Goal: Transaction & Acquisition: Purchase product/service

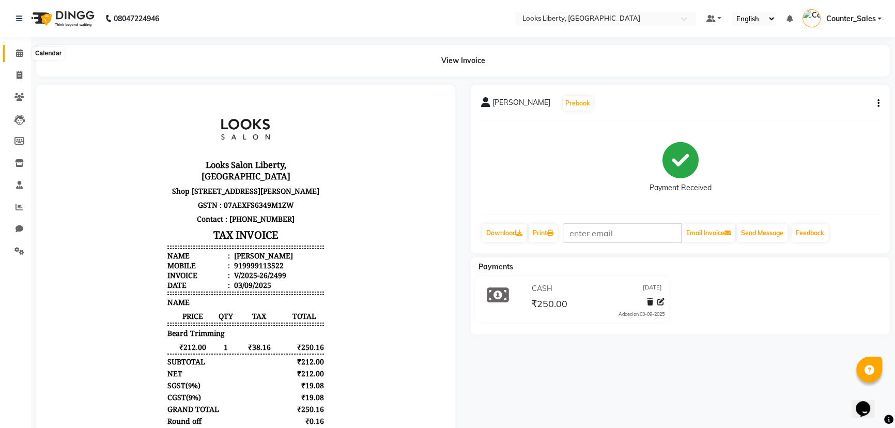
click at [21, 52] on icon at bounding box center [19, 53] width 7 height 8
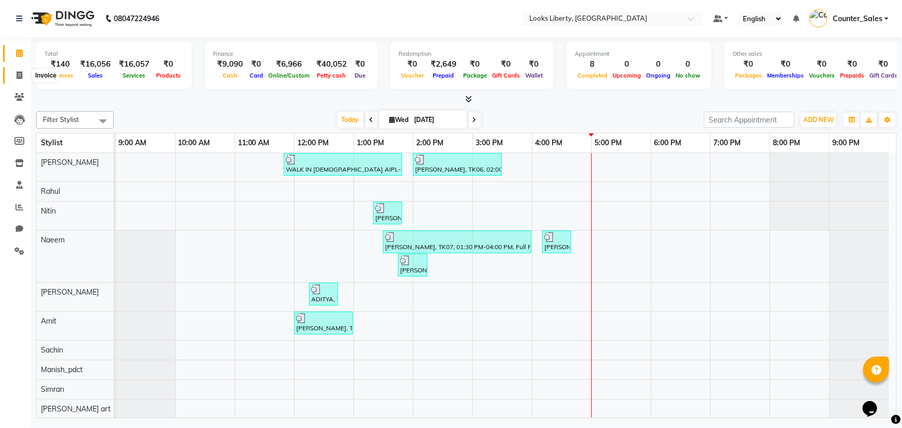
click at [17, 74] on icon at bounding box center [20, 75] width 6 height 8
select select "4321"
select select "service"
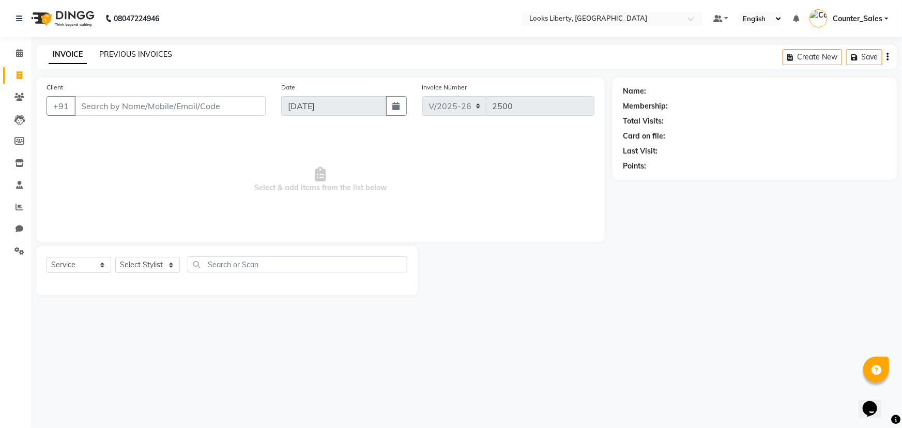
click at [133, 54] on link "PREVIOUS INVOICES" at bounding box center [135, 54] width 73 height 9
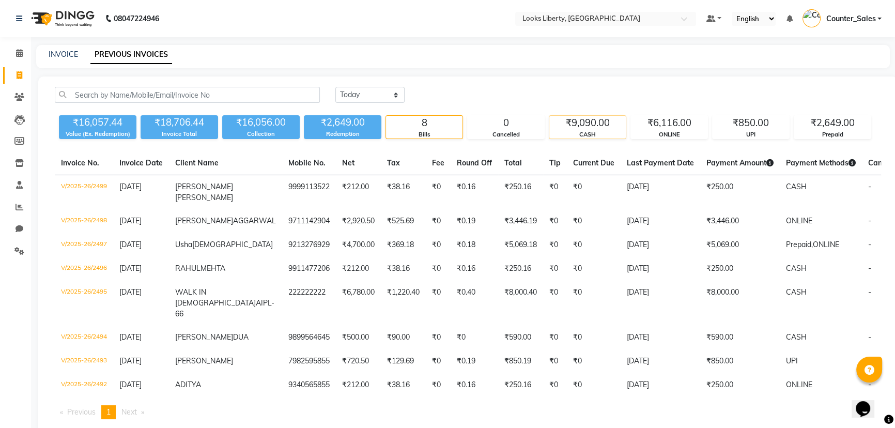
click at [576, 127] on div "₹9,090.00" at bounding box center [587, 123] width 77 height 14
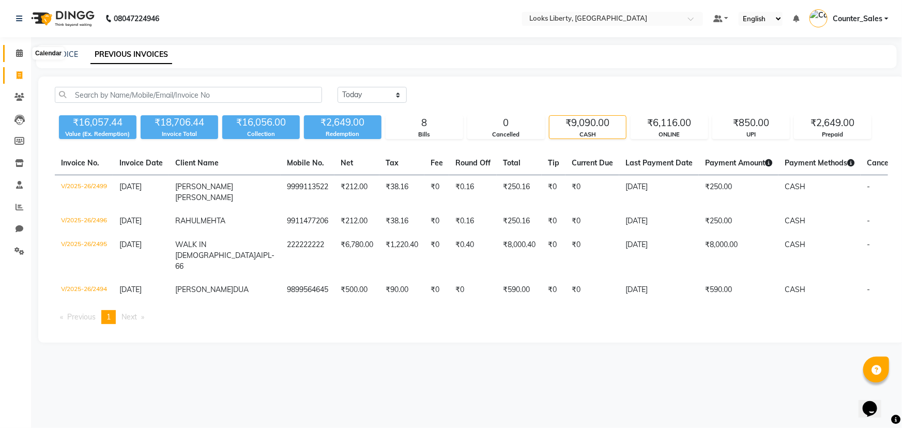
click at [19, 56] on icon at bounding box center [19, 53] width 7 height 8
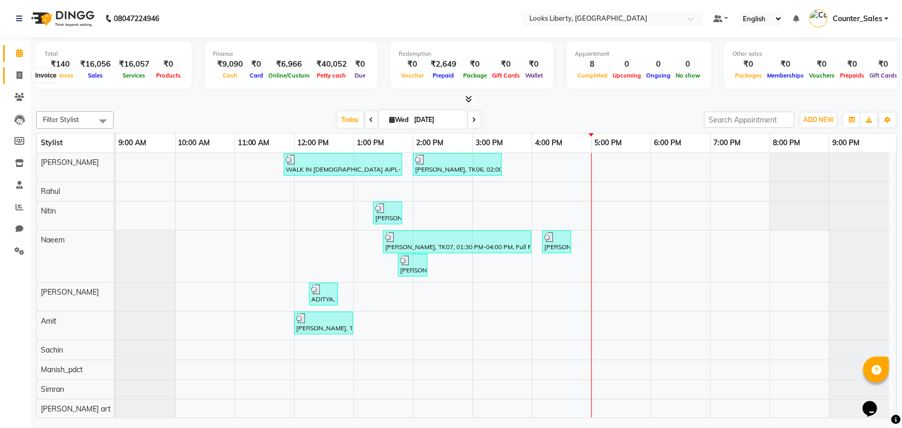
click at [18, 72] on icon at bounding box center [20, 75] width 6 height 8
select select "4321"
select select "service"
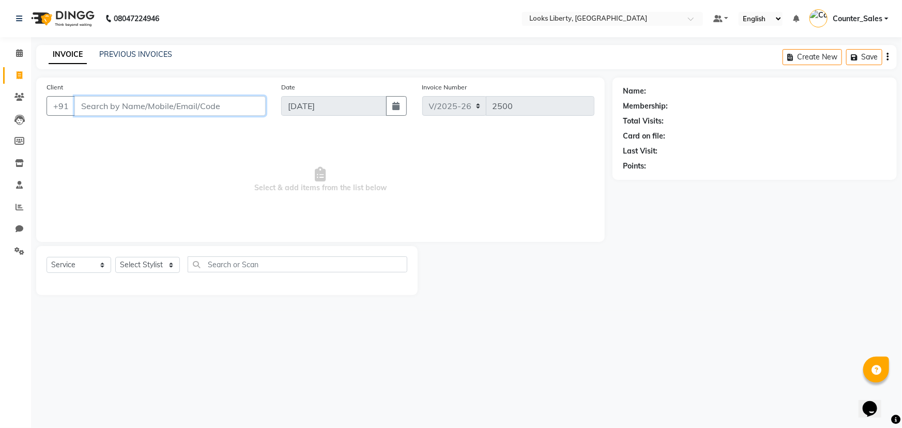
click at [105, 112] on input "Client" at bounding box center [169, 106] width 191 height 20
click at [149, 265] on select "Select Stylist Aijaz Amit Anjali_nail art Counter_Sales Manish_pdct Meet Naeem …" at bounding box center [147, 265] width 65 height 16
select select "23424"
click at [115, 257] on select "Select Stylist Aijaz Amit Anjali_nail art Counter_Sales Manish_pdct Meet Naeem …" at bounding box center [147, 265] width 65 height 16
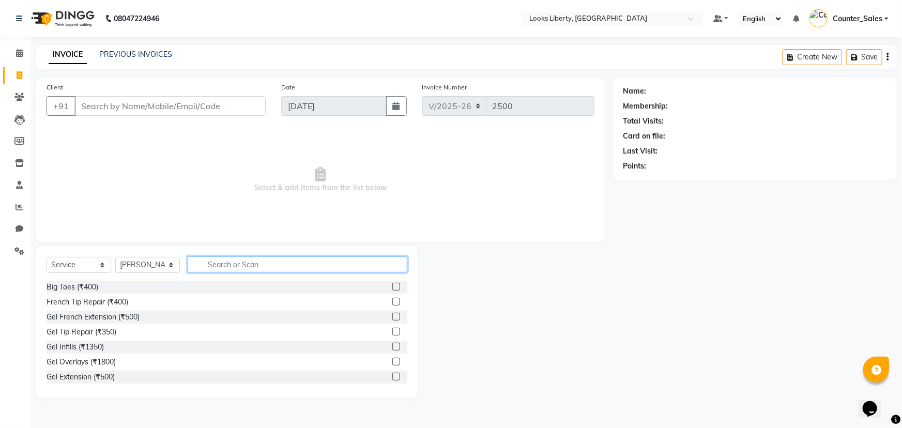
click at [228, 265] on input "text" at bounding box center [298, 264] width 220 height 16
type input "Y"
type input "EY"
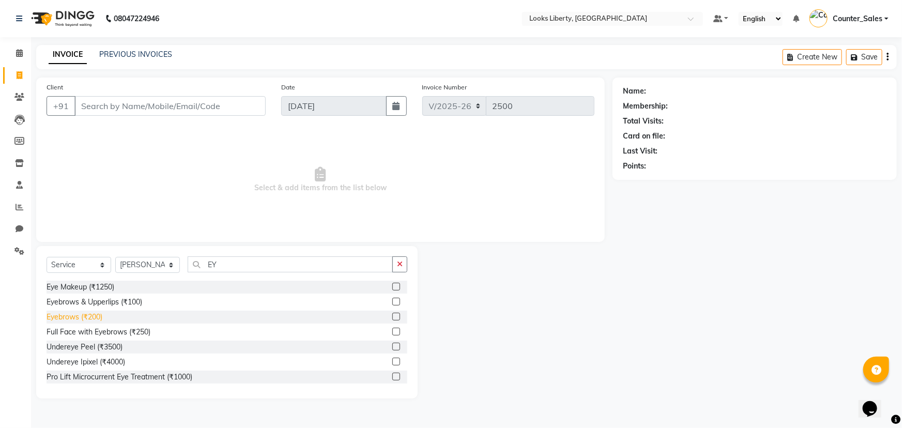
click at [59, 317] on div "Eyebrows (₹200)" at bounding box center [75, 317] width 56 height 11
checkbox input "false"
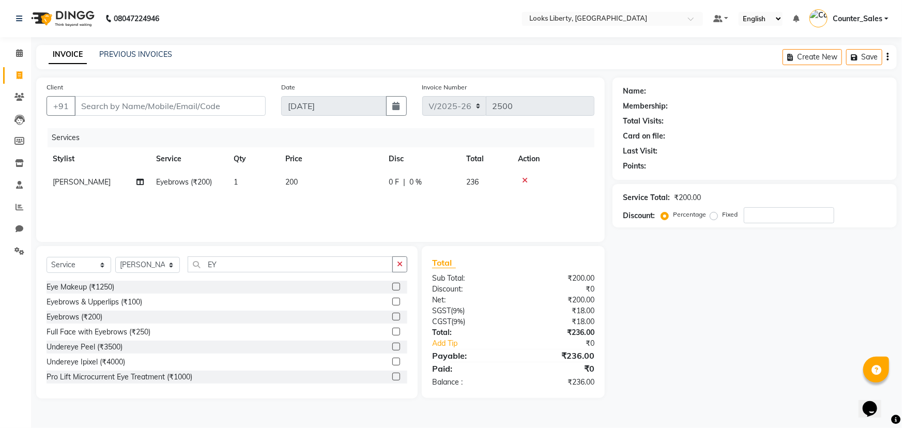
click at [326, 181] on td "200" at bounding box center [330, 182] width 103 height 23
select select "23424"
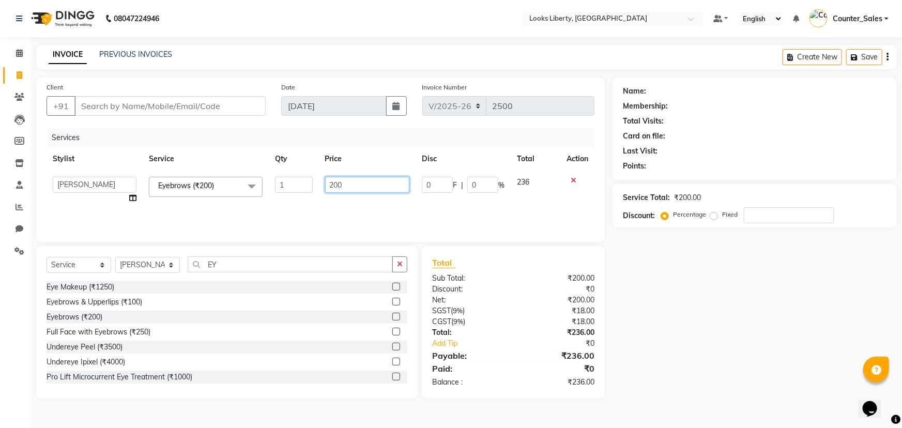
click at [362, 183] on input "200" at bounding box center [367, 185] width 85 height 16
type input "2"
type input "51"
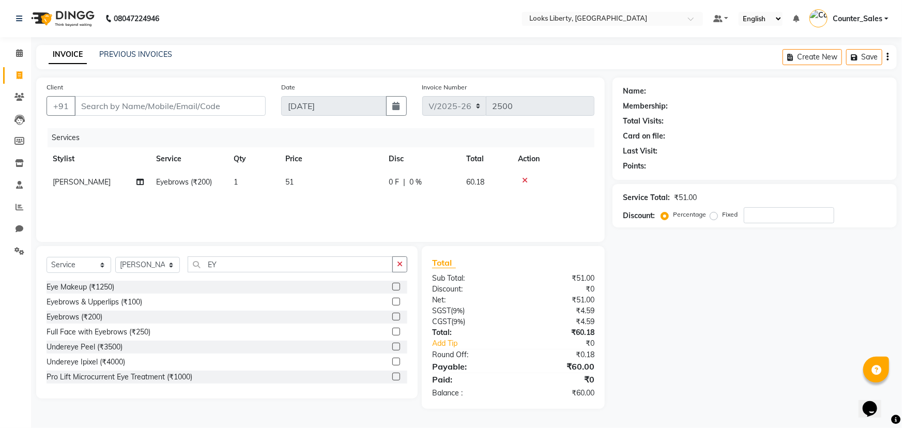
click at [395, 212] on div "Services Stylist Service Qty Price Disc Total Action Neetu Arya Eyebrows (₹200)…" at bounding box center [321, 179] width 548 height 103
click at [163, 95] on div "Client +91" at bounding box center [156, 103] width 235 height 42
click at [163, 106] on input "Client" at bounding box center [169, 106] width 191 height 20
type input "8"
type input "0"
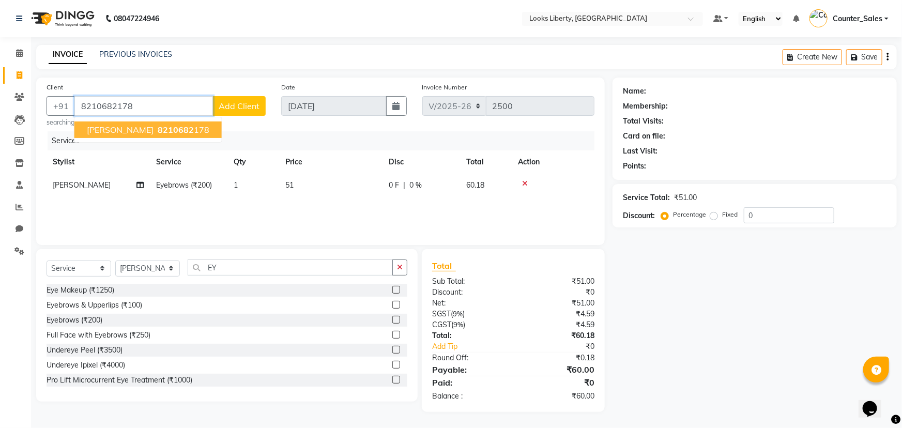
type input "8210682178"
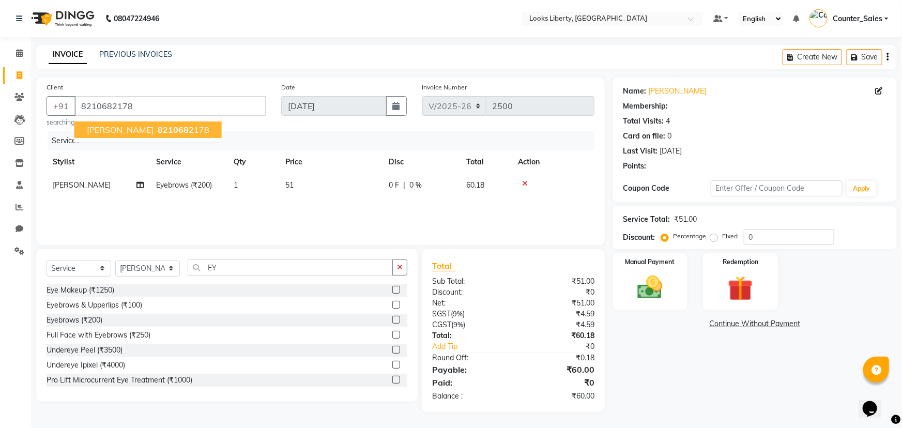
select select "1: Object"
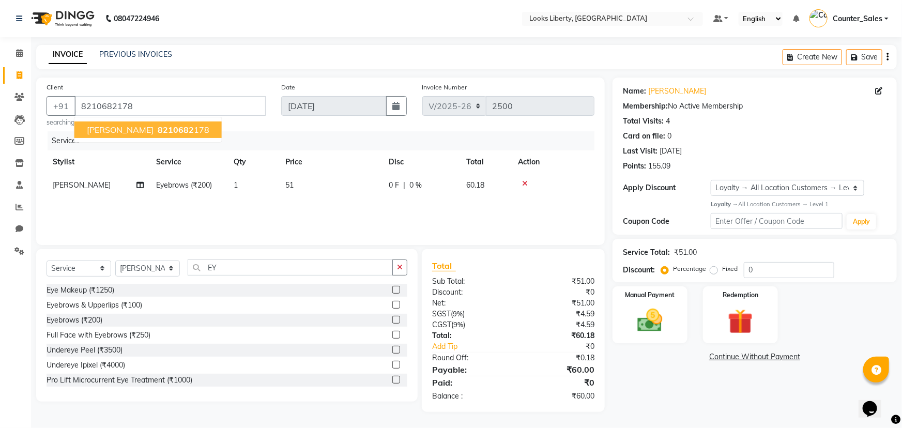
click at [249, 205] on div "Services Stylist Service Qty Price Disc Total Action Neetu Arya Eyebrows (₹200)…" at bounding box center [321, 182] width 548 height 103
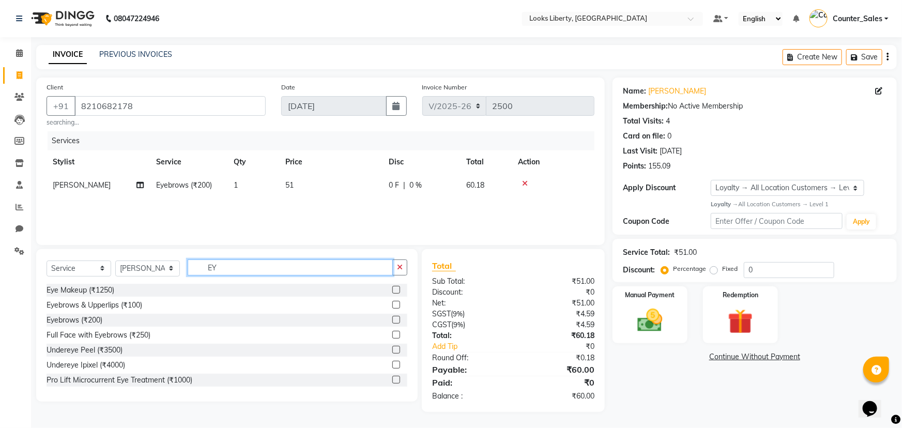
click at [236, 269] on input "EY" at bounding box center [290, 267] width 205 height 16
type input "E"
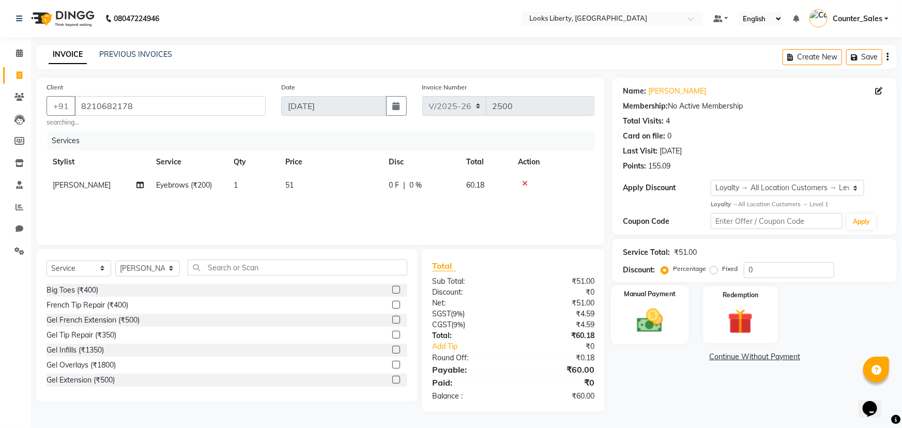
click at [665, 317] on img at bounding box center [650, 320] width 42 height 30
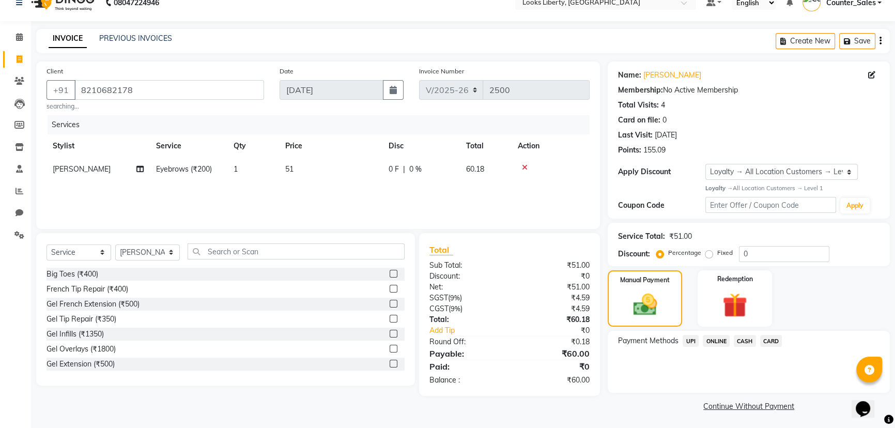
scroll to position [17, 0]
click at [690, 336] on span "UPI" at bounding box center [691, 340] width 16 height 12
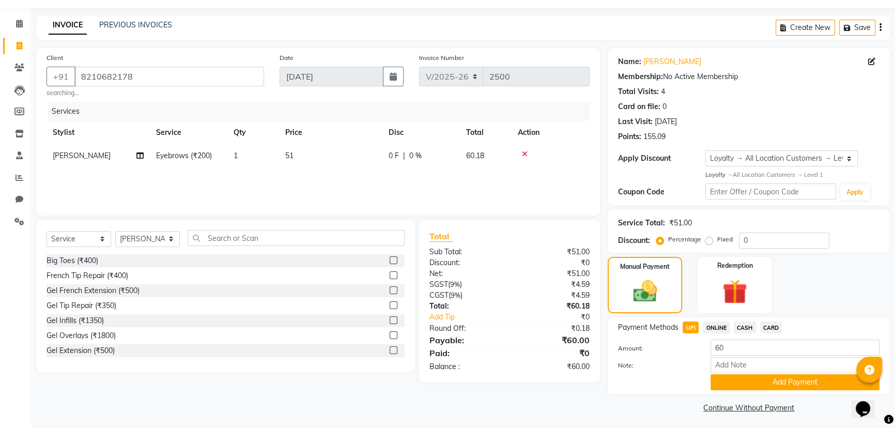
scroll to position [33, 0]
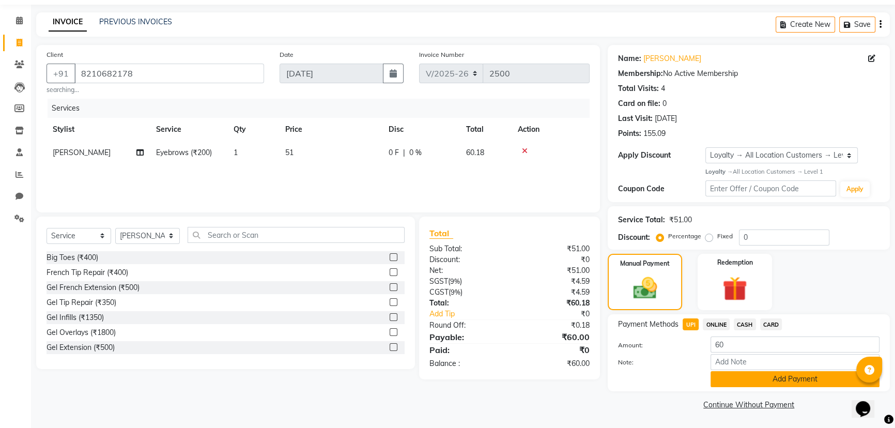
click at [750, 379] on button "Add Payment" at bounding box center [795, 379] width 169 height 16
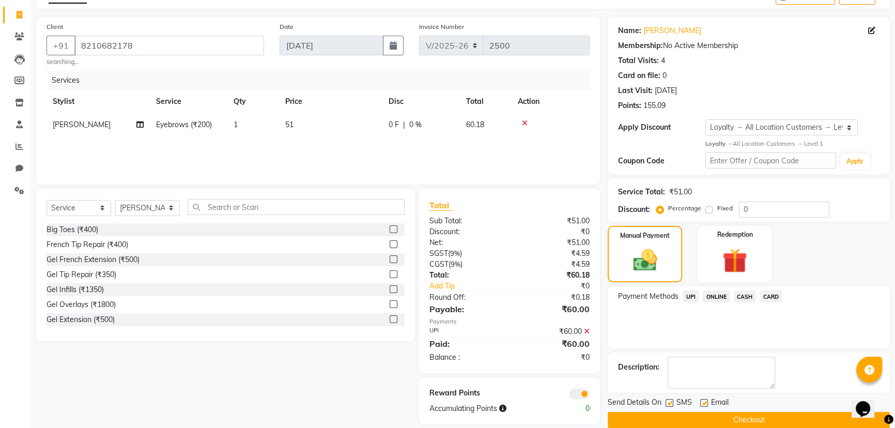
scroll to position [75, 0]
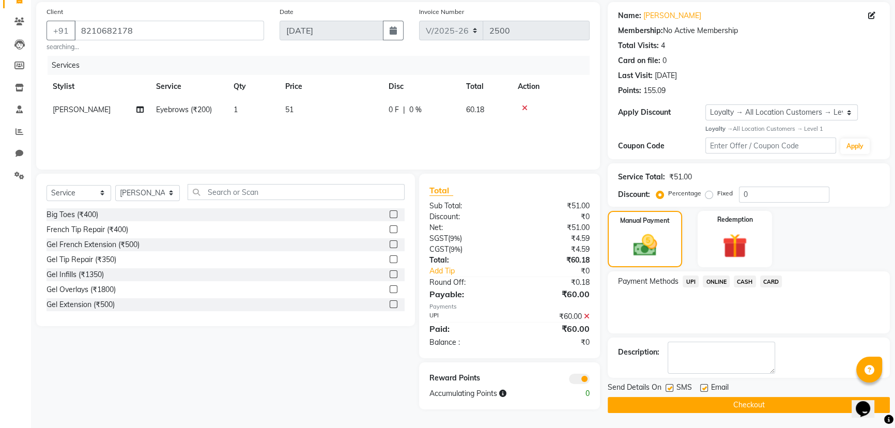
click at [759, 403] on button "Checkout" at bounding box center [749, 405] width 282 height 16
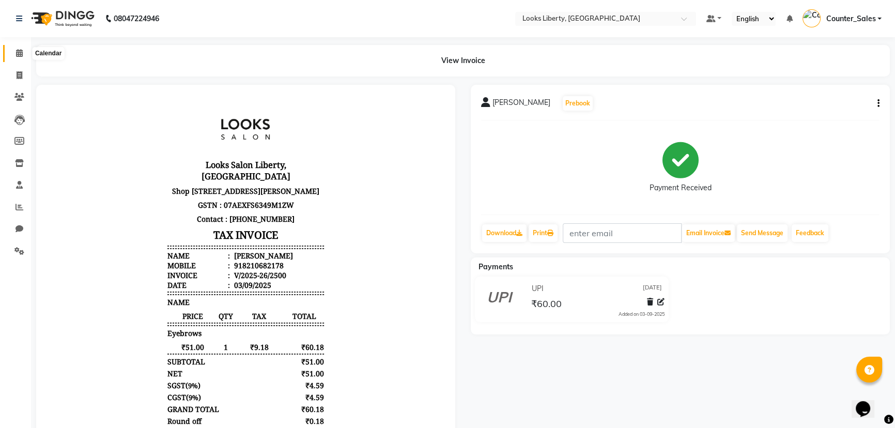
click at [20, 52] on icon at bounding box center [19, 53] width 7 height 8
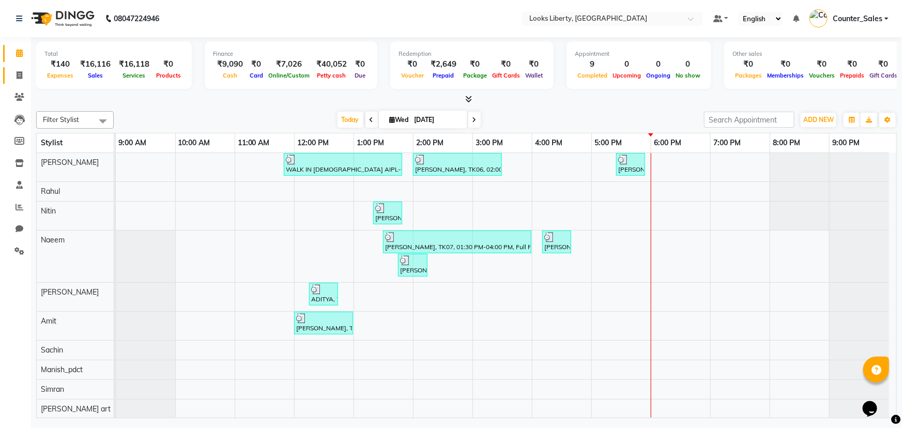
click at [15, 73] on span at bounding box center [19, 76] width 18 height 12
select select "4321"
select select "service"
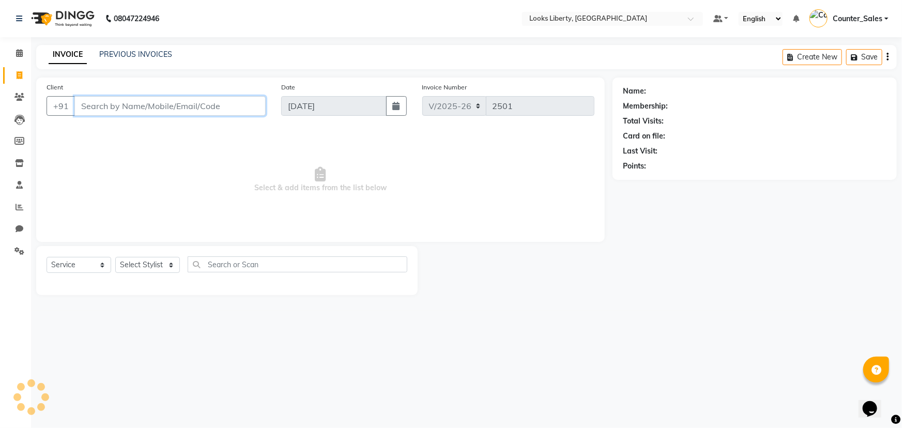
click at [90, 107] on input "Client" at bounding box center [169, 106] width 191 height 20
click at [114, 103] on input "Client" at bounding box center [169, 106] width 191 height 20
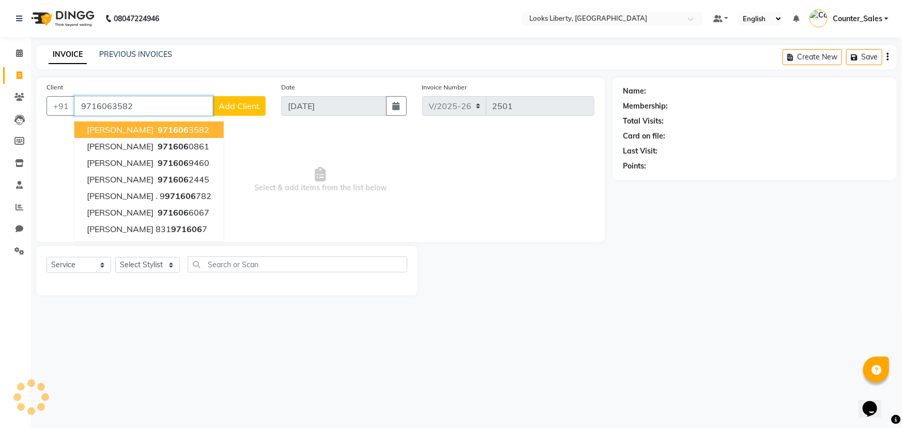
type input "9716063582"
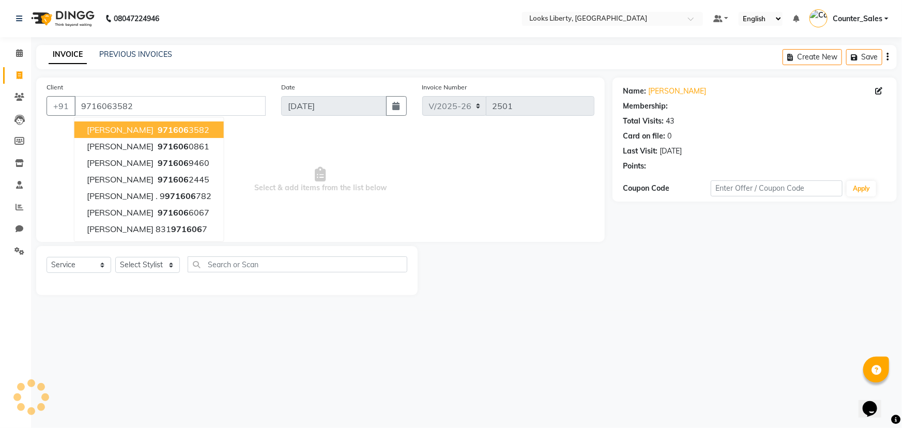
select select "1: Object"
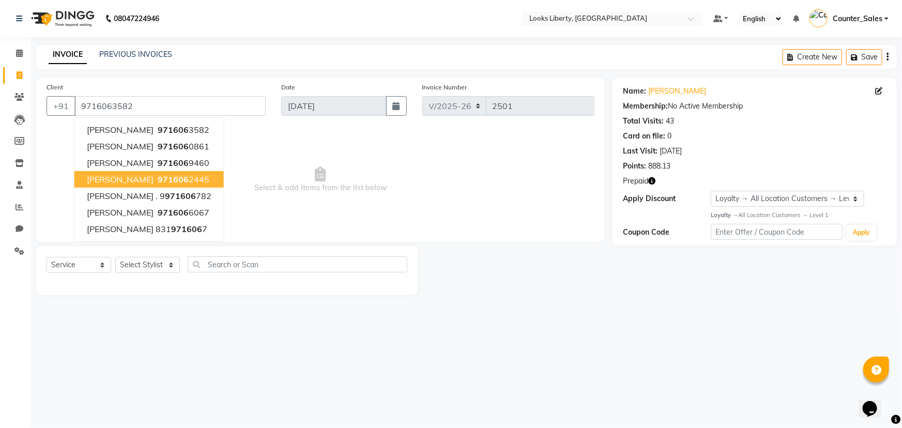
click at [280, 184] on span "Select & add items from the list below" at bounding box center [321, 179] width 548 height 103
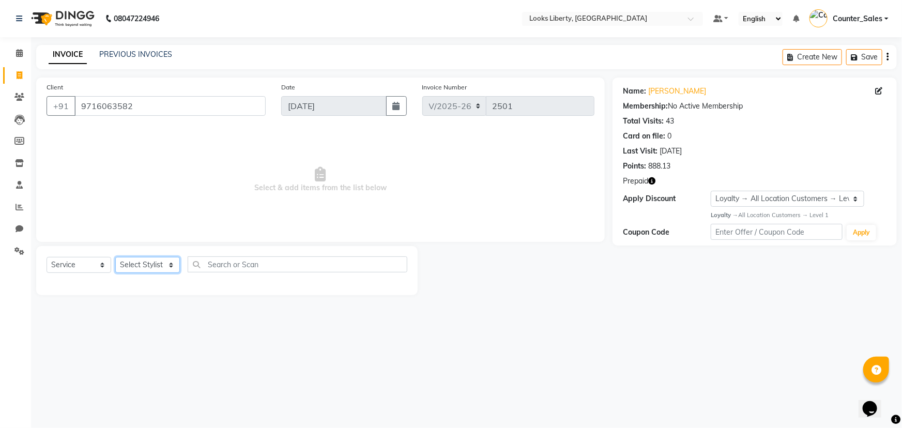
click at [139, 267] on select "Select Stylist Aijaz Amit Anjali_nail art Counter_Sales Manish_pdct Meet Naeem …" at bounding box center [147, 265] width 65 height 16
select select "40734"
click at [115, 257] on select "Select Stylist Aijaz Amit Anjali_nail art Counter_Sales Manish_pdct Meet Naeem …" at bounding box center [147, 265] width 65 height 16
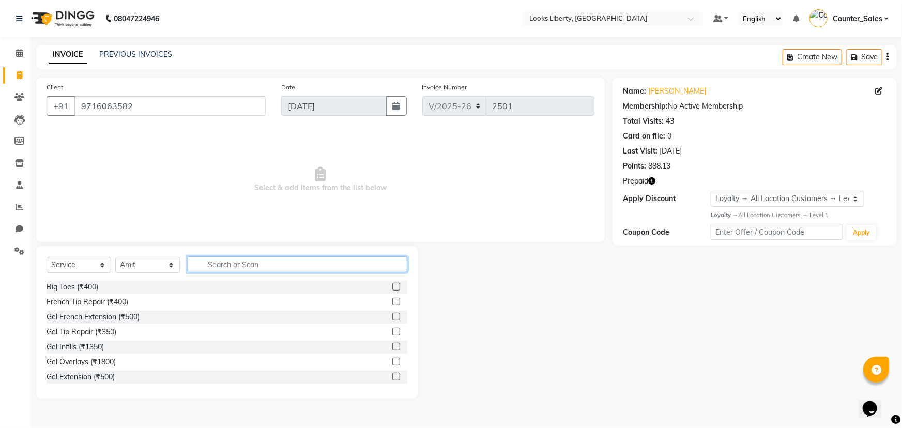
click at [235, 268] on input "text" at bounding box center [298, 264] width 220 height 16
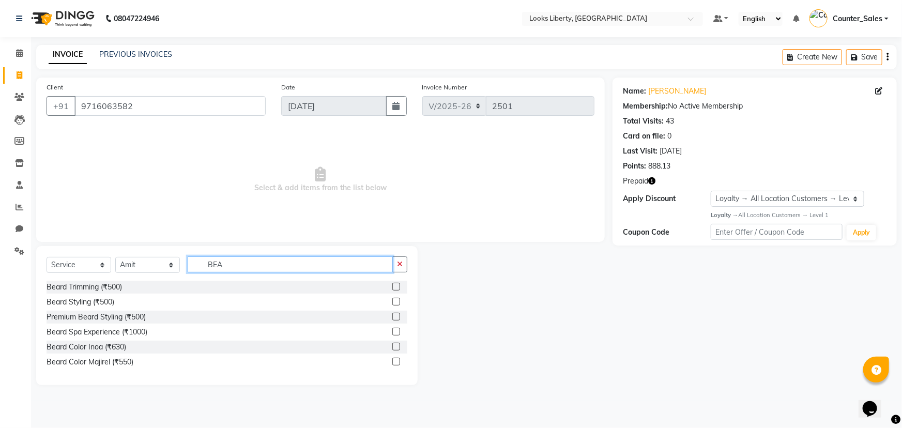
type input "BEA"
click at [133, 286] on div "Beard Trimming (₹500)" at bounding box center [227, 287] width 361 height 13
click at [113, 287] on div "Beard Trimming (₹500)" at bounding box center [84, 287] width 75 height 11
checkbox input "false"
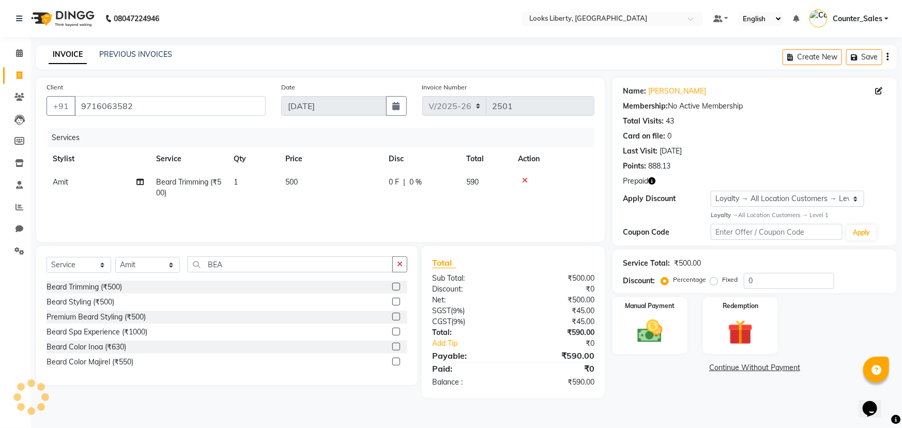
click at [330, 181] on td "500" at bounding box center [330, 188] width 103 height 34
select select "40734"
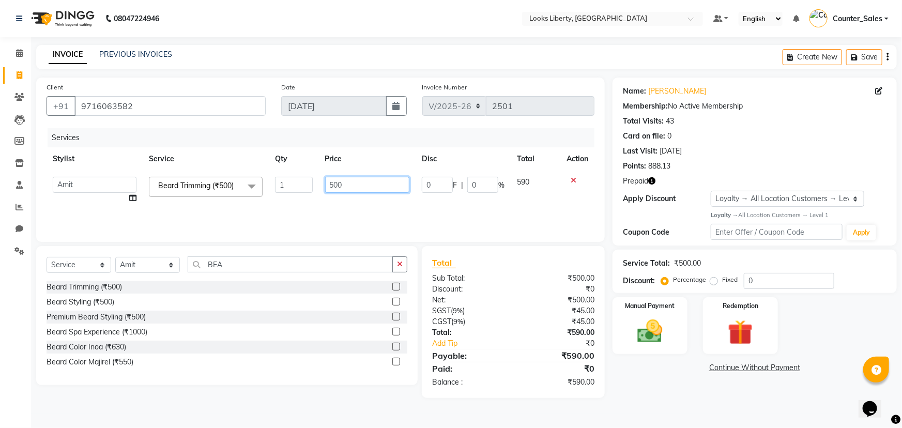
drag, startPoint x: 334, startPoint y: 186, endPoint x: 346, endPoint y: 188, distance: 12.7
click at [341, 187] on input "500" at bounding box center [367, 185] width 85 height 16
click at [352, 188] on input "500" at bounding box center [367, 185] width 85 height 16
click at [362, 187] on input "500" at bounding box center [367, 185] width 85 height 16
type input "5"
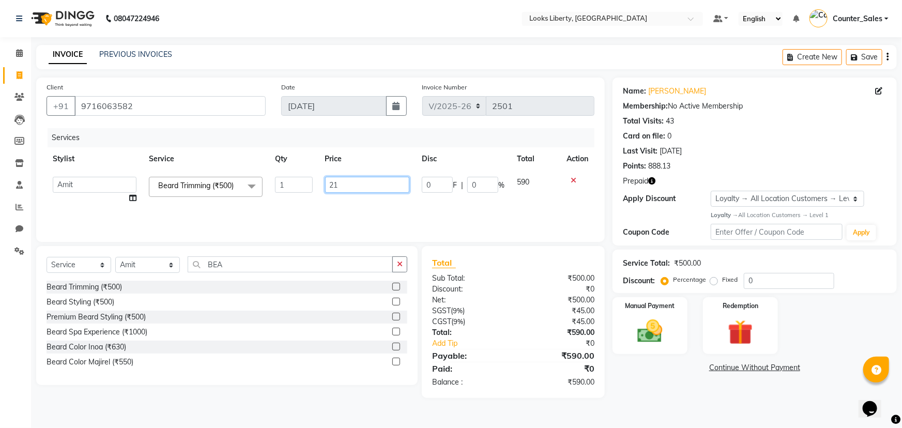
type input "2"
type input "5"
type input "212"
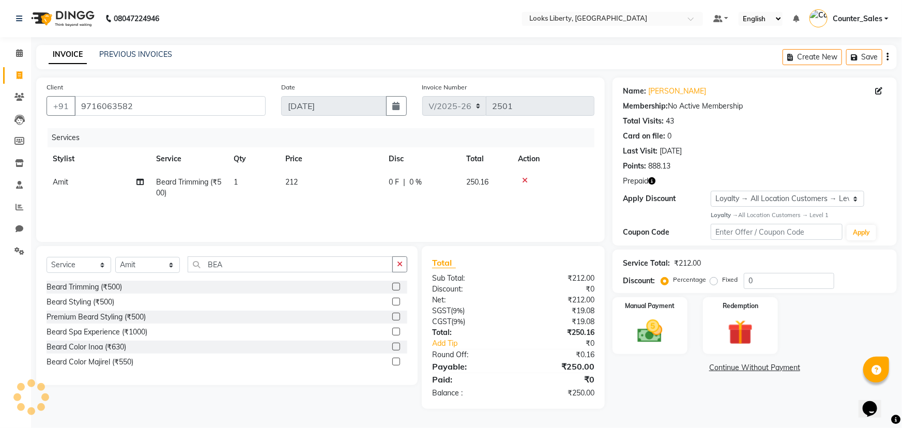
click at [481, 201] on tr "Amit Beard Trimming (₹500) 1 212 0 F | 0 % 250.16" at bounding box center [321, 188] width 548 height 34
click at [757, 323] on img at bounding box center [741, 332] width 42 height 33
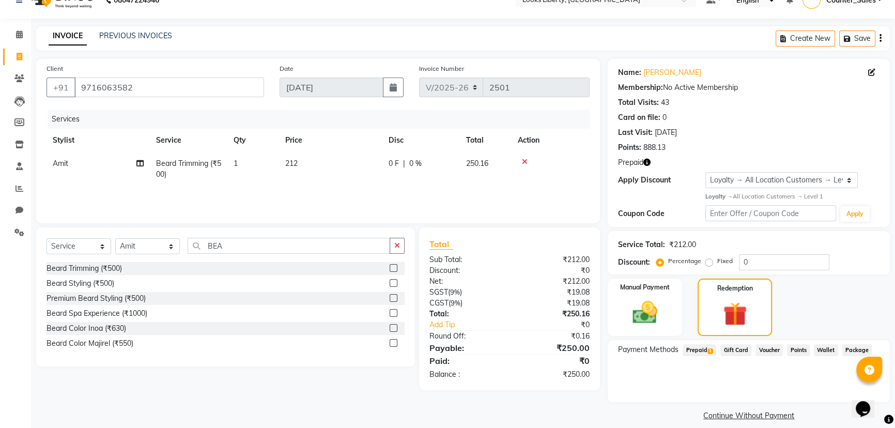
scroll to position [29, 0]
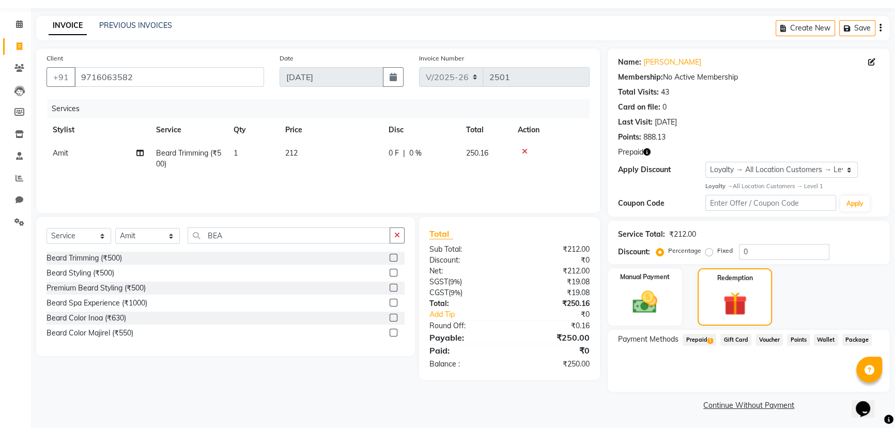
click at [695, 336] on span "Prepaid 1" at bounding box center [700, 340] width 34 height 12
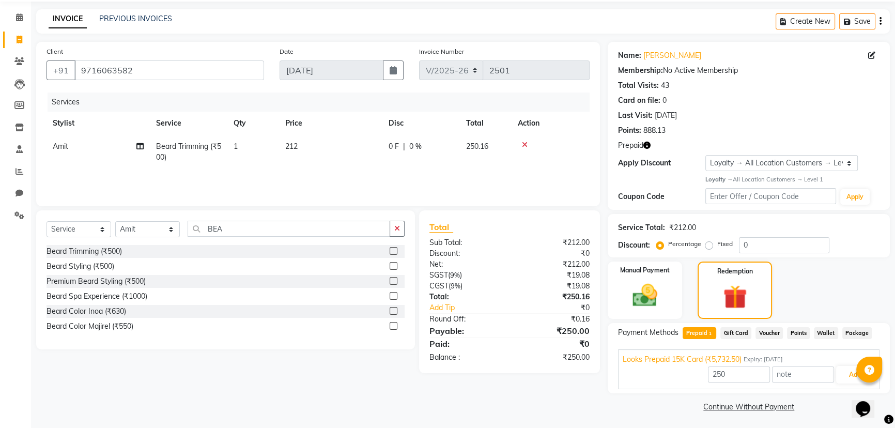
scroll to position [37, 0]
click at [849, 371] on button "Add" at bounding box center [855, 374] width 38 height 18
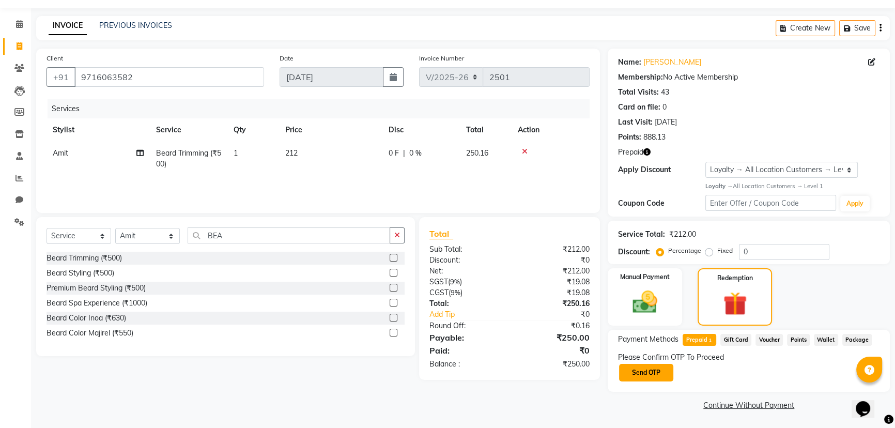
click at [648, 370] on button "Send OTP" at bounding box center [646, 373] width 54 height 18
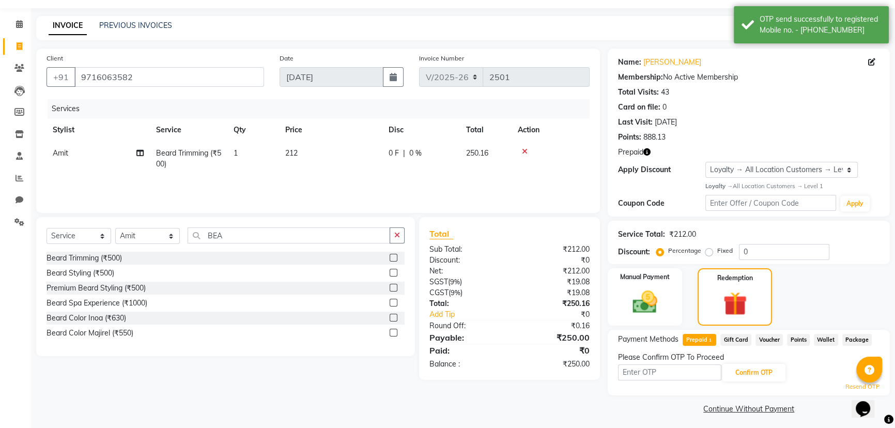
scroll to position [33, 0]
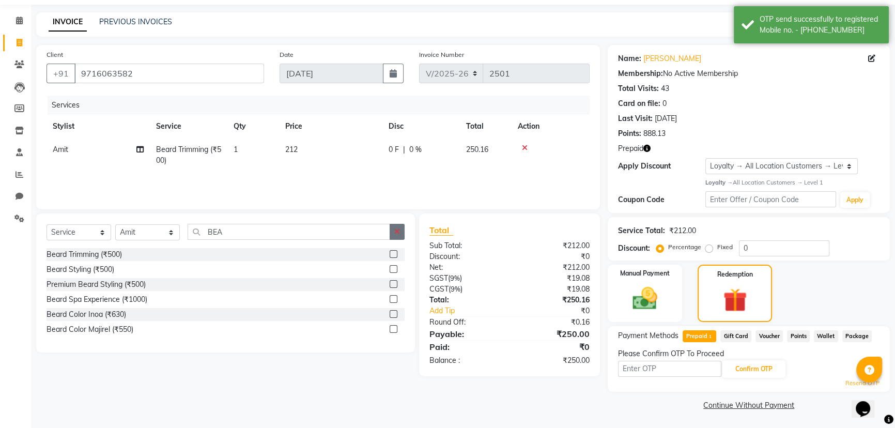
click at [397, 231] on icon "button" at bounding box center [397, 231] width 6 height 7
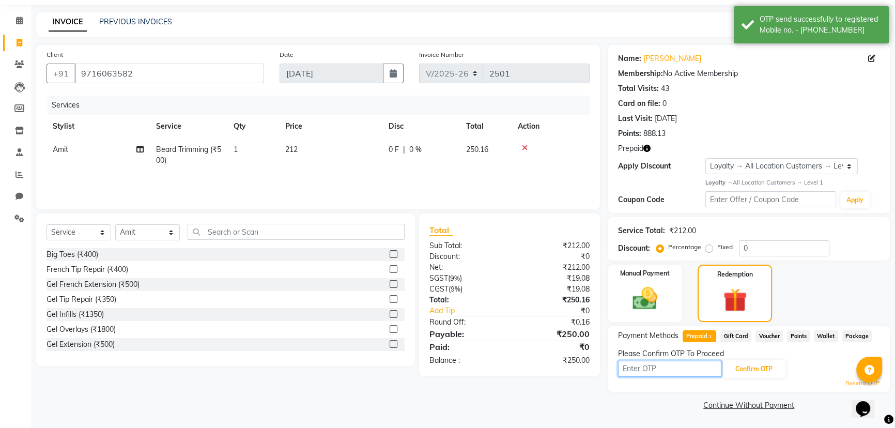
click at [672, 371] on input "text" at bounding box center [669, 369] width 103 height 16
type input "5921"
click at [733, 366] on button "Confirm OTP" at bounding box center [754, 369] width 63 height 18
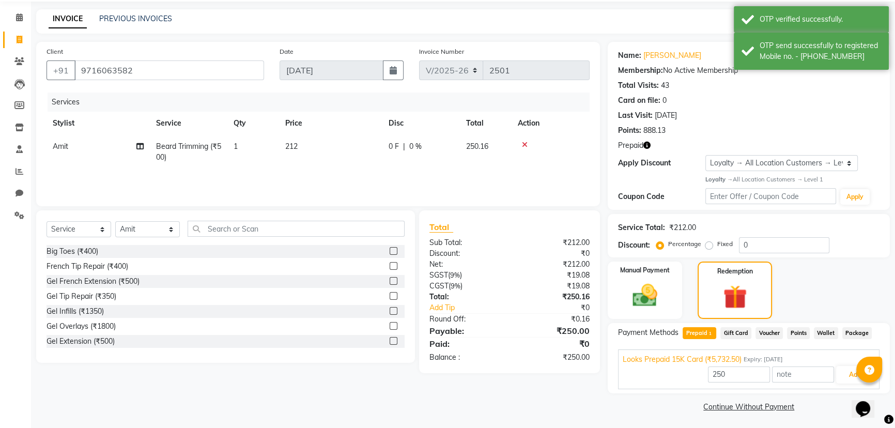
scroll to position [37, 0]
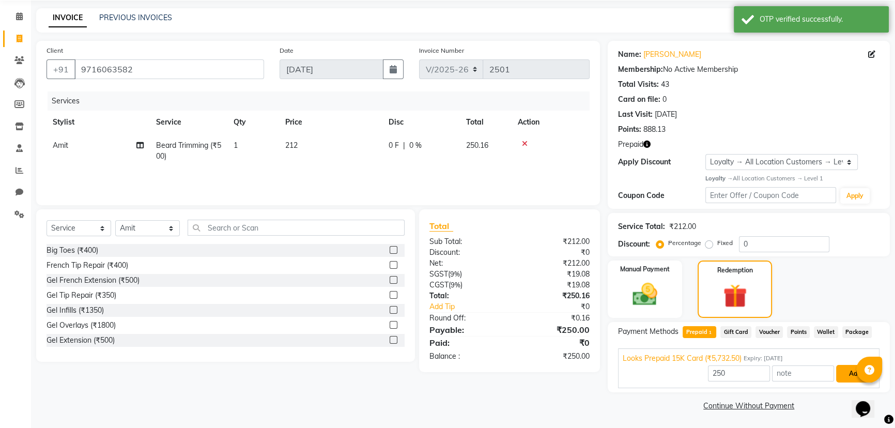
click at [849, 372] on button "Add" at bounding box center [855, 374] width 38 height 18
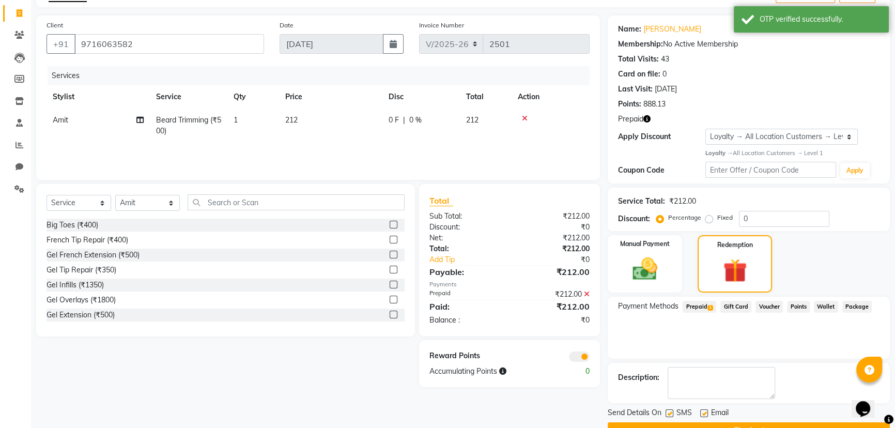
scroll to position [84, 0]
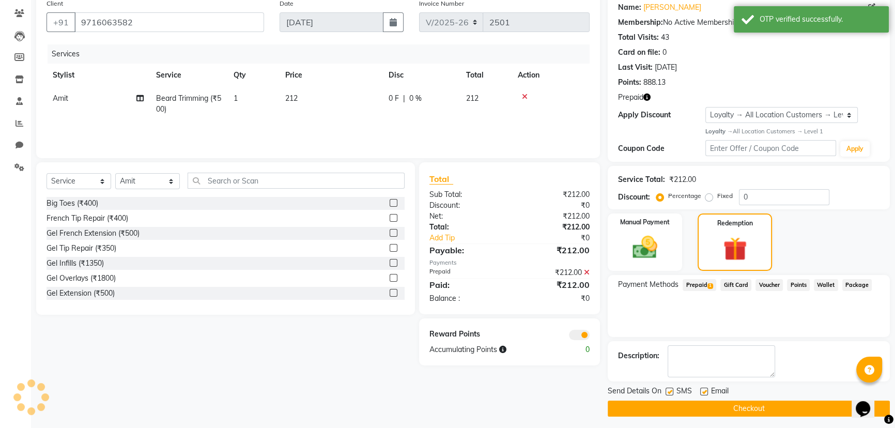
click at [709, 404] on button "Checkout" at bounding box center [749, 409] width 282 height 16
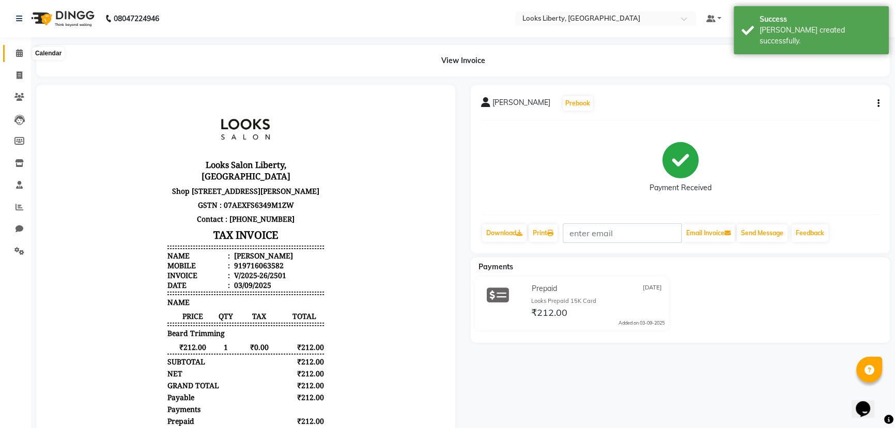
drag, startPoint x: 19, startPoint y: 51, endPoint x: 41, endPoint y: 57, distance: 22.9
click at [19, 51] on icon at bounding box center [19, 53] width 7 height 8
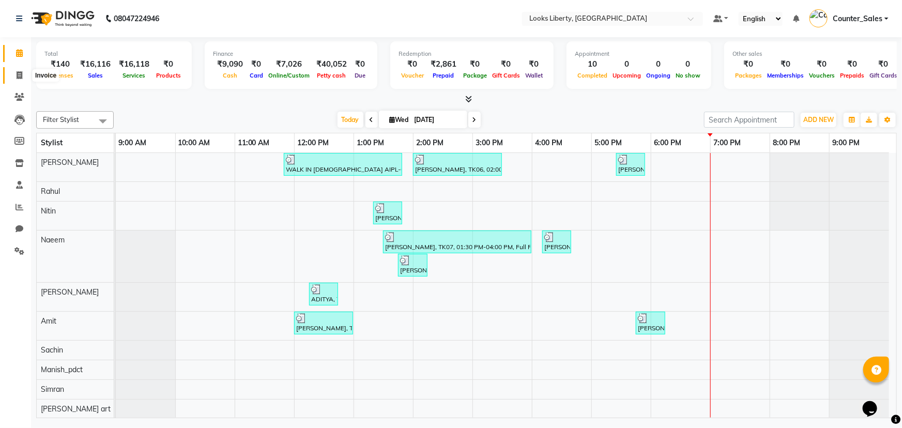
click at [17, 72] on icon at bounding box center [20, 75] width 6 height 8
select select "4321"
select select "service"
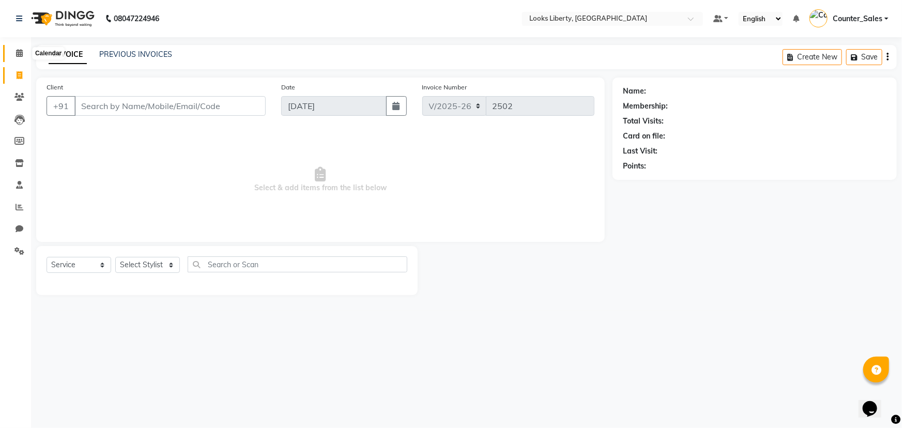
click at [21, 51] on icon at bounding box center [19, 53] width 7 height 8
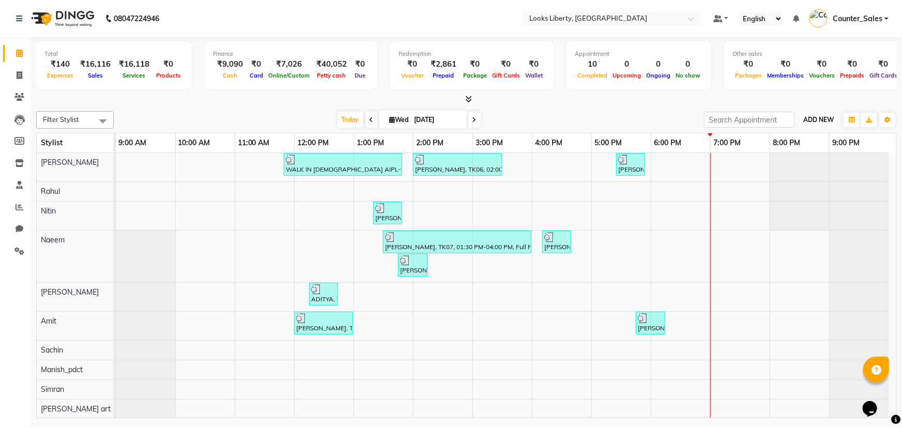
click at [815, 120] on span "ADD NEW" at bounding box center [818, 120] width 30 height 8
click at [804, 165] on link "Add Expense" at bounding box center [796, 165] width 82 height 13
select select "1"
select select "3126"
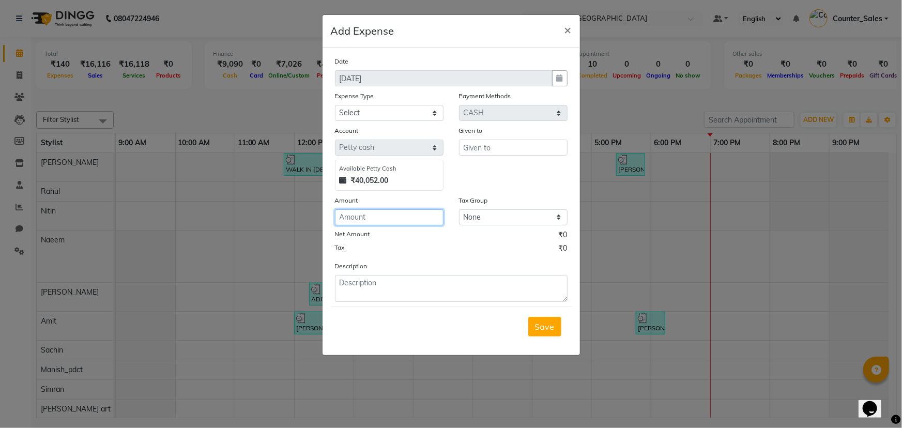
click at [347, 218] on input "number" at bounding box center [389, 217] width 109 height 16
type input "70"
click at [487, 155] on input "text" at bounding box center [513, 148] width 109 height 16
type input "RITESH"
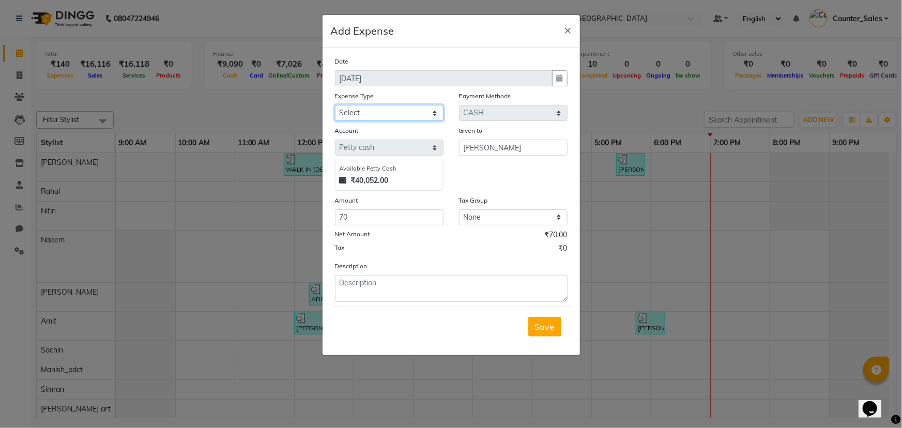
click at [404, 115] on select "Select Bank Deposit Blinkit Cash Handover CLIENT Client ordered food Client Ref…" at bounding box center [389, 113] width 109 height 16
select select "24472"
click at [335, 105] on select "Select Bank Deposit Blinkit Cash Handover CLIENT Client ordered food Client Ref…" at bounding box center [389, 113] width 109 height 16
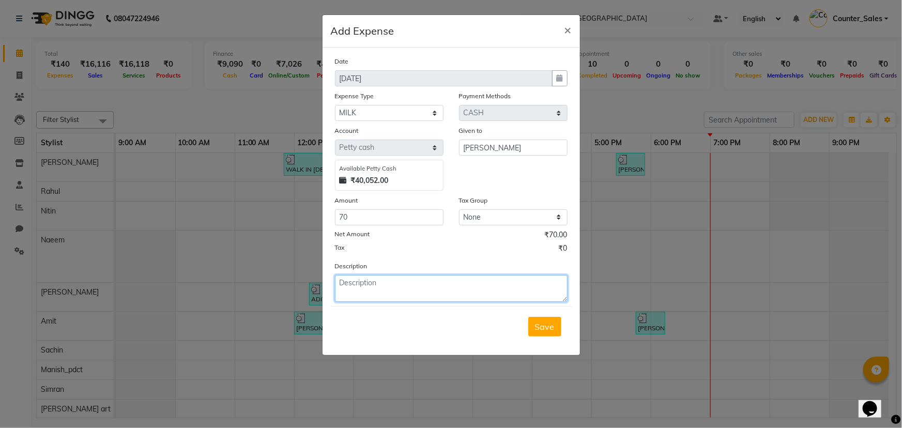
click at [387, 279] on textarea at bounding box center [451, 288] width 233 height 27
type textarea "MILK"
click at [547, 320] on button "Save" at bounding box center [544, 327] width 33 height 20
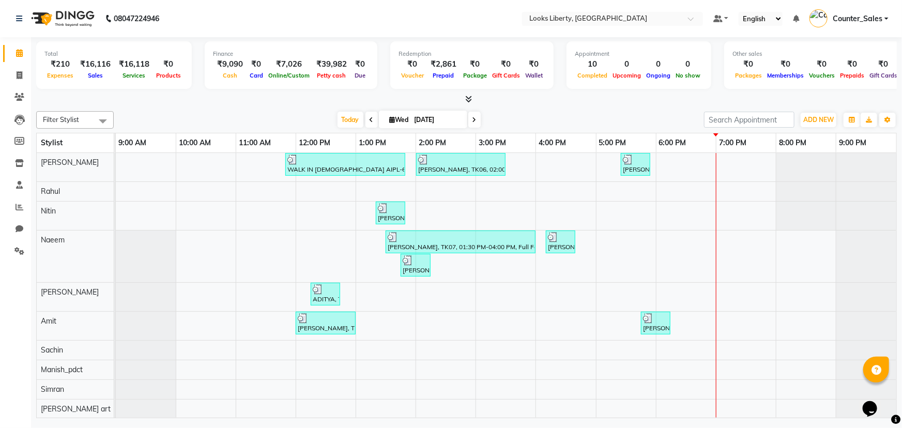
drag, startPoint x: 704, startPoint y: 149, endPoint x: 690, endPoint y: 150, distance: 14.5
click at [691, 150] on div "6:00 PM" at bounding box center [685, 142] width 59 height 19
drag, startPoint x: 715, startPoint y: 131, endPoint x: 701, endPoint y: 132, distance: 14.0
click at [701, 133] on table "Stylist 9:00 AM 10:00 AM 11:00 AM 12:00 PM 1:00 PM 2:00 PM 3:00 PM 4:00 PM 5:00…" at bounding box center [466, 275] width 861 height 285
click at [715, 133] on div at bounding box center [715, 134] width 5 height 3
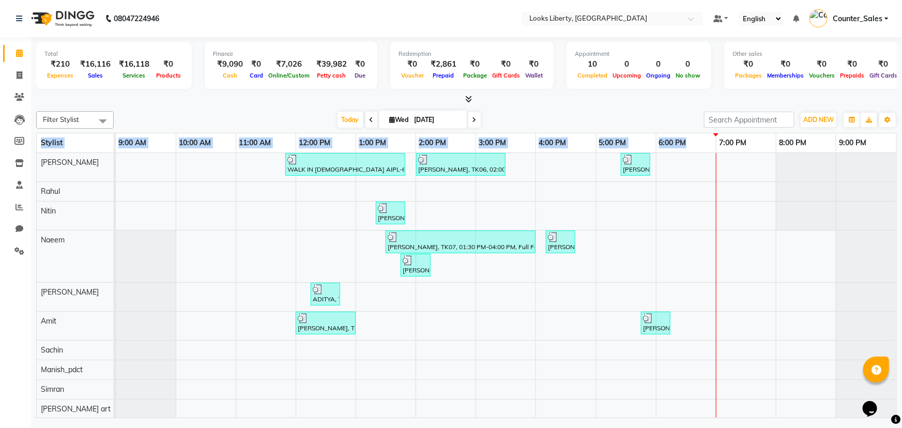
drag, startPoint x: 714, startPoint y: 130, endPoint x: 698, endPoint y: 141, distance: 19.1
click at [698, 141] on div "Filter Stylist Select All Aijaz Amit Anjali_nail art Manish_pdct Meet Naeem Nee…" at bounding box center [466, 262] width 861 height 311
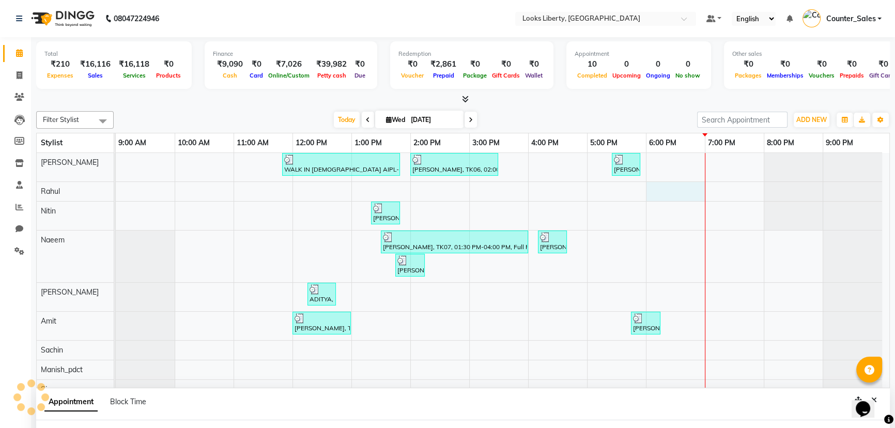
select select "23778"
select select "1080"
select select "tentative"
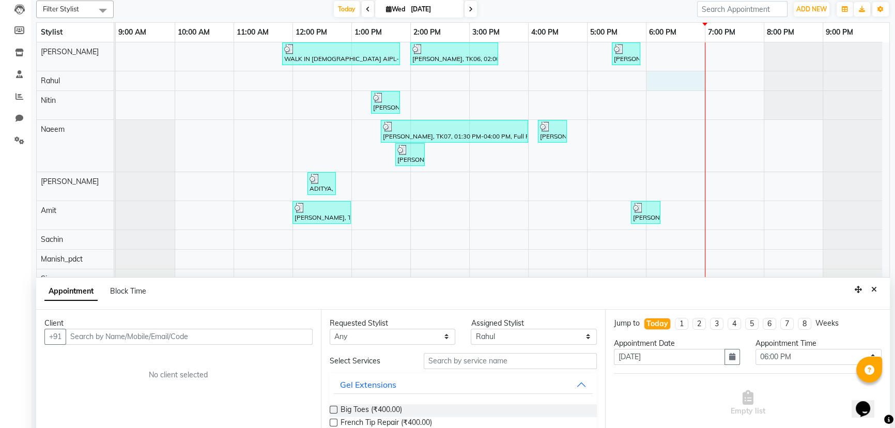
click at [776, 226] on td at bounding box center [793, 184] width 59 height 285
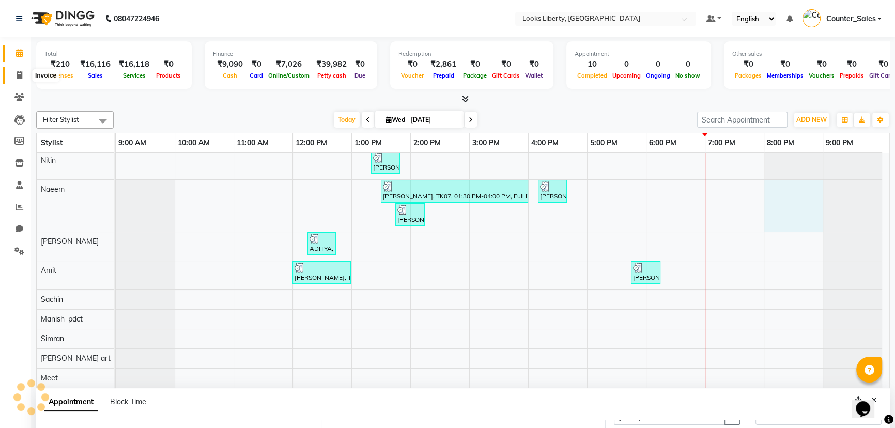
click at [16, 72] on span at bounding box center [19, 76] width 18 height 12
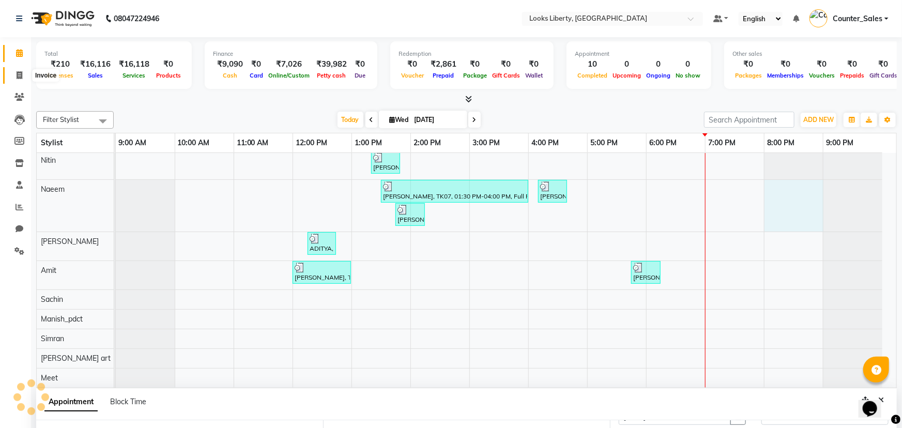
select select "service"
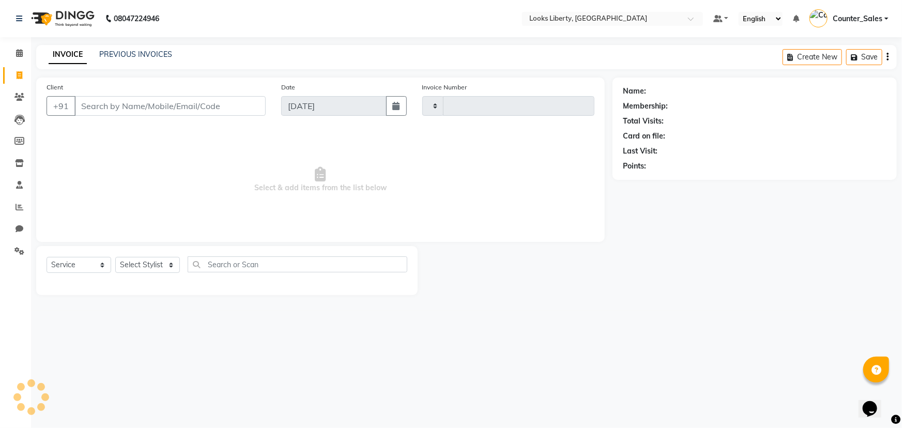
type input "2502"
select select "4321"
click at [824, 251] on div "Name: Membership: Total Visits: Card on file: Last Visit: Points:" at bounding box center [759, 187] width 292 height 218
click at [115, 107] on input "Client" at bounding box center [169, 106] width 191 height 20
click at [150, 269] on select "Select Stylist Aijaz Amit Anjali_nail art Counter_Sales Manish_pdct Meet Naeem …" at bounding box center [147, 265] width 65 height 16
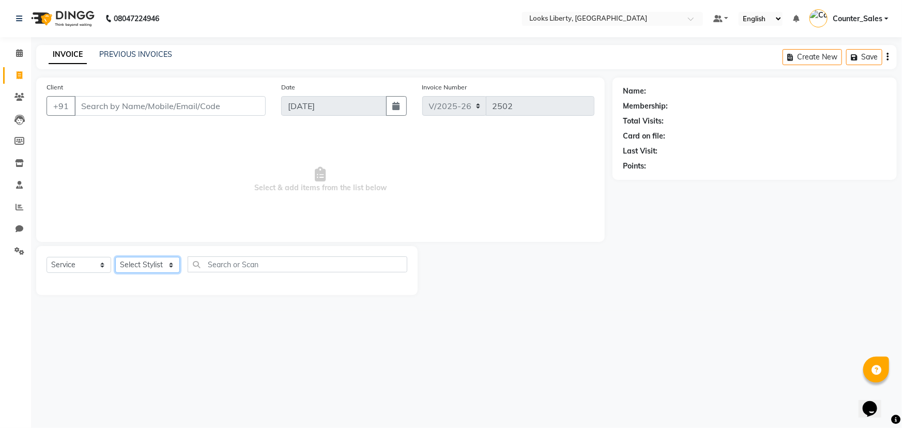
select select "40734"
click at [115, 257] on select "Select Stylist Aijaz Amit Anjali_nail art Counter_Sales Manish_pdct Meet Naeem …" at bounding box center [147, 265] width 65 height 16
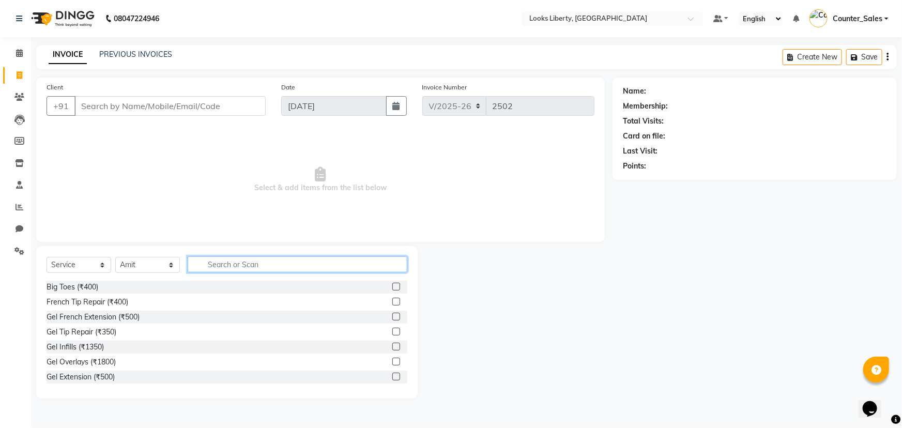
click at [263, 258] on input "text" at bounding box center [298, 264] width 220 height 16
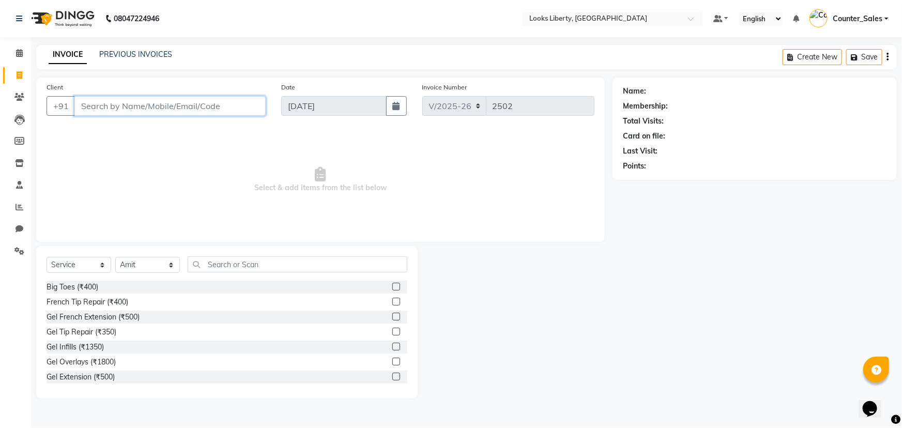
click at [156, 104] on input "Client" at bounding box center [169, 106] width 191 height 20
click at [22, 48] on span at bounding box center [19, 54] width 18 height 12
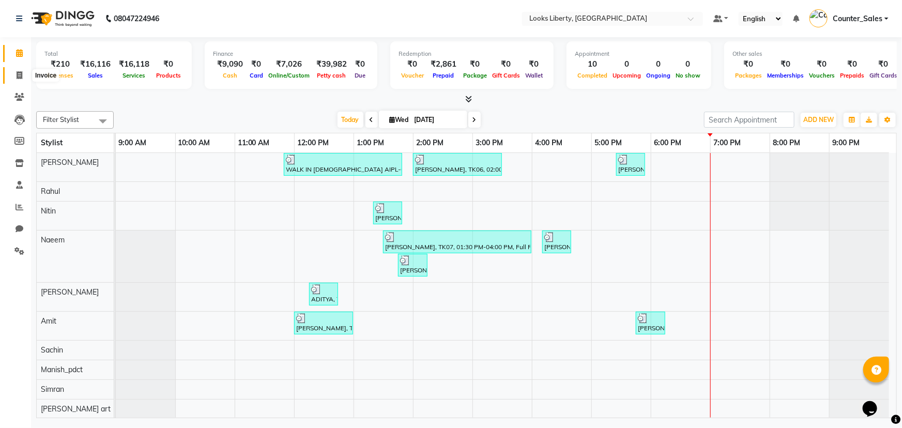
click at [22, 72] on icon at bounding box center [20, 75] width 6 height 8
select select "4321"
select select "service"
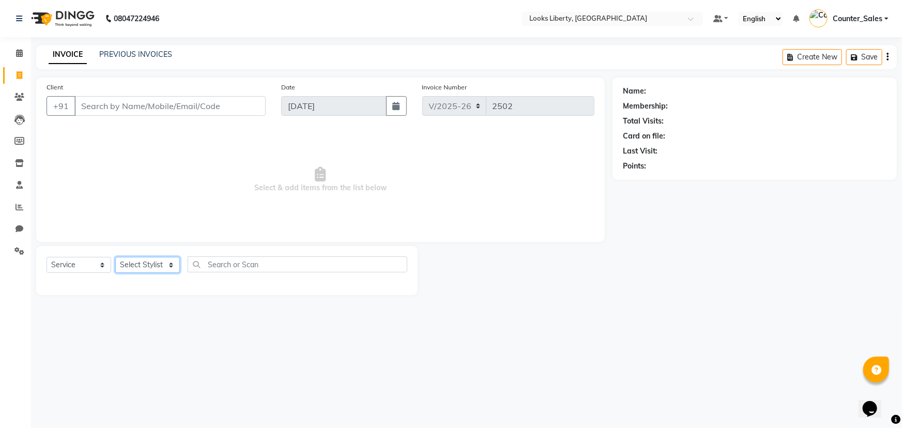
click at [150, 263] on select "Select Stylist" at bounding box center [147, 265] width 65 height 16
click at [10, 50] on span at bounding box center [19, 54] width 18 height 12
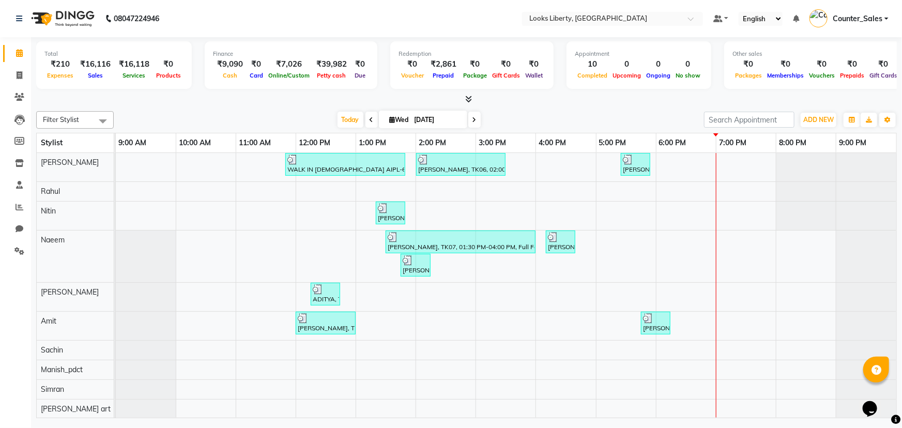
click at [466, 95] on icon at bounding box center [468, 99] width 7 height 8
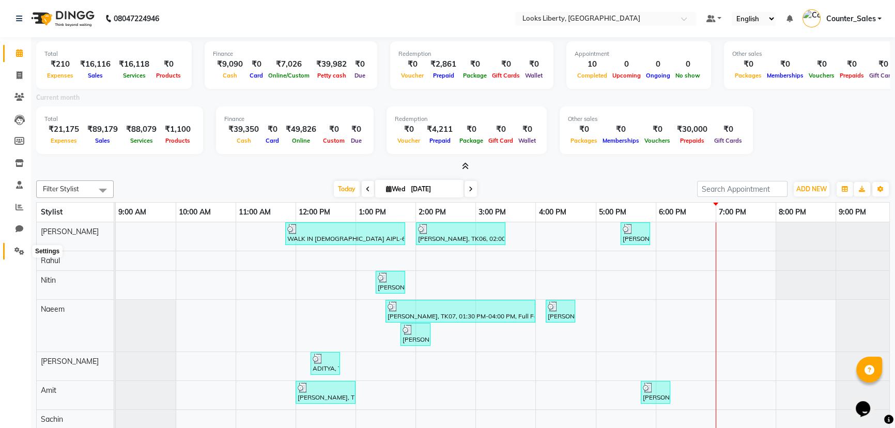
click at [11, 248] on span at bounding box center [19, 252] width 18 height 12
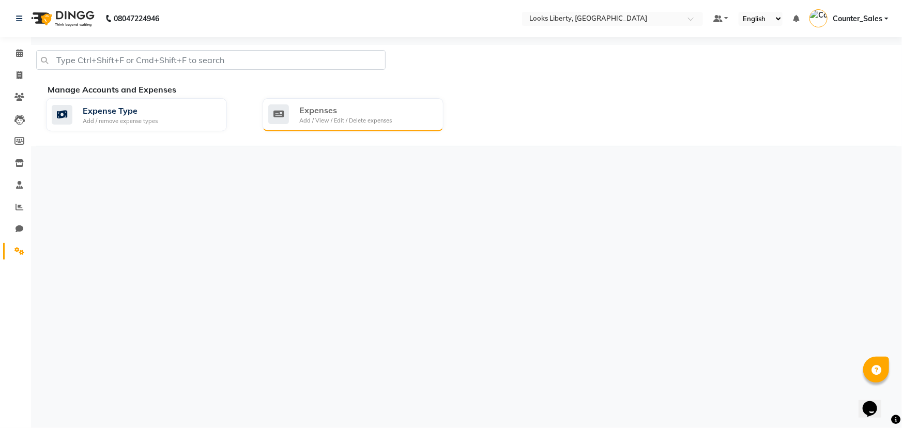
click at [403, 106] on div "Expenses Add / View / Edit / Delete expenses" at bounding box center [351, 114] width 167 height 21
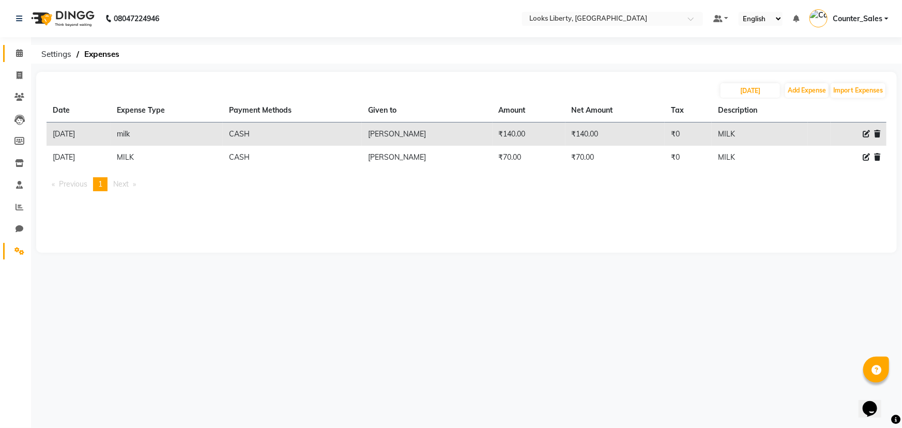
click at [9, 47] on link "Calendar" at bounding box center [15, 53] width 25 height 17
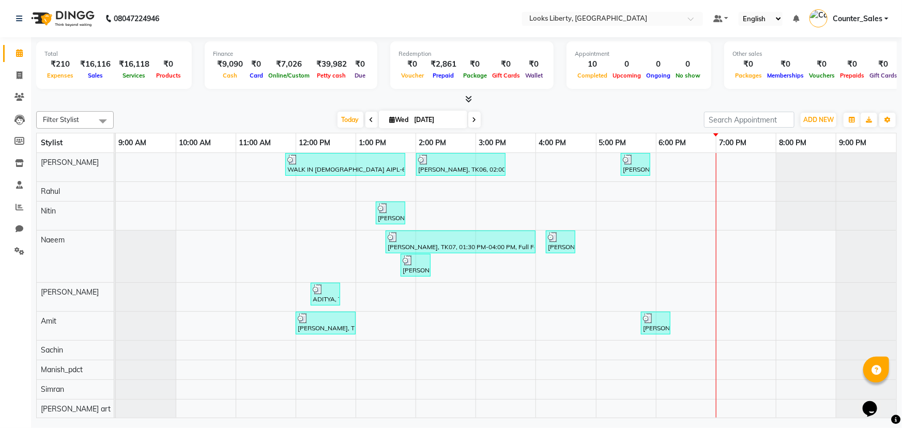
drag, startPoint x: 264, startPoint y: 109, endPoint x: 280, endPoint y: 112, distance: 16.3
click at [289, 113] on div "Filter Stylist Select All Aijaz Amit Anjali_nail art Manish_pdct Meet Naeem Nee…" at bounding box center [466, 262] width 861 height 311
click at [14, 73] on span at bounding box center [19, 76] width 18 height 12
select select "4321"
select select "service"
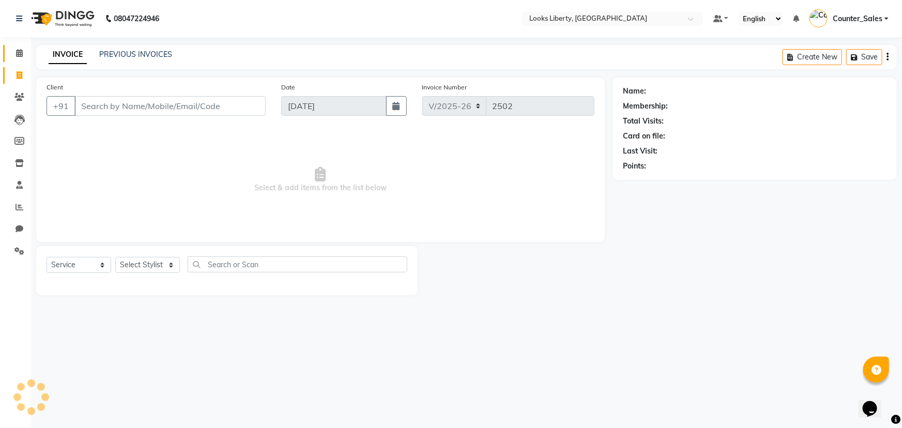
click at [147, 60] on div "INVOICE PREVIOUS INVOICES Create New Save" at bounding box center [466, 57] width 861 height 24
click at [146, 59] on div "PREVIOUS INVOICES" at bounding box center [135, 54] width 73 height 11
click at [145, 57] on link "PREVIOUS INVOICES" at bounding box center [135, 54] width 73 height 9
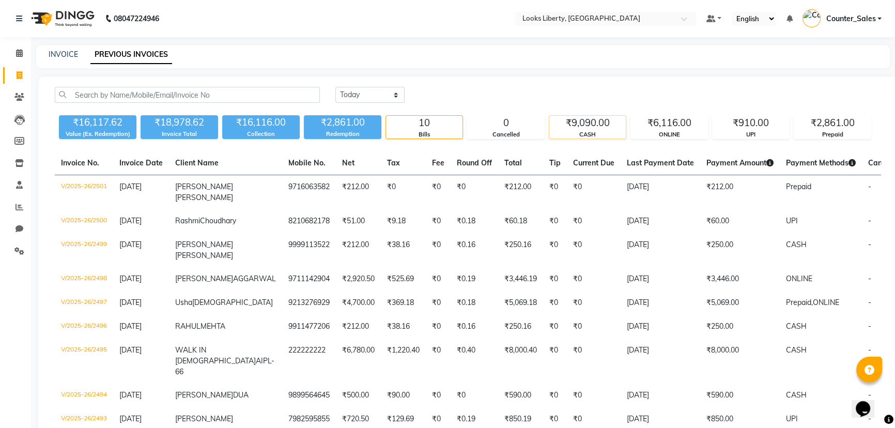
click at [565, 137] on div "CASH" at bounding box center [587, 134] width 77 height 9
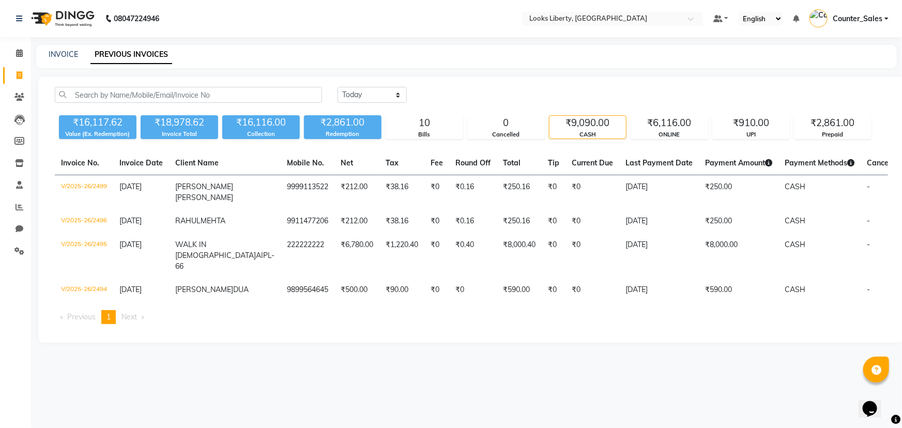
click at [5, 66] on li "Invoice" at bounding box center [15, 76] width 31 height 22
click at [19, 52] on icon at bounding box center [19, 53] width 7 height 8
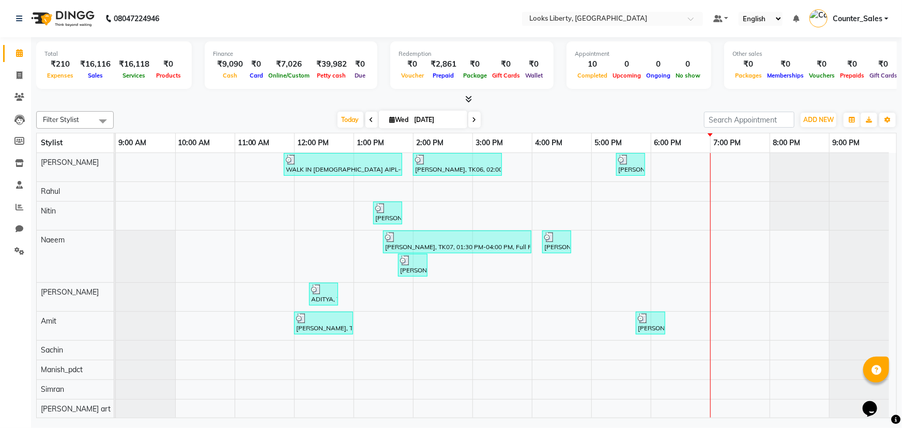
drag, startPoint x: 263, startPoint y: 107, endPoint x: 242, endPoint y: 116, distance: 22.5
click at [242, 116] on div "Filter Stylist Select All Aijaz Amit Anjali_nail art Manish_pdct Meet Naeem Nee…" at bounding box center [466, 262] width 861 height 311
click at [240, 115] on div "Today Wed 03-09-2025" at bounding box center [409, 120] width 580 height 16
click at [16, 210] on icon at bounding box center [20, 207] width 8 height 8
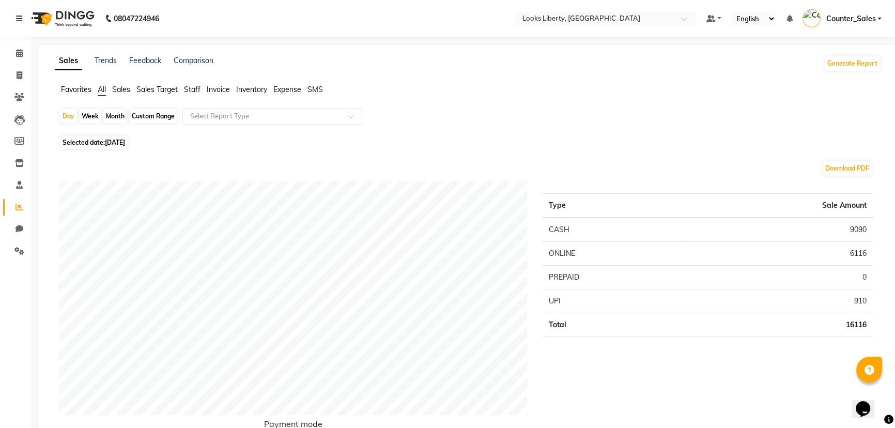
click at [187, 89] on span "Staff" at bounding box center [192, 89] width 17 height 9
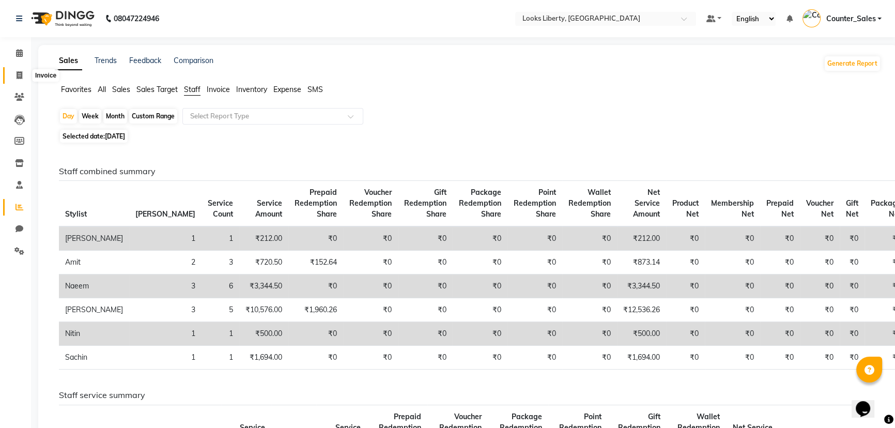
click at [10, 72] on span at bounding box center [19, 76] width 18 height 12
select select "4321"
select select "service"
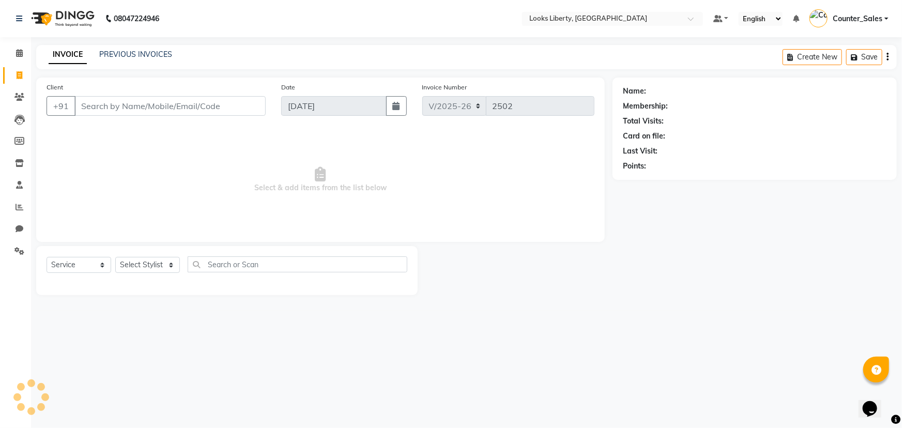
click at [133, 101] on input "Client" at bounding box center [169, 106] width 191 height 20
click at [132, 103] on input "Client" at bounding box center [169, 106] width 191 height 20
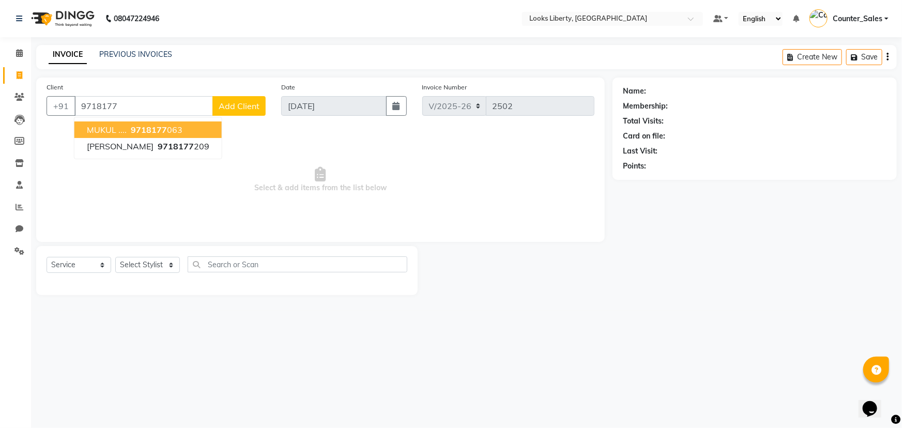
click at [162, 123] on button "MUKUL .... 9718177 063" at bounding box center [147, 129] width 147 height 17
type input "9718177063"
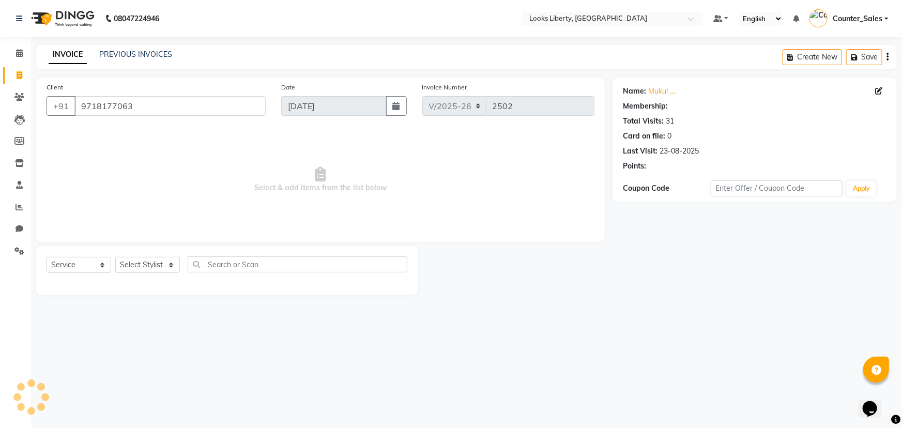
select select "1: Object"
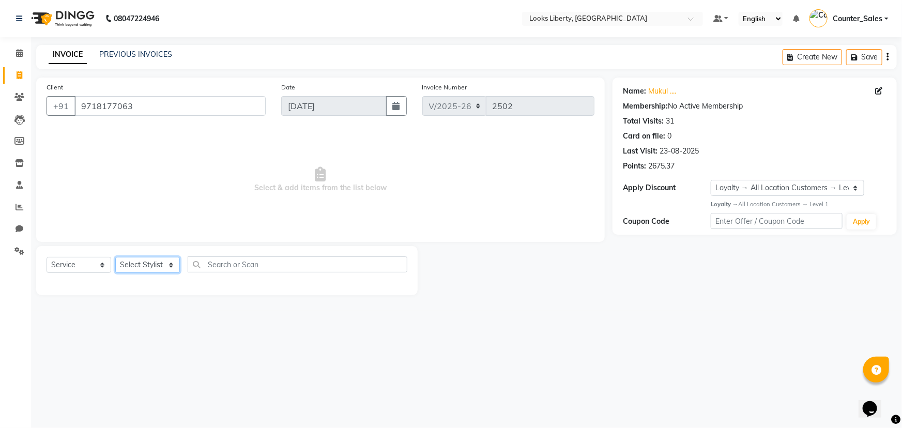
click at [139, 267] on select "Select Stylist Aijaz Amit Anjali_nail art Counter_Sales Manish_pdct Meet Naeem …" at bounding box center [147, 265] width 65 height 16
select select "40734"
click at [115, 257] on select "Select Stylist Aijaz Amit Anjali_nail art Counter_Sales Manish_pdct Meet Naeem …" at bounding box center [147, 265] width 65 height 16
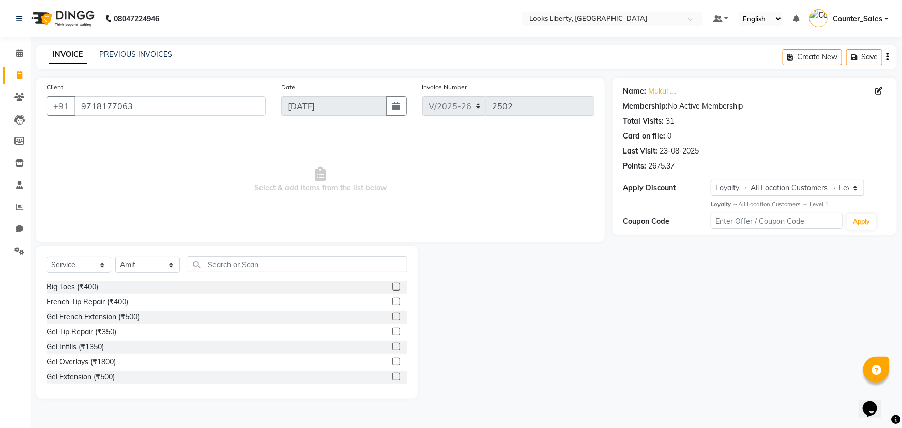
click at [219, 260] on div "Select Service Product Membership Package Voucher Prepaid Gift Card Select Styl…" at bounding box center [226, 322] width 381 height 152
click at [221, 261] on input "text" at bounding box center [298, 264] width 220 height 16
click at [226, 266] on input "text" at bounding box center [298, 264] width 220 height 16
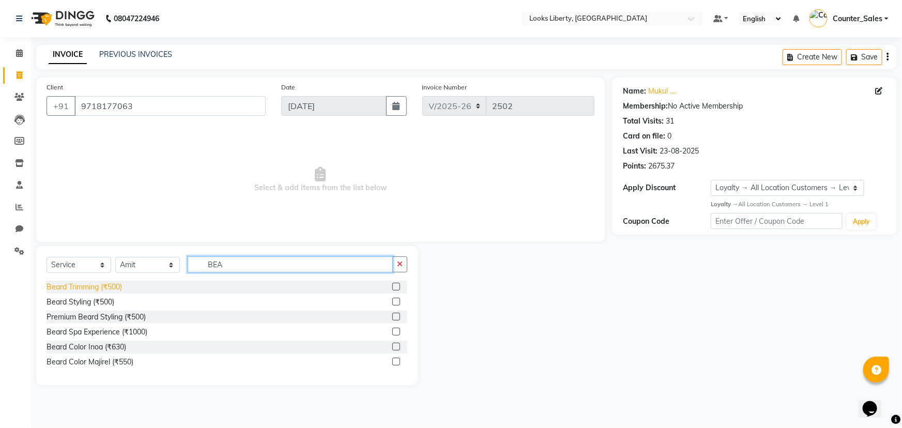
type input "BEA"
click at [87, 292] on div "Beard Trimming (₹500)" at bounding box center [84, 287] width 75 height 11
checkbox input "false"
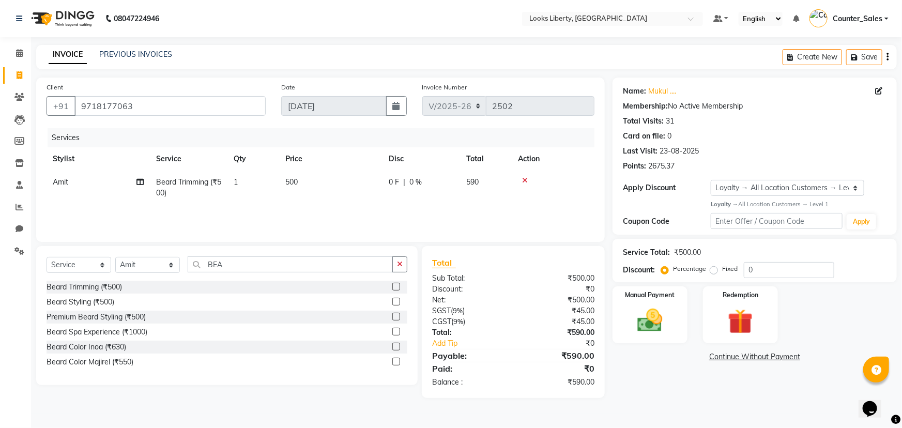
click at [359, 190] on td "500" at bounding box center [330, 188] width 103 height 34
select select "40734"
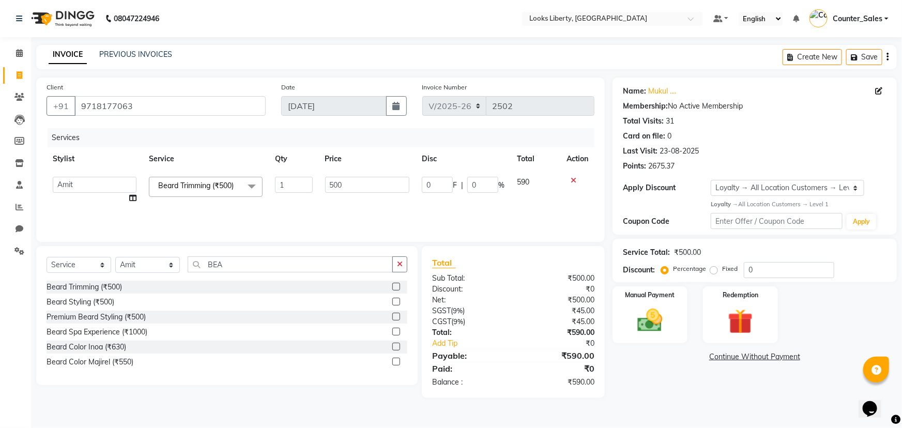
click at [359, 190] on input "500" at bounding box center [367, 185] width 85 height 16
click at [338, 183] on input "50.8" at bounding box center [367, 185] width 85 height 16
click at [341, 187] on input "50.8" at bounding box center [367, 185] width 85 height 16
click at [348, 189] on input "508" at bounding box center [367, 185] width 85 height 16
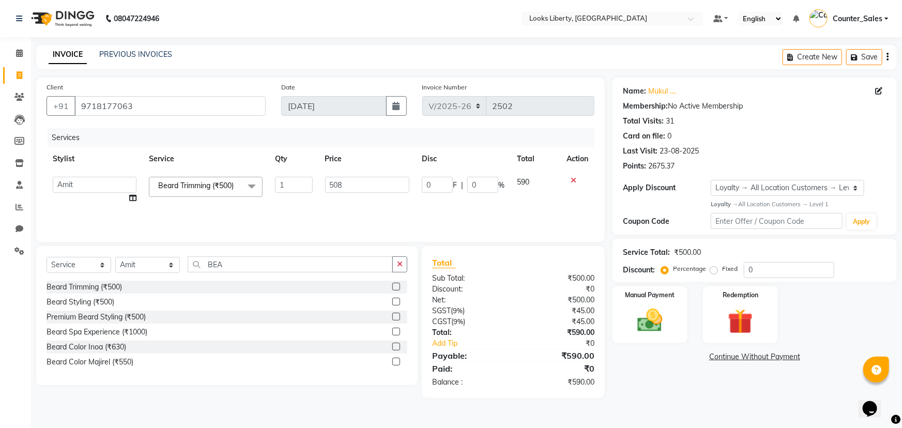
type input "508.5"
drag, startPoint x: 431, startPoint y: 289, endPoint x: 511, endPoint y: 302, distance: 81.1
click at [432, 291] on div "Discount:" at bounding box center [468, 289] width 89 height 11
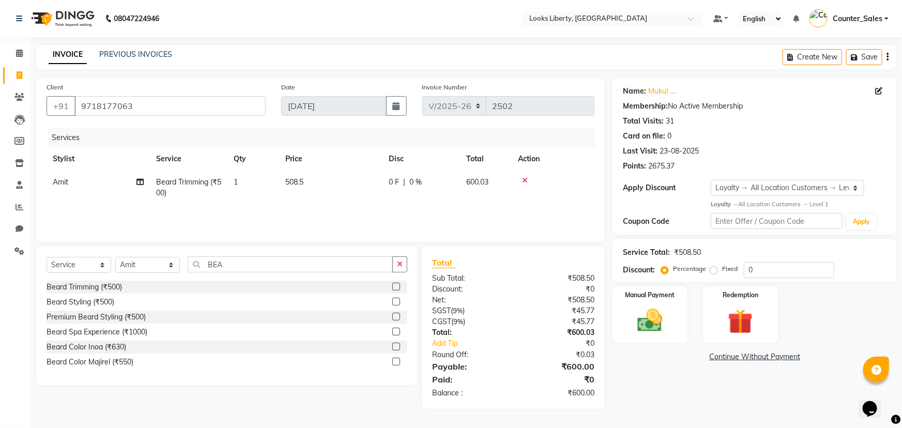
click at [586, 302] on div "₹508.50" at bounding box center [557, 300] width 89 height 11
click at [654, 319] on img at bounding box center [650, 320] width 42 height 30
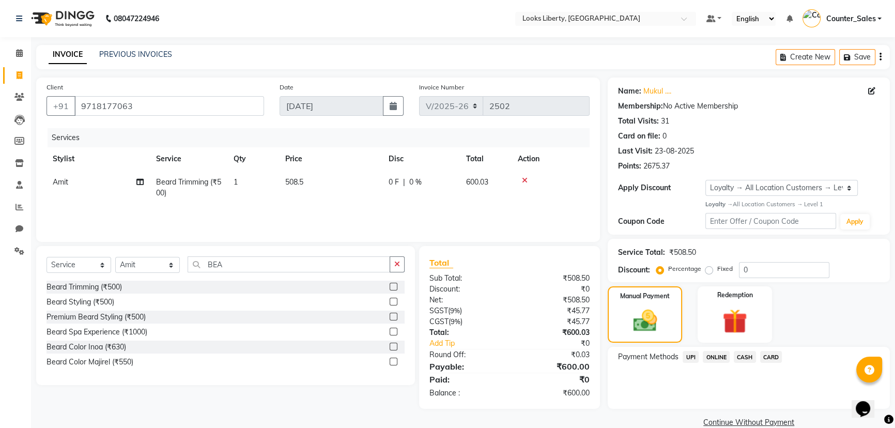
click at [708, 353] on span "ONLINE" at bounding box center [716, 357] width 27 height 12
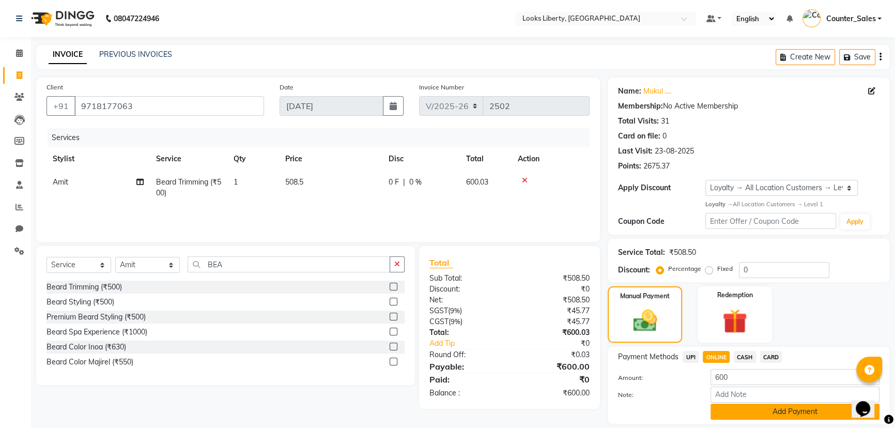
click at [730, 417] on button "Add Payment" at bounding box center [795, 412] width 169 height 16
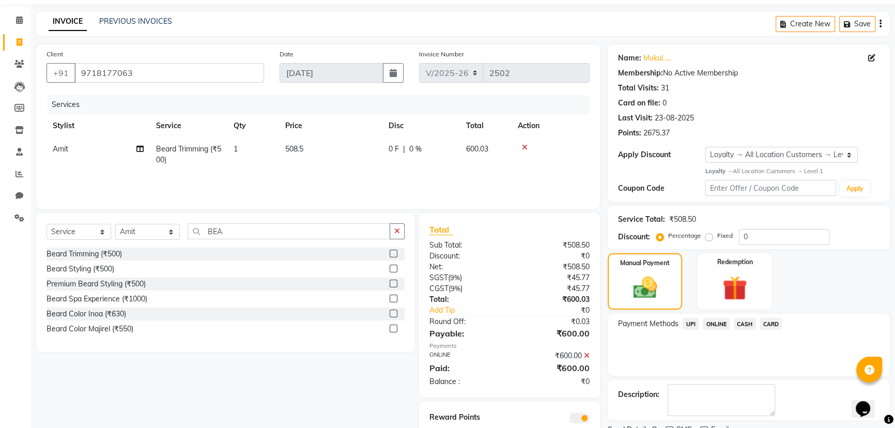
scroll to position [75, 0]
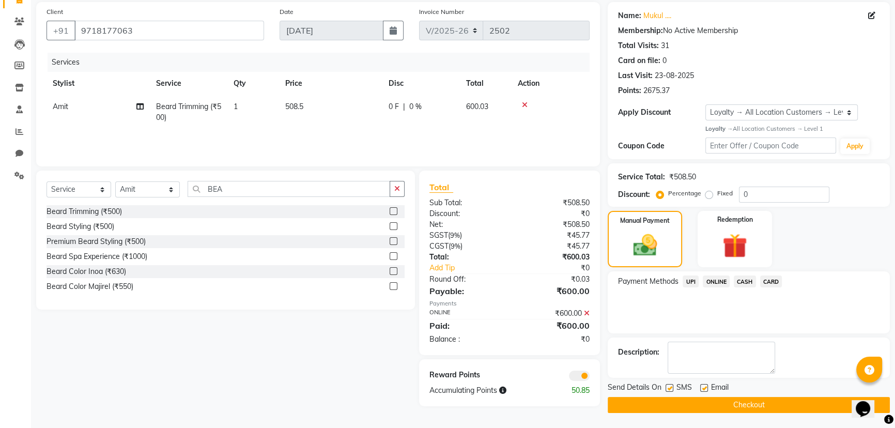
click at [625, 405] on button "Checkout" at bounding box center [749, 405] width 282 height 16
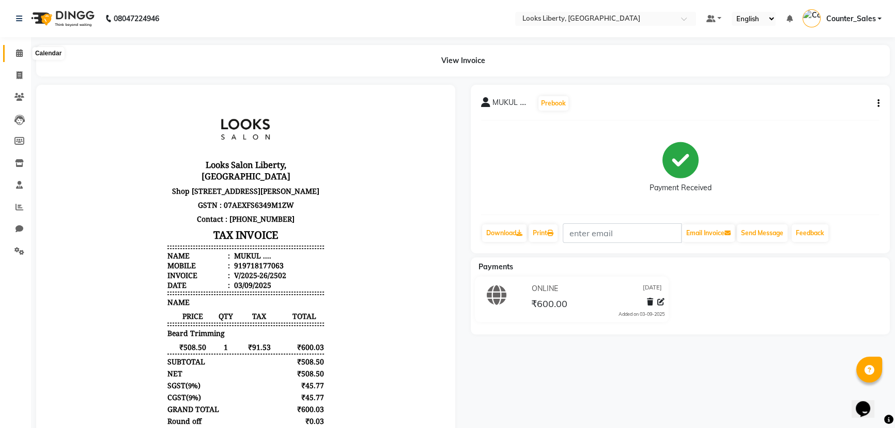
click at [26, 56] on span at bounding box center [19, 54] width 18 height 12
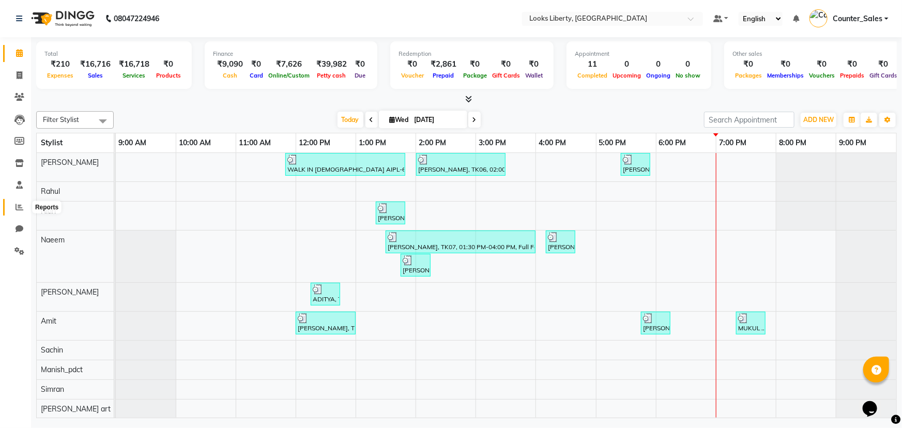
click at [22, 202] on span at bounding box center [19, 208] width 18 height 12
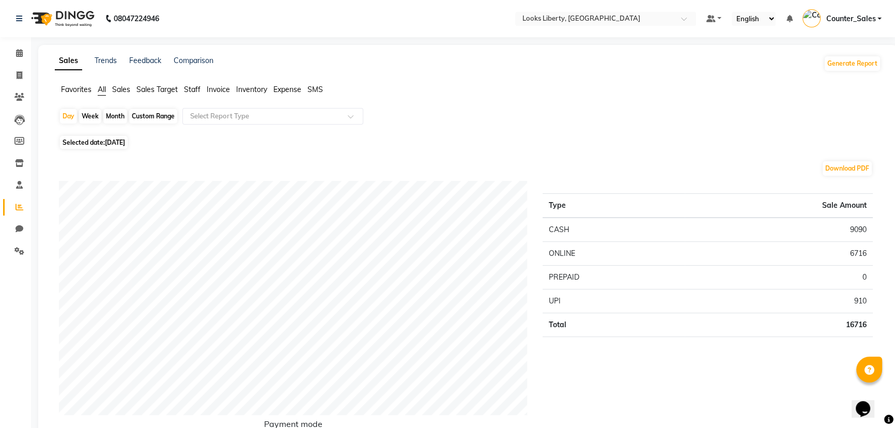
click at [190, 89] on span "Staff" at bounding box center [192, 89] width 17 height 9
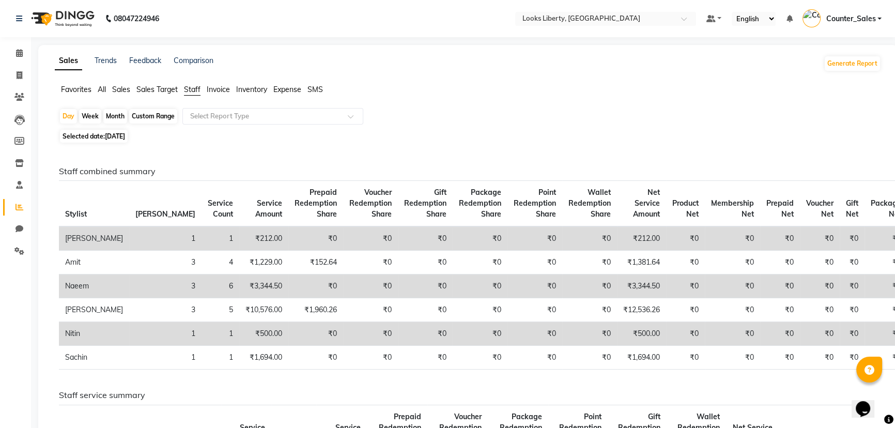
click at [15, 65] on li "Invoice" at bounding box center [15, 76] width 31 height 22
click at [14, 59] on link "Calendar" at bounding box center [15, 53] width 25 height 17
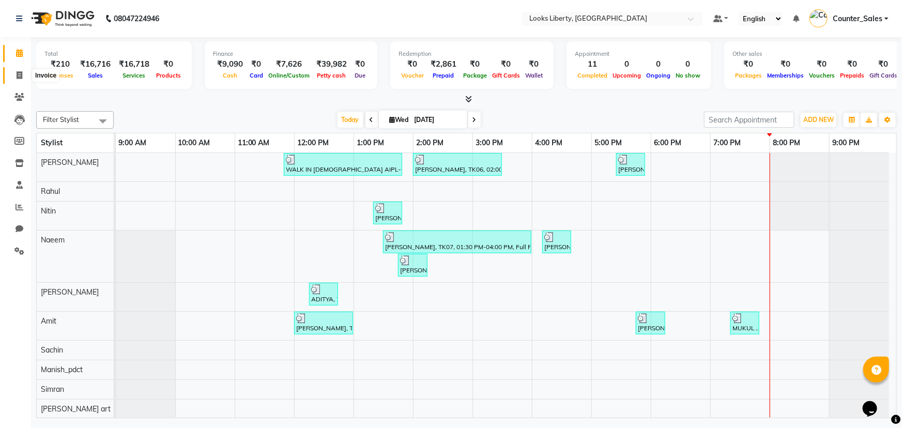
click at [11, 73] on span at bounding box center [19, 76] width 18 height 12
select select "4321"
select select "service"
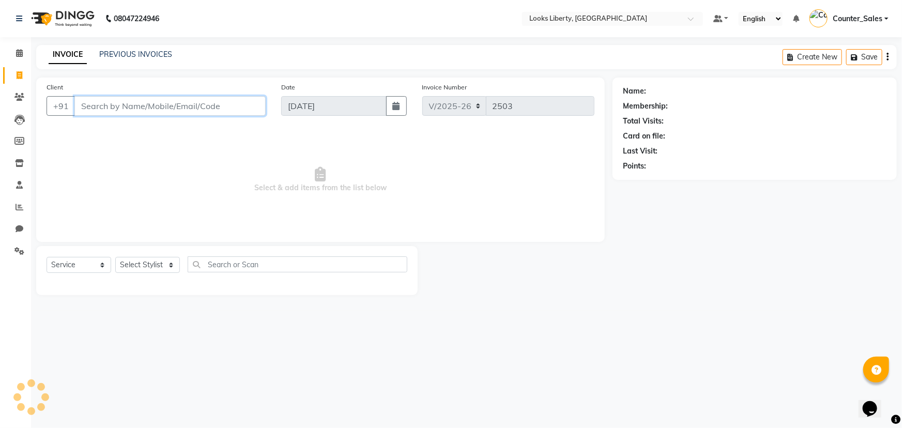
click at [118, 106] on input "Client" at bounding box center [169, 106] width 191 height 20
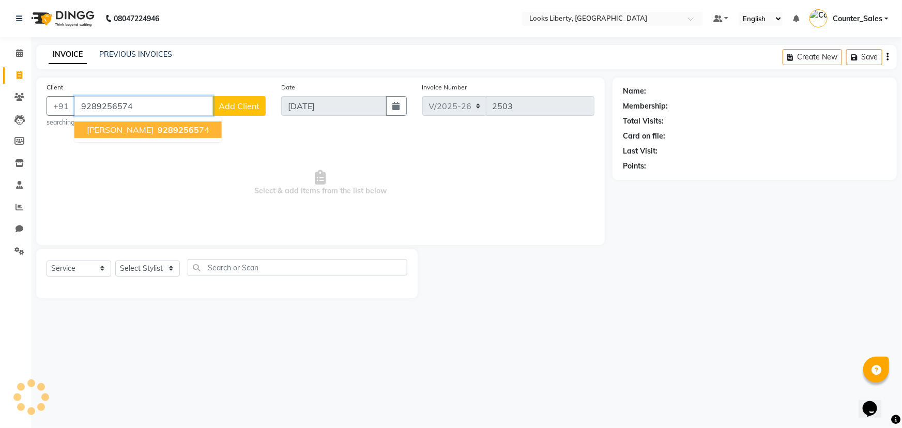
type input "9289256574"
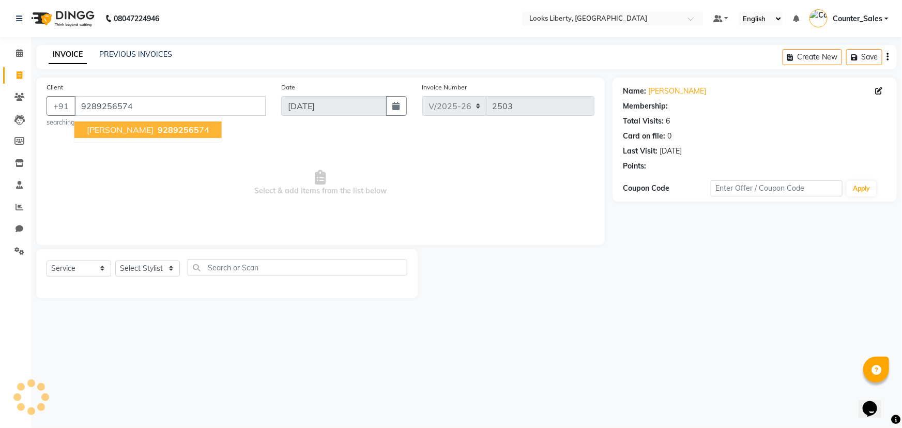
select select "1: Object"
click at [326, 177] on icon at bounding box center [320, 177] width 11 height 14
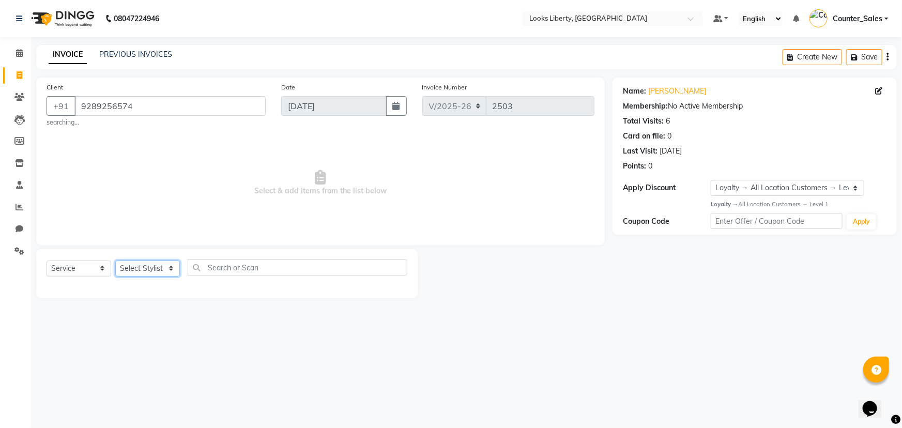
click at [141, 268] on select "Select Stylist Aijaz Amit Anjali_nail art Counter_Sales Manish_pdct Meet Naeem …" at bounding box center [147, 269] width 65 height 16
select select "57639"
click at [115, 261] on select "Select Stylist Aijaz Amit Anjali_nail art Counter_Sales Manish_pdct Meet Naeem …" at bounding box center [147, 269] width 65 height 16
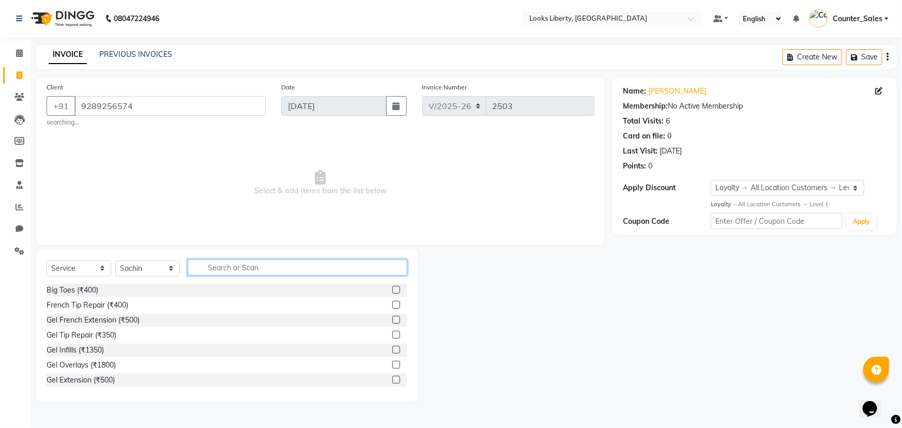
click at [190, 264] on input "text" at bounding box center [298, 267] width 220 height 16
type input "CUT"
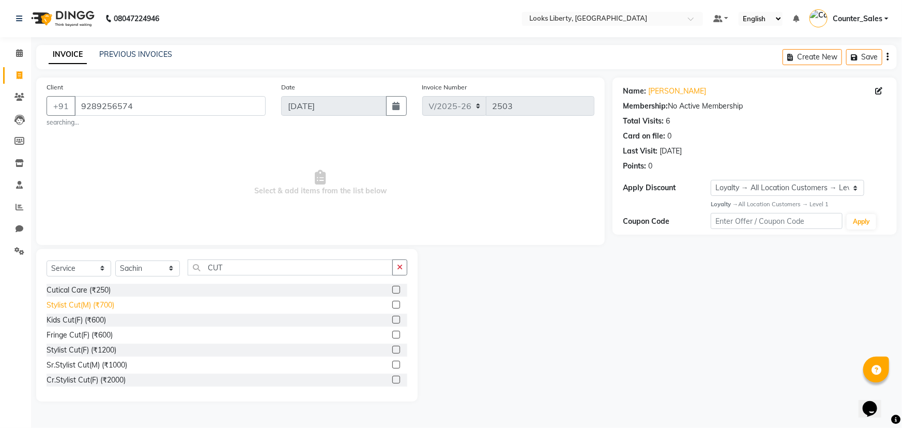
click at [93, 302] on div "Stylist Cut(M) (₹700)" at bounding box center [81, 305] width 68 height 11
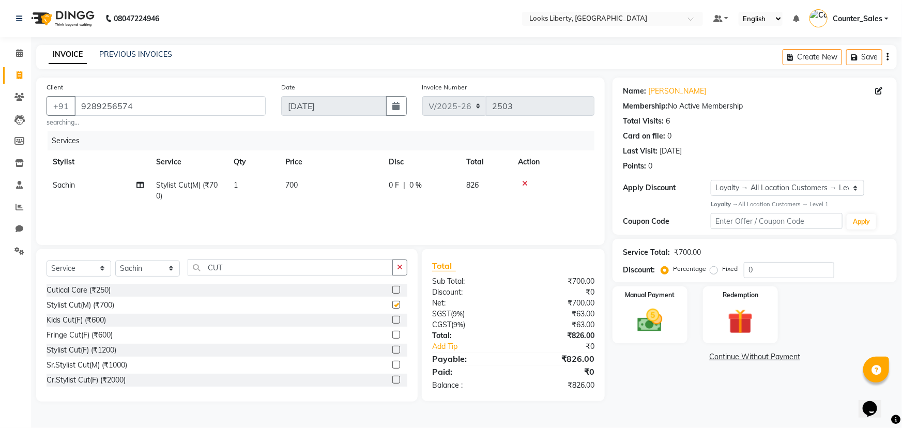
checkbox input "false"
click at [334, 187] on td "700" at bounding box center [330, 191] width 103 height 34
select select "57639"
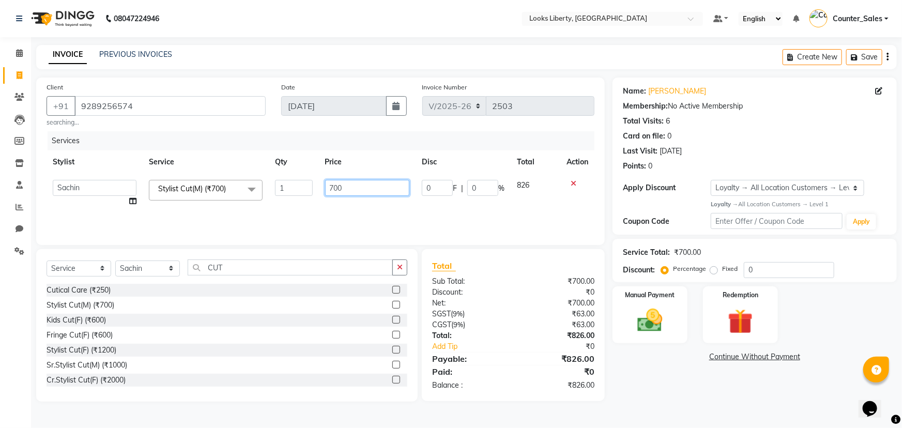
click at [349, 187] on input "700" at bounding box center [367, 188] width 85 height 16
type input "7"
type input "0"
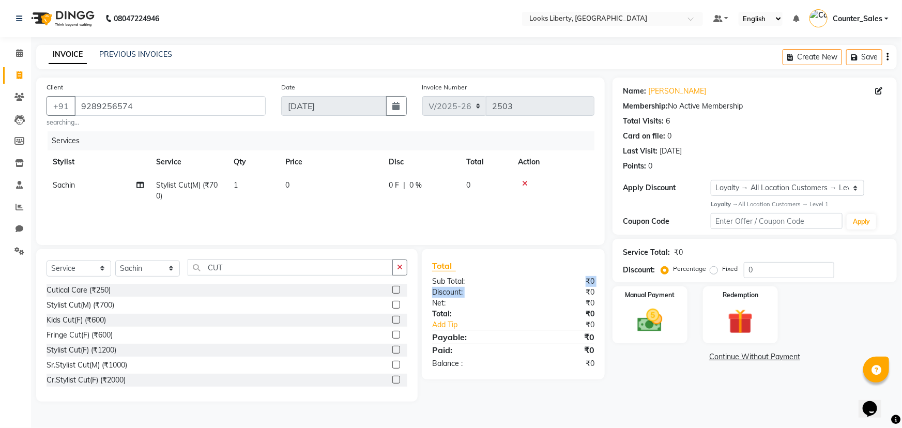
click at [524, 287] on div "Total Sub Total: ₹0 Discount: ₹0 Net: ₹0 Total: ₹0 Add Tip ₹0 Payable: ₹0 Paid:…" at bounding box center [513, 314] width 162 height 110
click at [677, 307] on div "Manual Payment" at bounding box center [650, 314] width 78 height 59
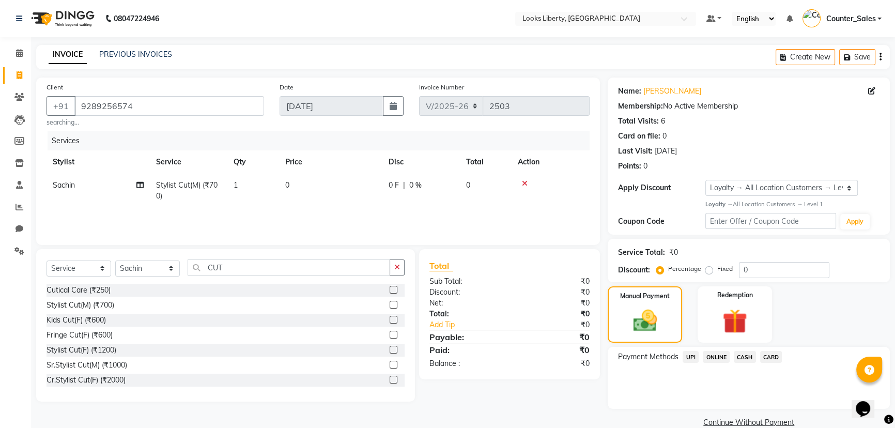
click at [690, 361] on span "UPI" at bounding box center [691, 357] width 16 height 12
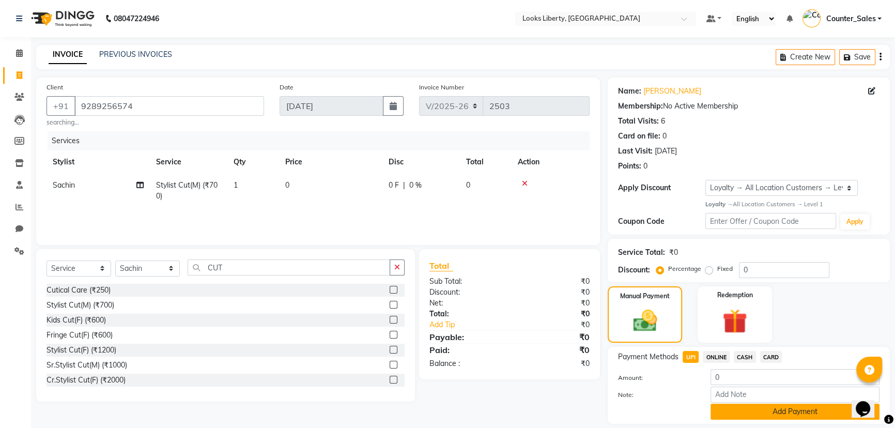
click at [736, 411] on button "Add Payment" at bounding box center [795, 412] width 169 height 16
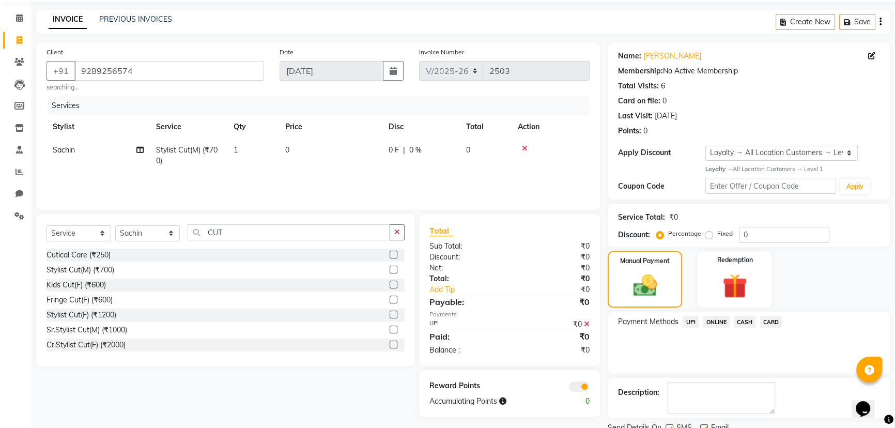
scroll to position [75, 0]
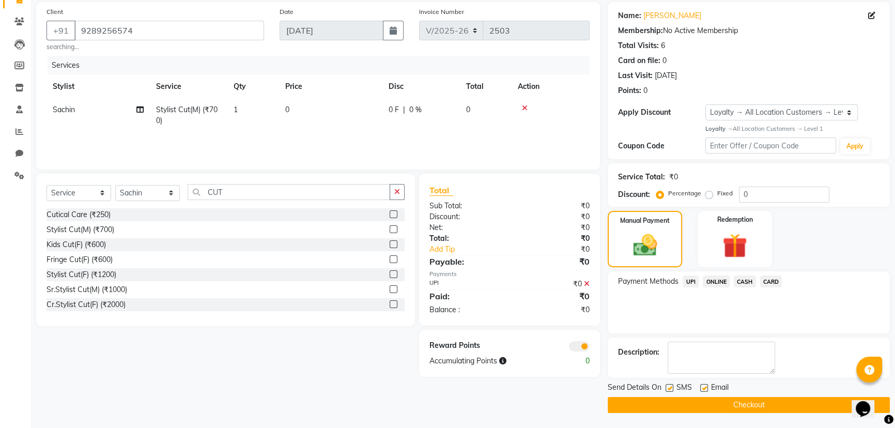
click at [634, 405] on button "Checkout" at bounding box center [749, 405] width 282 height 16
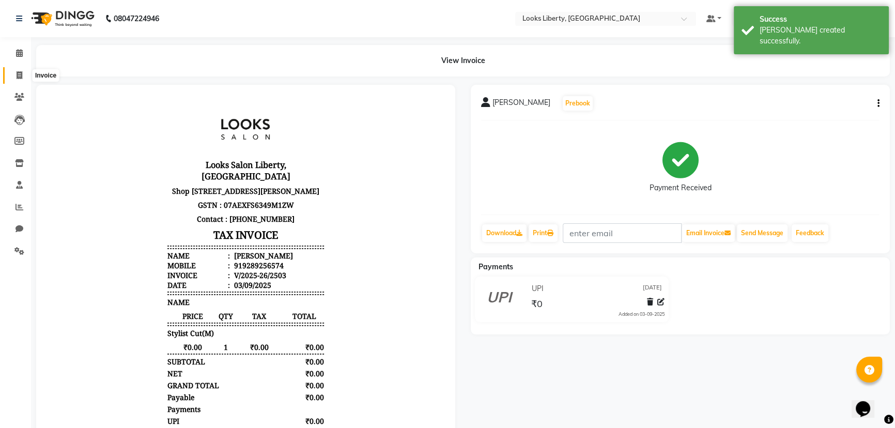
click at [26, 75] on span at bounding box center [19, 76] width 18 height 12
select select "service"
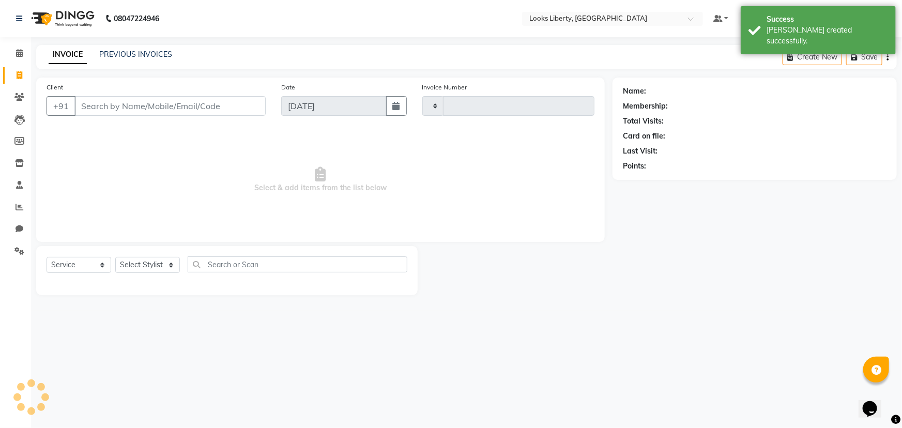
click at [126, 102] on input "Client" at bounding box center [169, 106] width 191 height 20
type input "2504"
select select "4321"
type input "+"
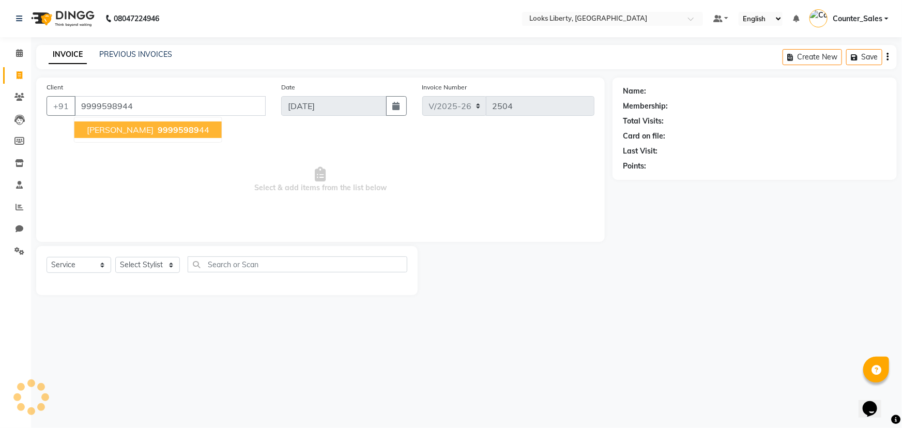
type input "9999598944"
select select "1: Object"
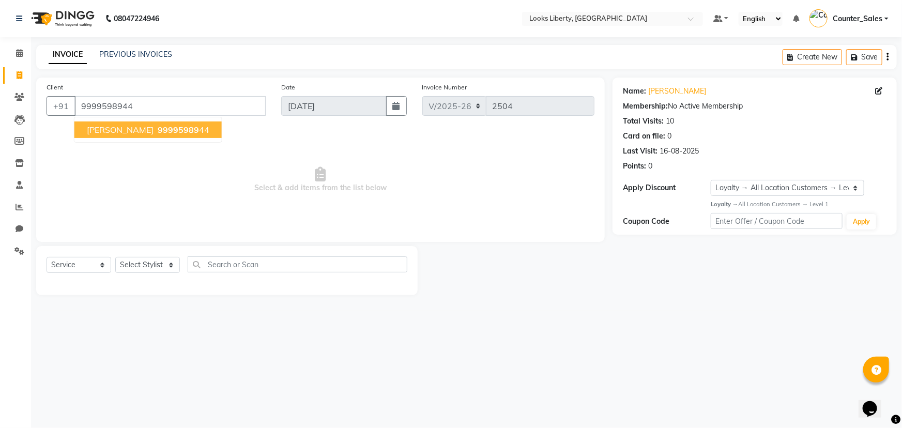
click at [146, 196] on span "Select & add items from the list below" at bounding box center [321, 179] width 548 height 103
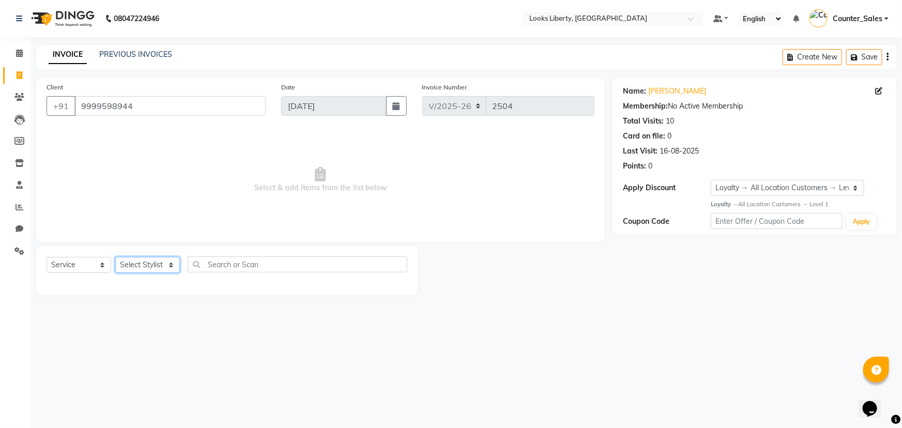
click at [142, 267] on select "Select Stylist Aijaz Amit Anjali_nail art Counter_Sales Manish_pdct Meet Naeem …" at bounding box center [147, 265] width 65 height 16
select select "40734"
click at [115, 257] on select "Select Stylist Aijaz Amit Anjali_nail art Counter_Sales Manish_pdct Meet Naeem …" at bounding box center [147, 265] width 65 height 16
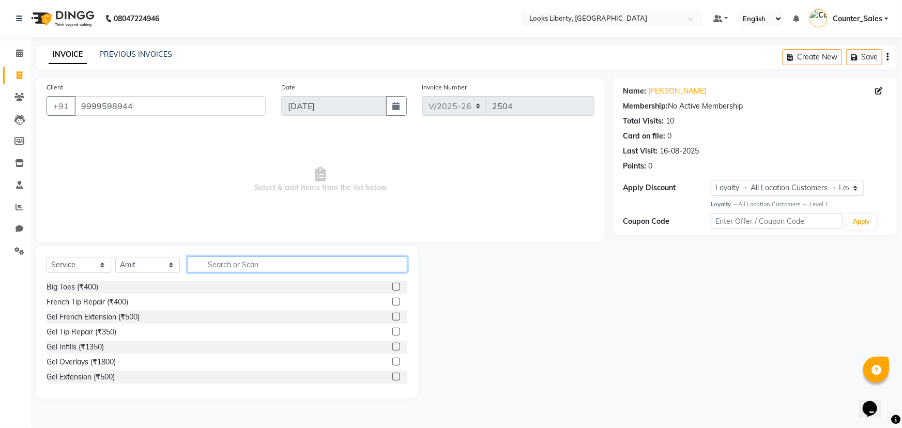
click at [219, 263] on input "text" at bounding box center [298, 264] width 220 height 16
type input "CUT"
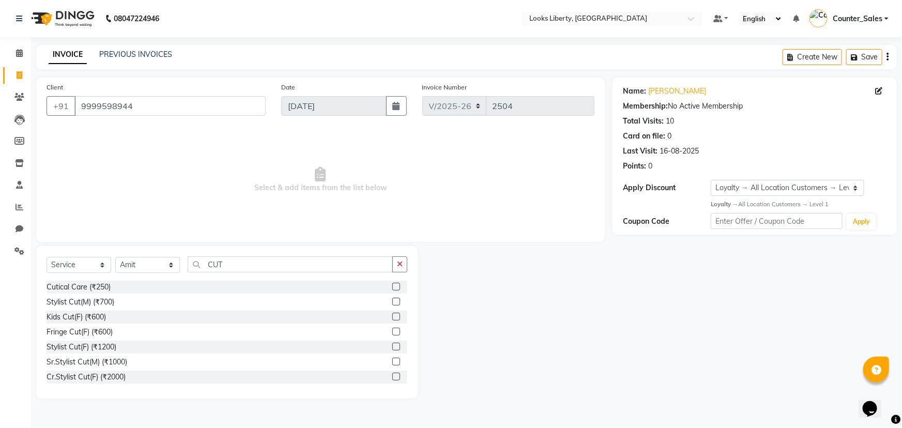
click at [127, 296] on div "Stylist Cut(M) (₹700)" at bounding box center [227, 302] width 361 height 13
click at [84, 298] on div "Stylist Cut(M) (₹700)" at bounding box center [81, 302] width 68 height 11
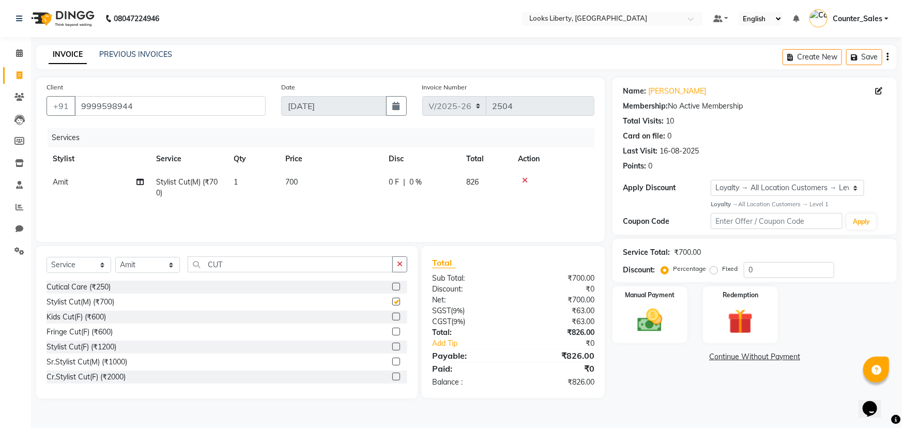
checkbox input "false"
click at [273, 270] on input "CUT" at bounding box center [290, 264] width 205 height 16
type input "C"
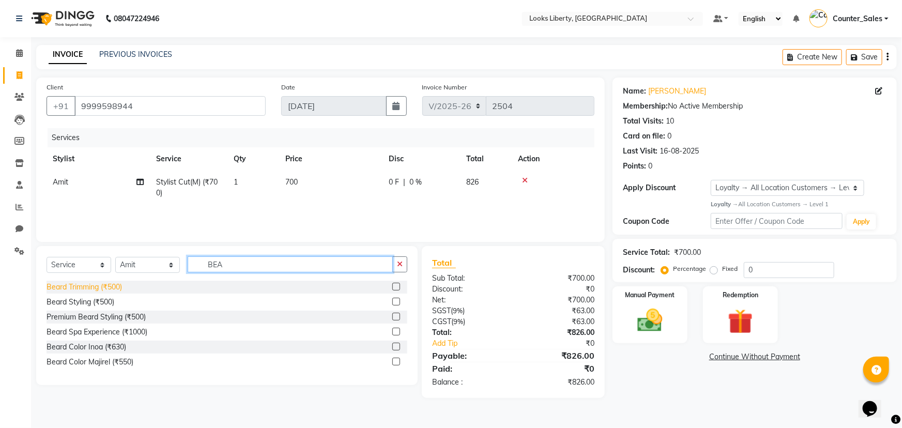
type input "BEA"
click at [110, 284] on div "Beard Trimming (₹500)" at bounding box center [84, 287] width 75 height 11
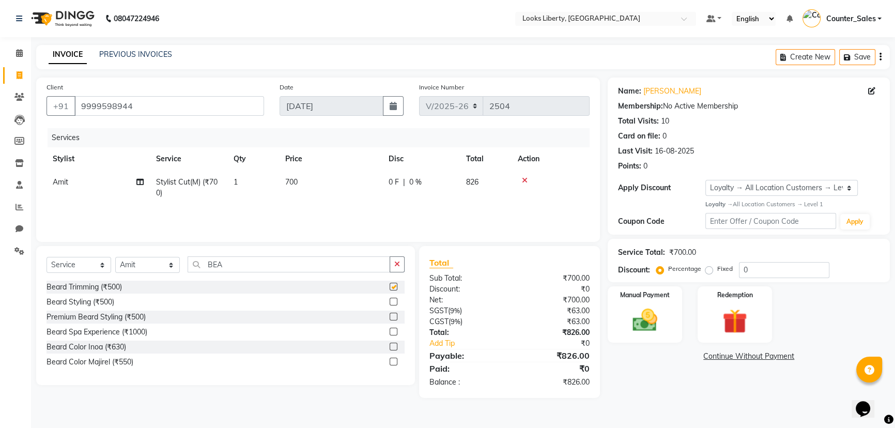
checkbox input "false"
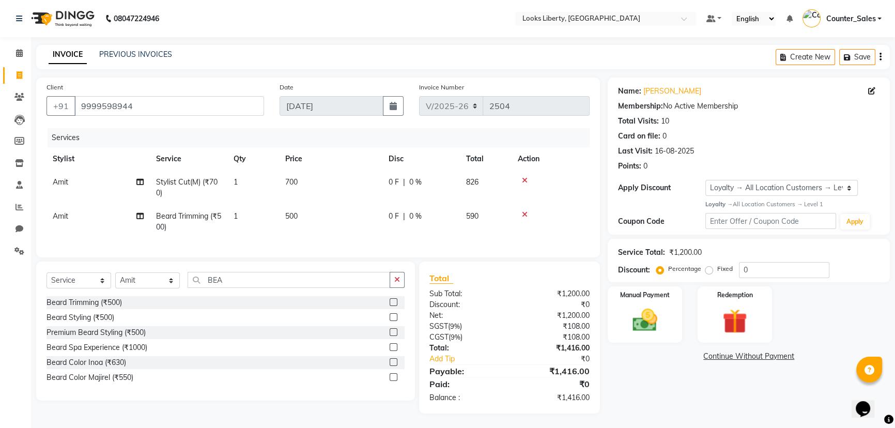
click at [313, 209] on td "500" at bounding box center [330, 222] width 103 height 34
select select "40734"
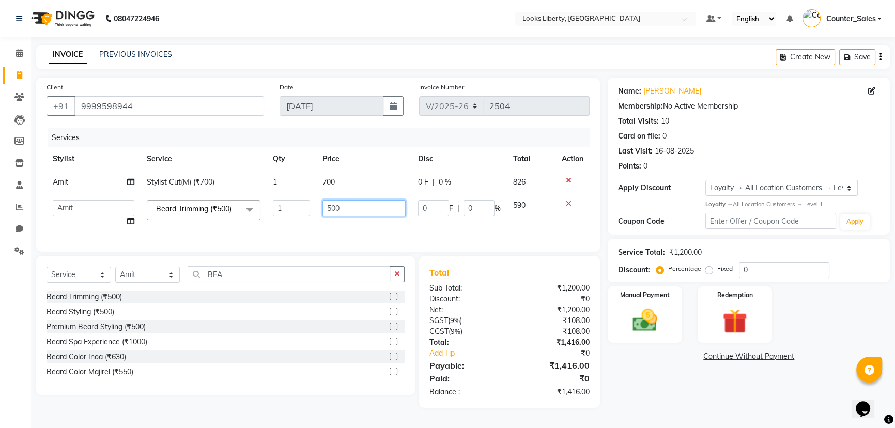
drag, startPoint x: 346, startPoint y: 210, endPoint x: 339, endPoint y: 224, distance: 15.3
click at [346, 210] on input "500" at bounding box center [364, 208] width 83 height 16
type input "5"
type input "0"
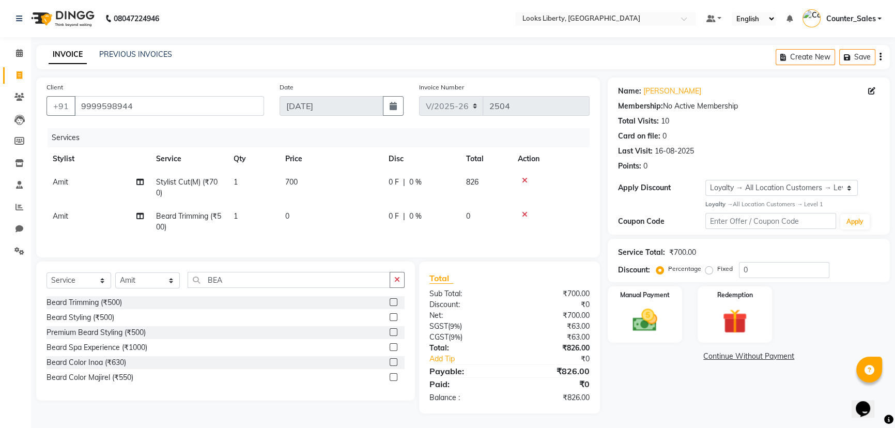
click at [348, 175] on td "700" at bounding box center [330, 188] width 103 height 34
select select "40734"
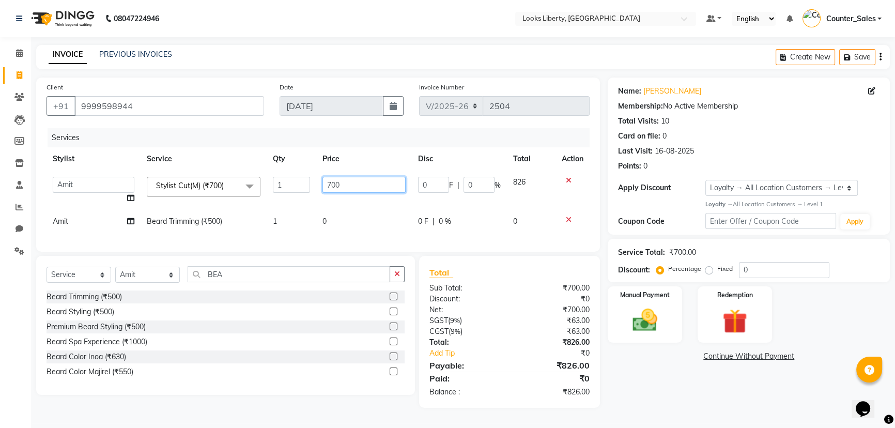
click at [358, 182] on input "700" at bounding box center [364, 185] width 83 height 16
type input "7"
type input "0"
drag, startPoint x: 384, startPoint y: 206, endPoint x: 384, endPoint y: 221, distance: 15.5
click at [384, 219] on tbody "Aijaz Amit Anjali_nail art Counter_Sales Manish_pdct Meet Naeem Neetu Arya Niti…" at bounding box center [318, 202] width 543 height 63
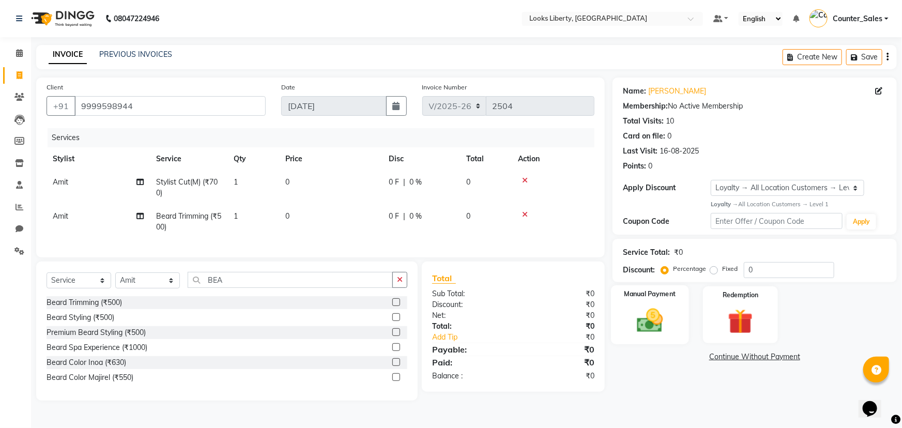
click at [635, 316] on img at bounding box center [650, 320] width 42 height 30
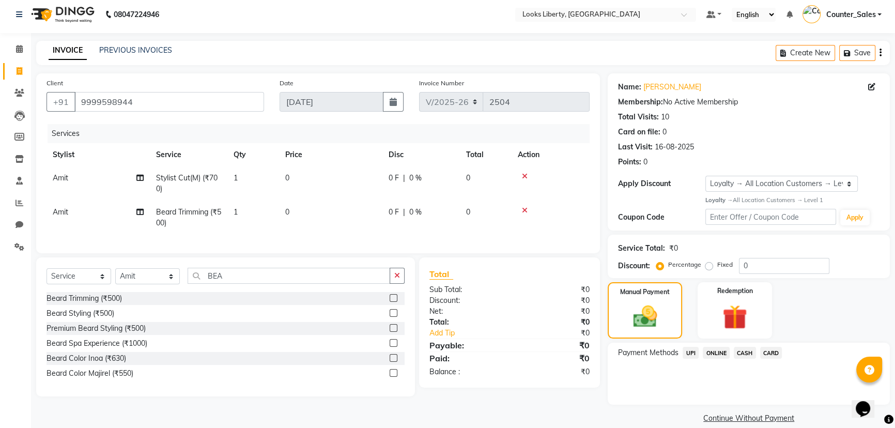
scroll to position [17, 0]
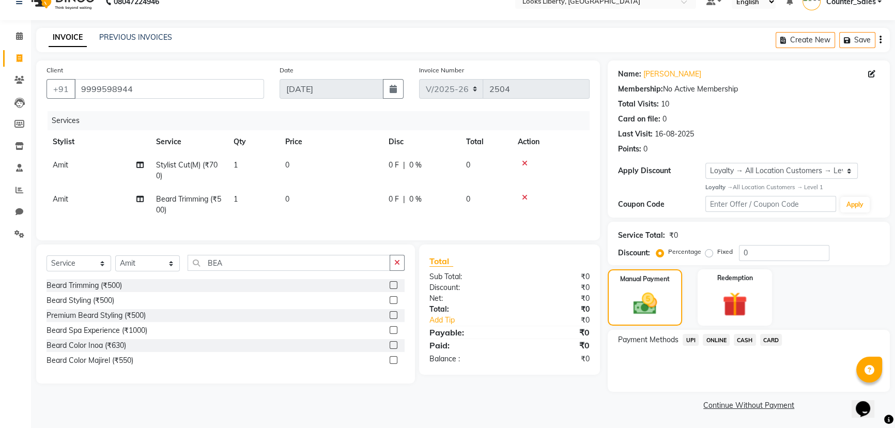
click at [689, 341] on span "UPI" at bounding box center [691, 340] width 16 height 12
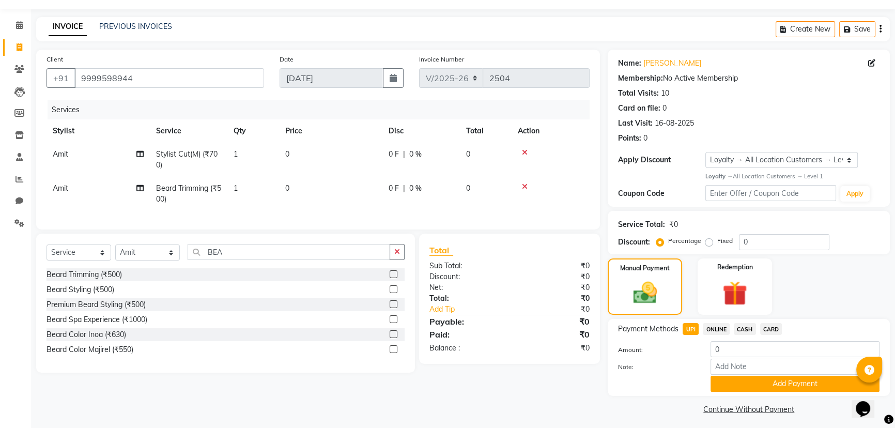
scroll to position [33, 0]
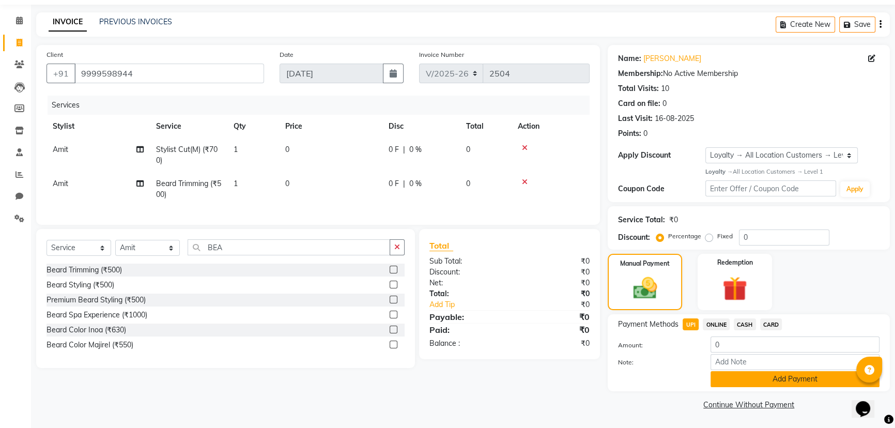
click at [745, 378] on button "Add Payment" at bounding box center [795, 379] width 169 height 16
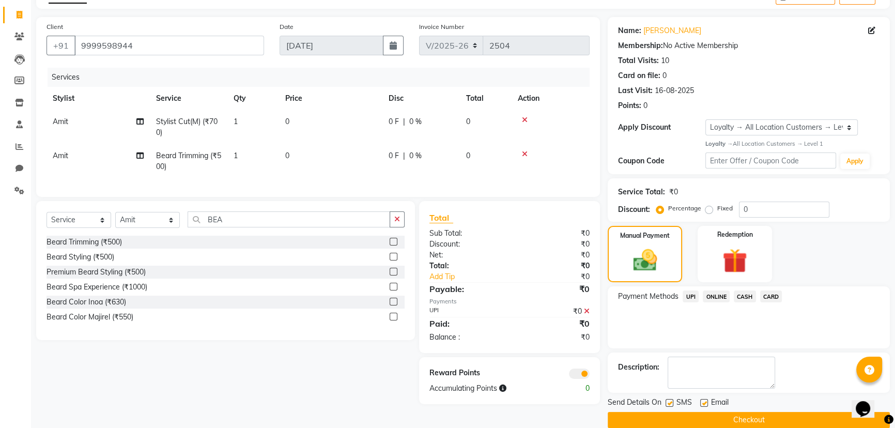
scroll to position [75, 0]
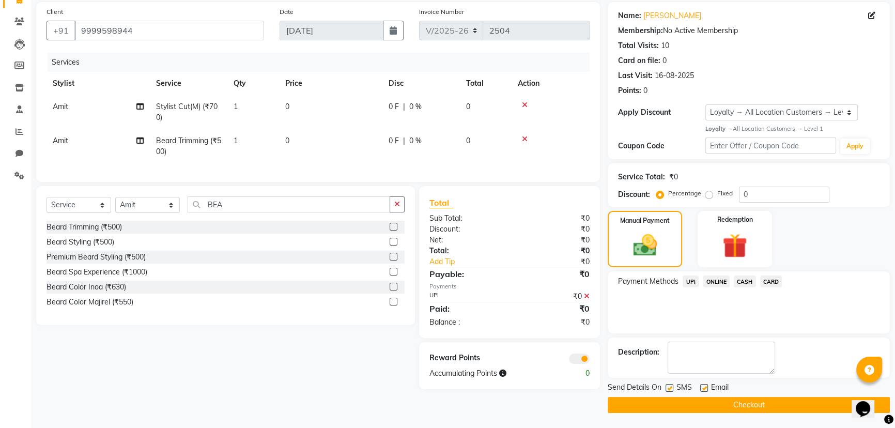
click at [637, 400] on button "Checkout" at bounding box center [749, 405] width 282 height 16
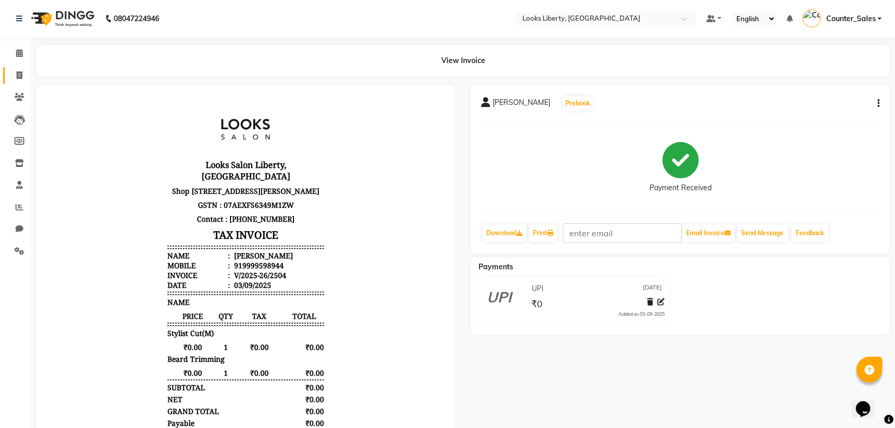
click at [18, 72] on icon at bounding box center [20, 75] width 6 height 8
select select "4321"
select select "service"
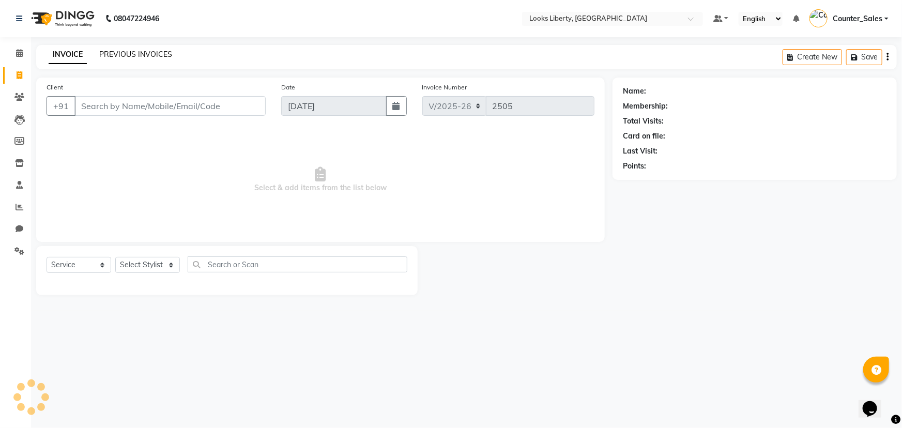
click at [110, 56] on link "PREVIOUS INVOICES" at bounding box center [135, 54] width 73 height 9
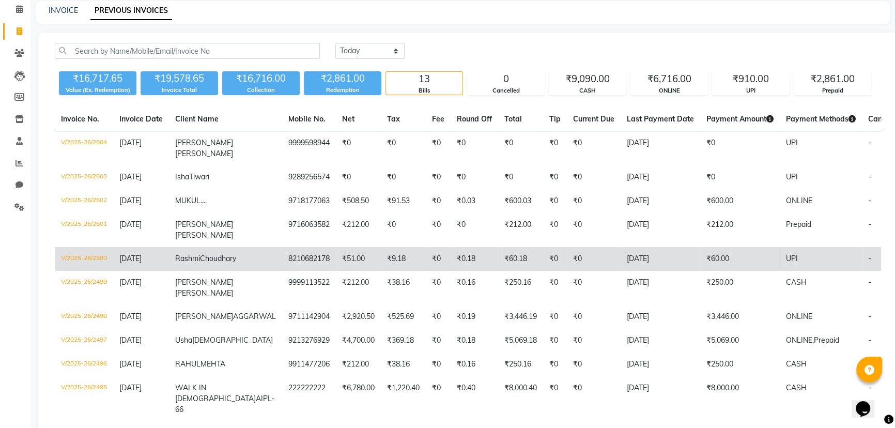
scroll to position [94, 0]
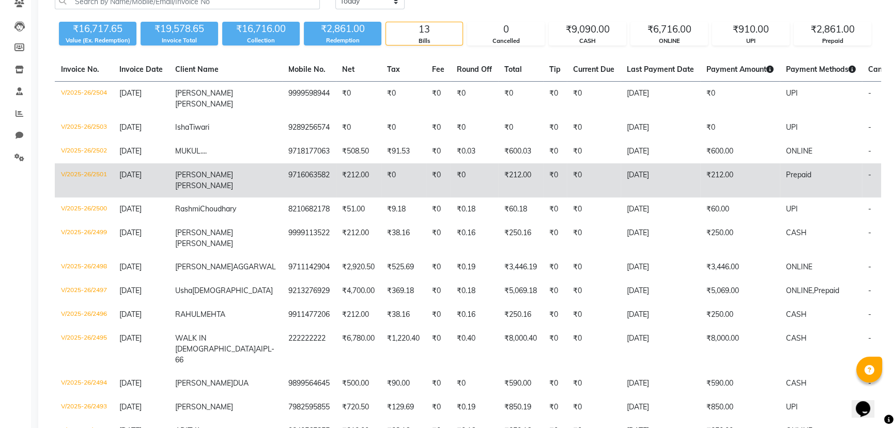
click at [639, 167] on td "03-09-2025" at bounding box center [661, 180] width 80 height 34
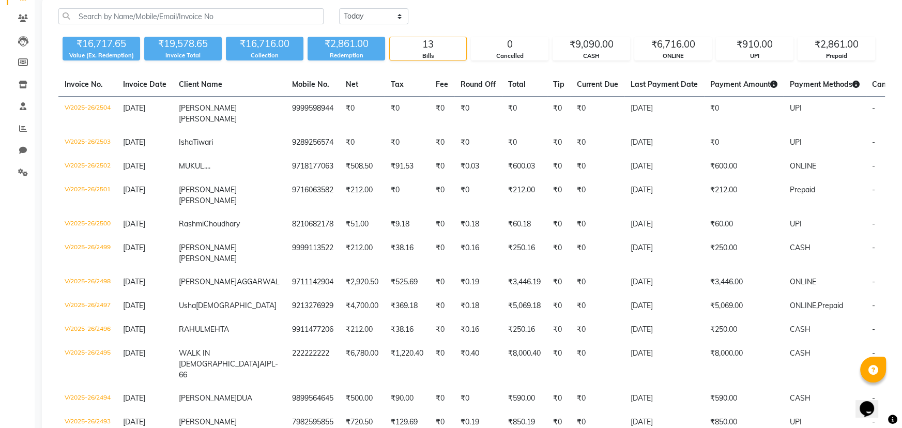
scroll to position [0, 0]
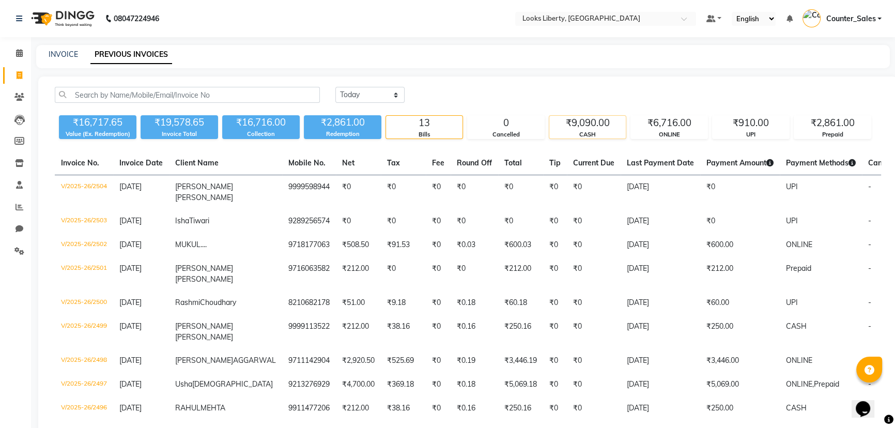
click at [584, 136] on div "CASH" at bounding box center [587, 134] width 77 height 9
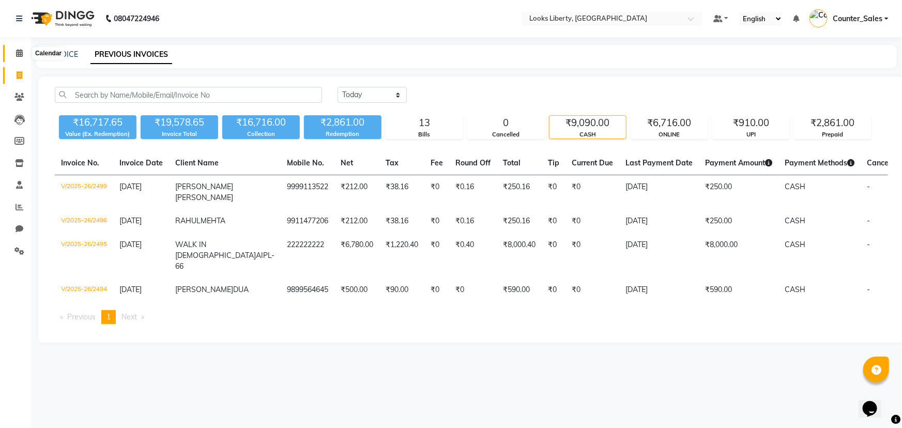
click at [14, 52] on span at bounding box center [19, 54] width 18 height 12
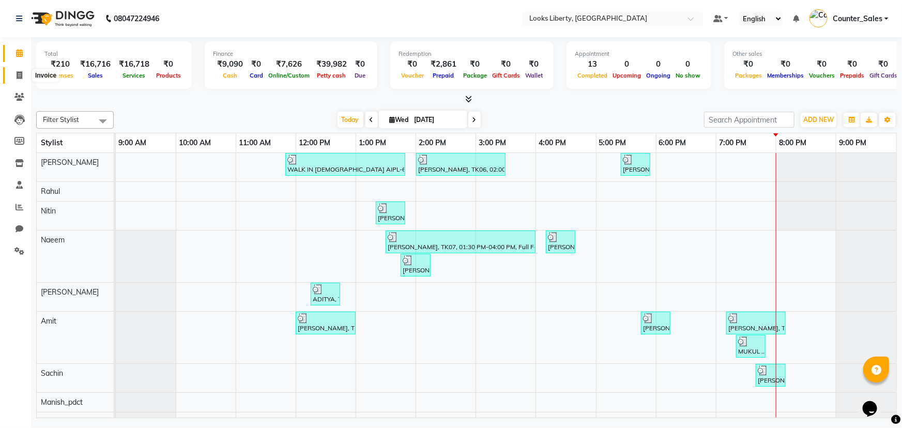
click at [17, 72] on icon at bounding box center [20, 75] width 6 height 8
select select "service"
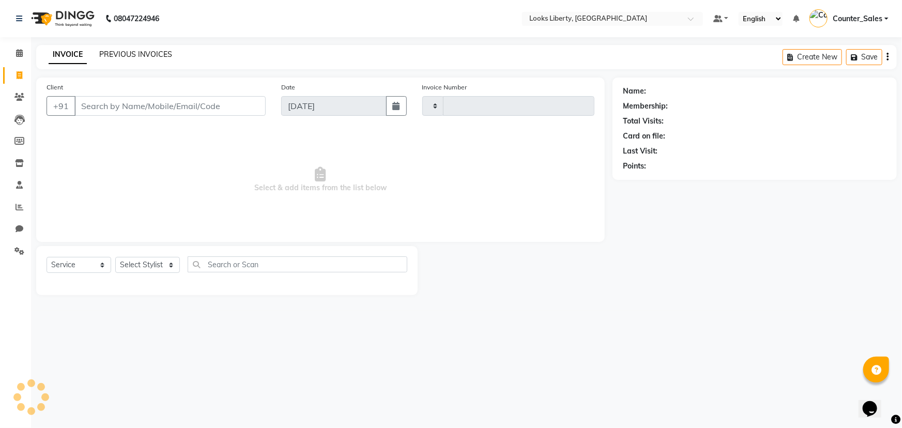
click at [122, 51] on link "PREVIOUS INVOICES" at bounding box center [135, 54] width 73 height 9
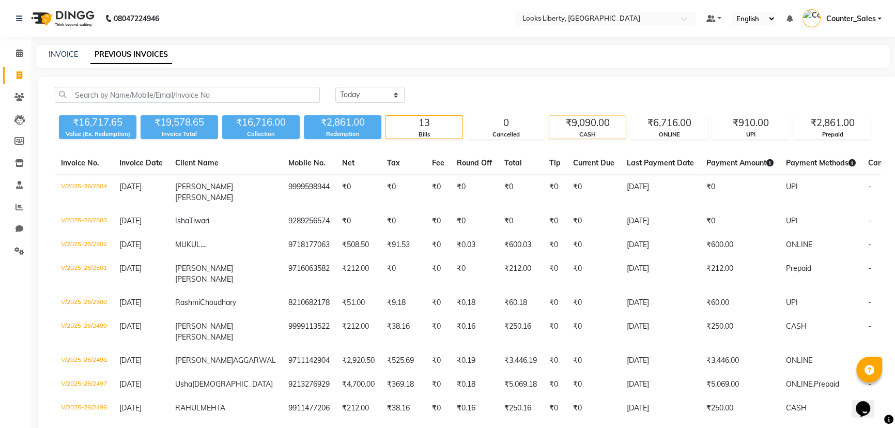
click at [612, 130] on div "CASH" at bounding box center [587, 134] width 77 height 9
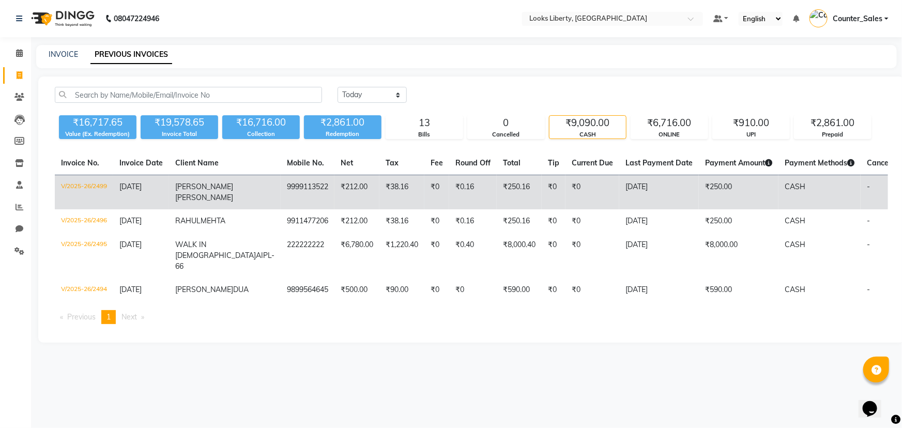
click at [699, 186] on td "₹250.00" at bounding box center [739, 192] width 80 height 35
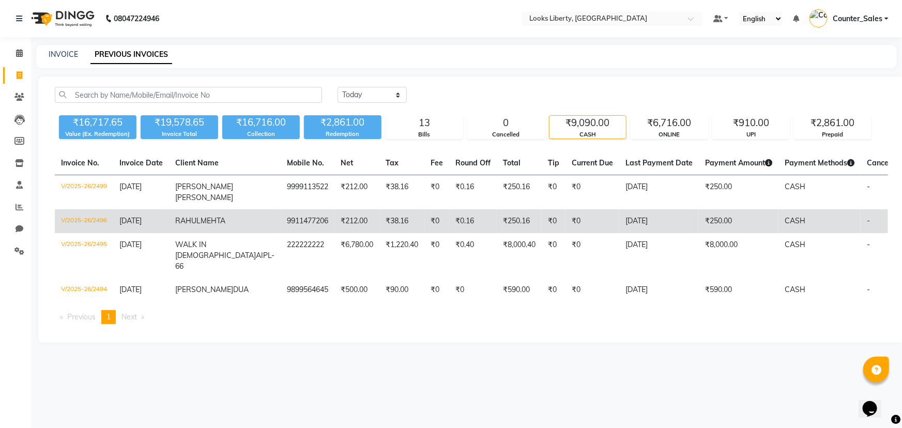
click at [716, 210] on td "₹250.00" at bounding box center [739, 221] width 80 height 24
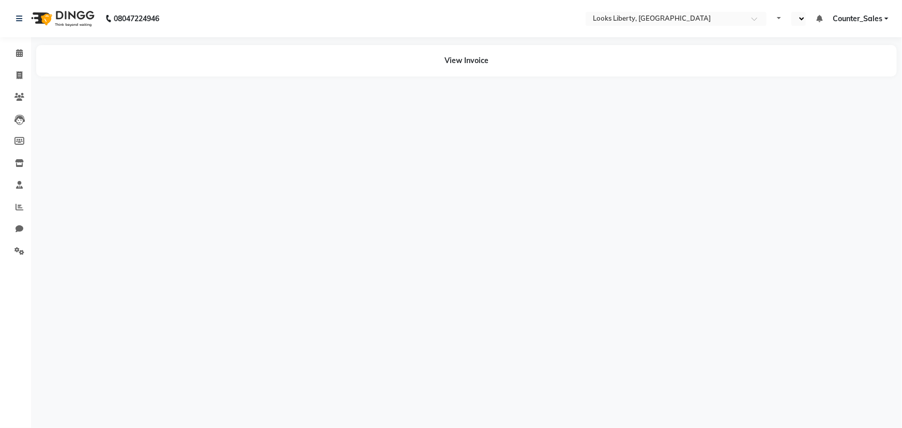
select select "en"
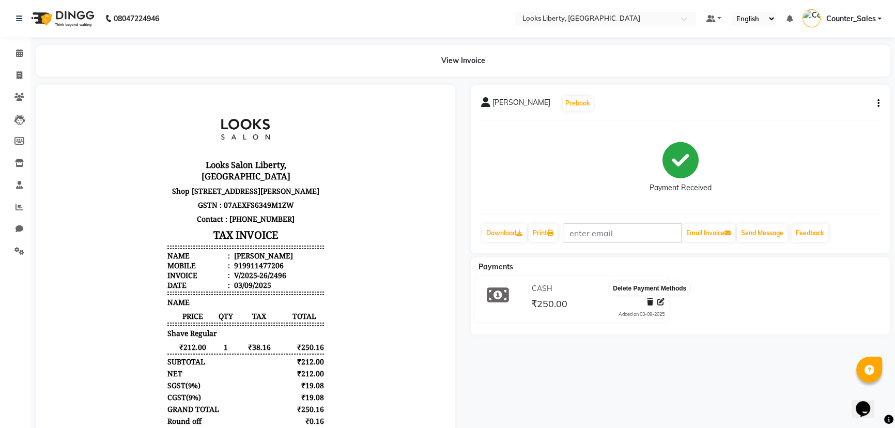
click at [648, 302] on icon at bounding box center [650, 301] width 6 height 7
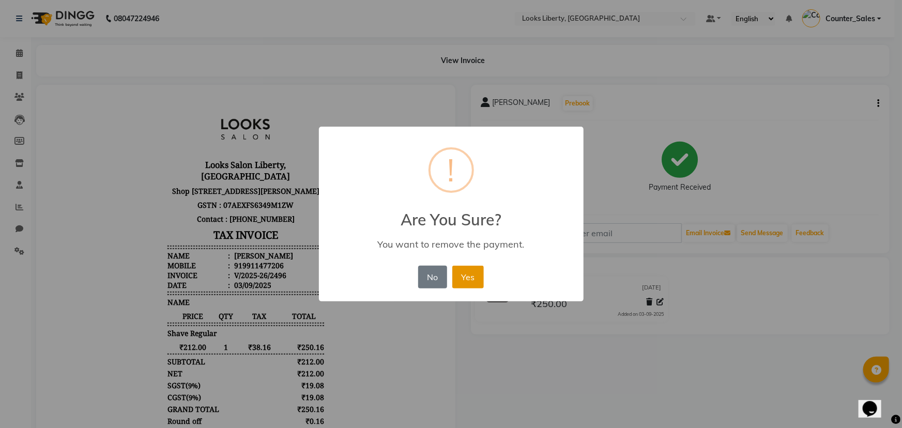
click at [455, 278] on button "Yes" at bounding box center [468, 277] width 32 height 23
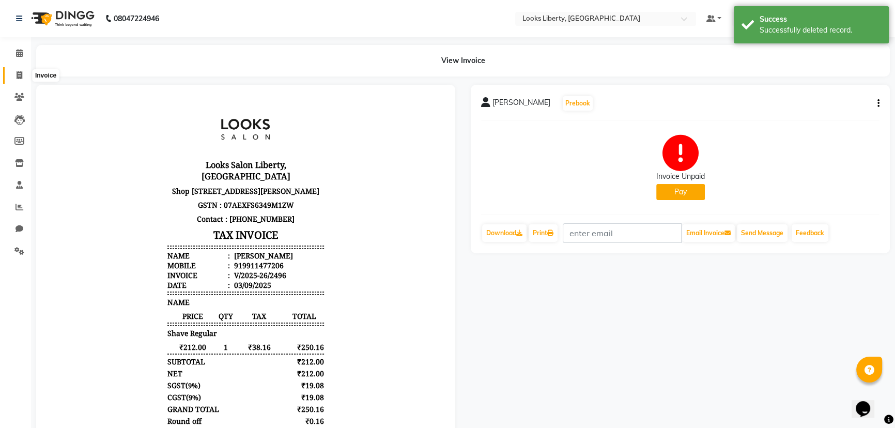
click at [17, 72] on icon at bounding box center [20, 75] width 6 height 8
select select "service"
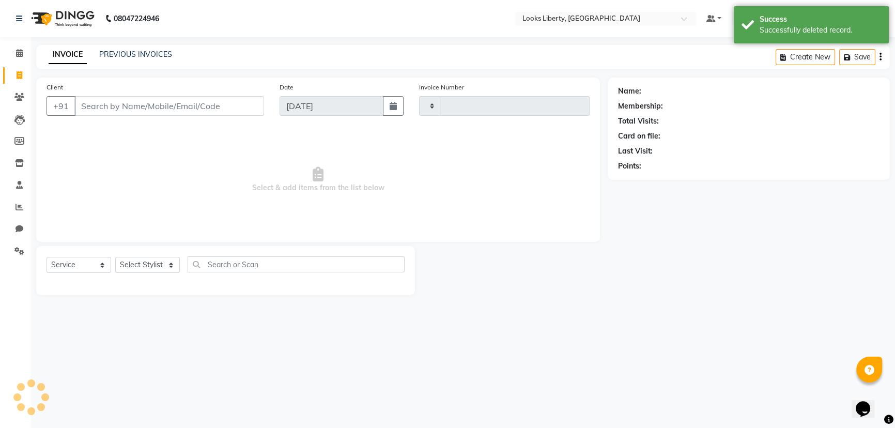
type input "2505"
select select "4321"
click at [113, 56] on link "PREVIOUS INVOICES" at bounding box center [135, 54] width 73 height 9
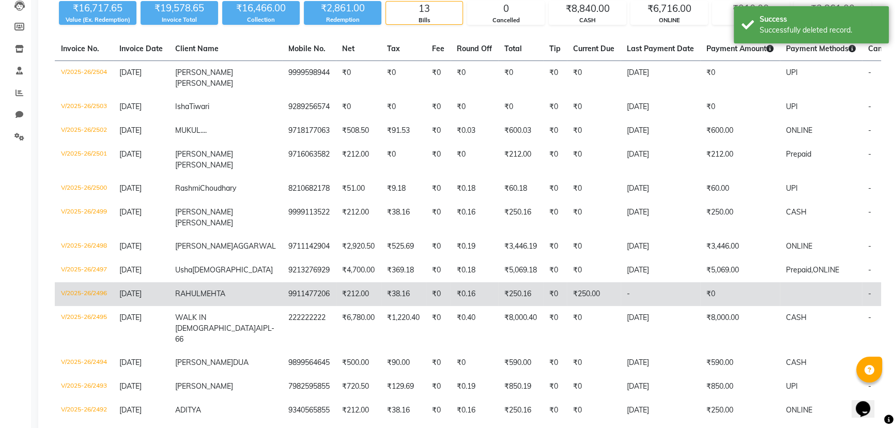
scroll to position [94, 0]
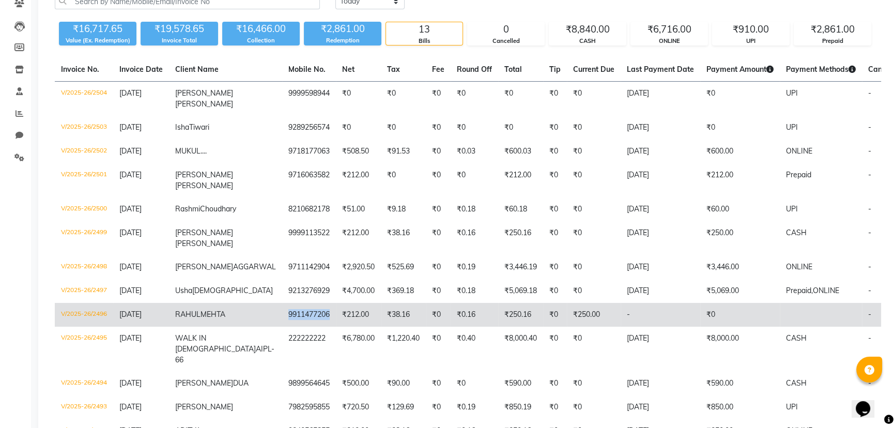
drag, startPoint x: 230, startPoint y: 333, endPoint x: 275, endPoint y: 338, distance: 45.7
click at [282, 327] on td "9911477206" at bounding box center [309, 315] width 54 height 24
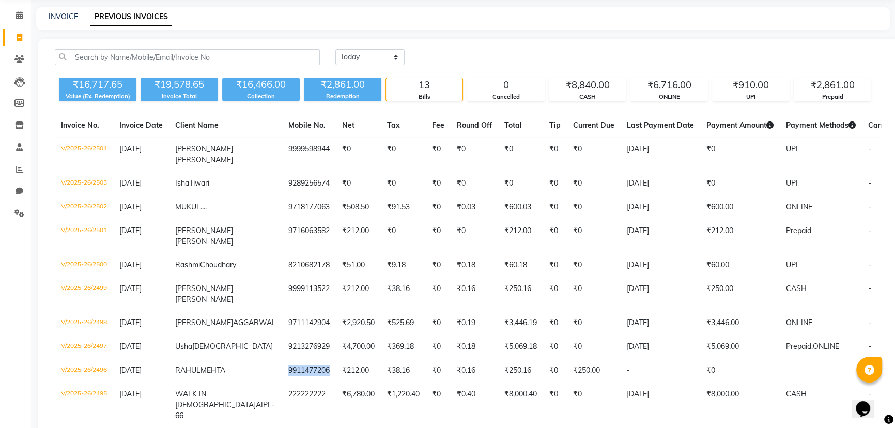
scroll to position [0, 0]
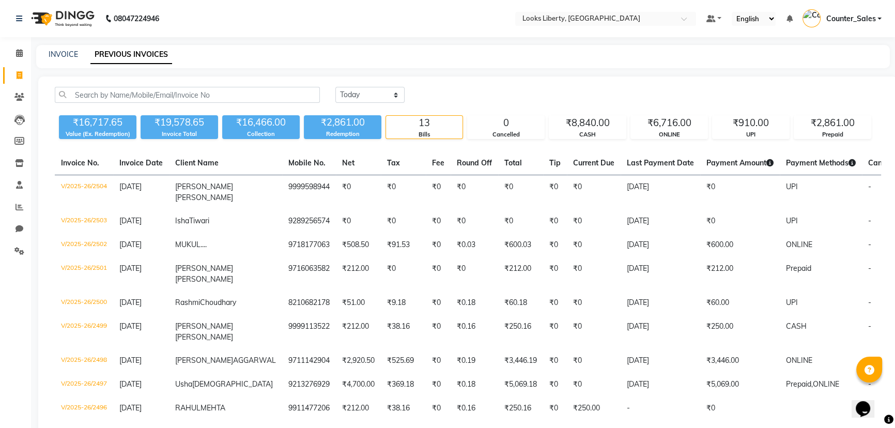
click at [64, 59] on div "INVOICE" at bounding box center [63, 54] width 29 height 11
click at [66, 57] on link "INVOICE" at bounding box center [63, 54] width 29 height 9
select select "4321"
select select "service"
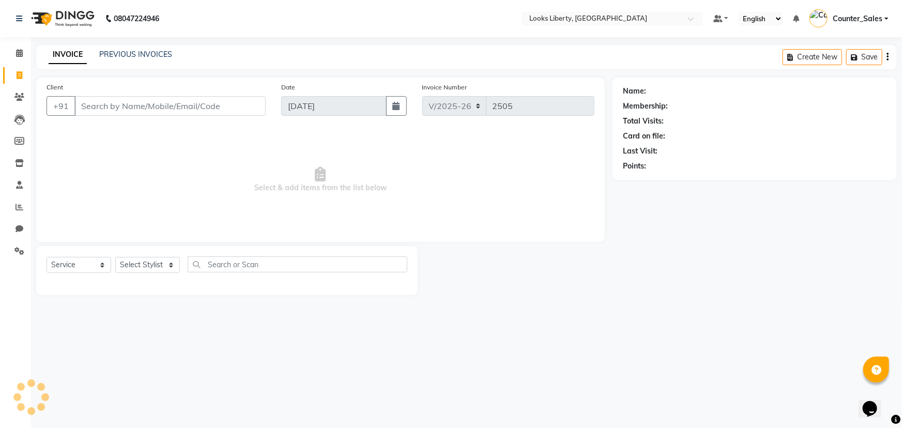
click at [117, 60] on div "INVOICE PREVIOUS INVOICES" at bounding box center [110, 55] width 148 height 12
click at [118, 55] on link "PREVIOUS INVOICES" at bounding box center [135, 54] width 73 height 9
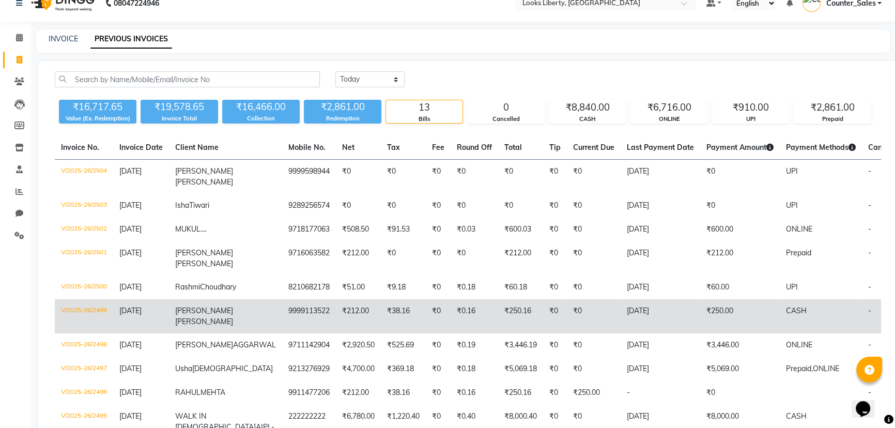
scroll to position [16, 0]
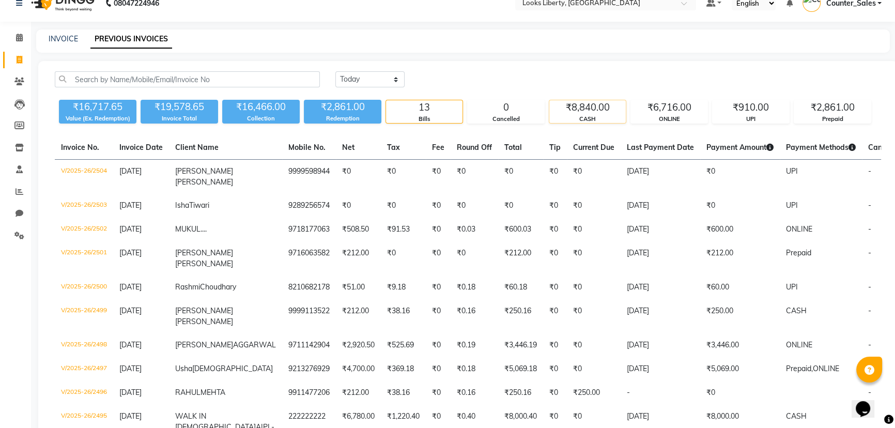
click at [597, 100] on div "₹8,840.00 CASH" at bounding box center [588, 112] width 78 height 24
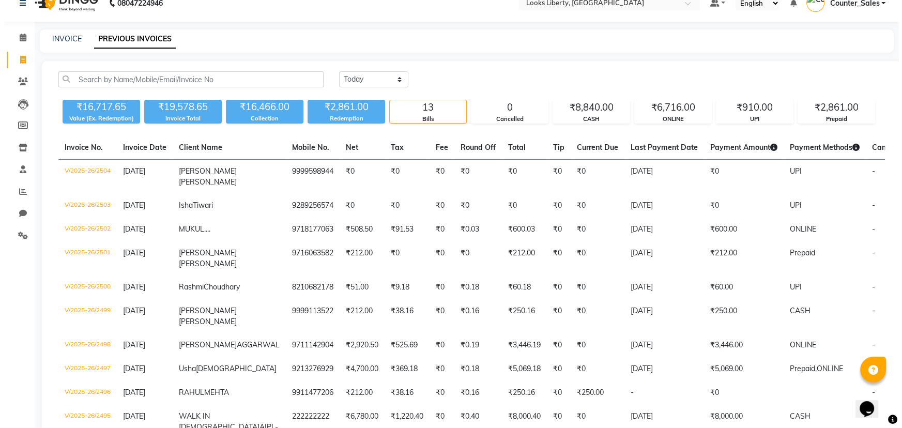
scroll to position [0, 0]
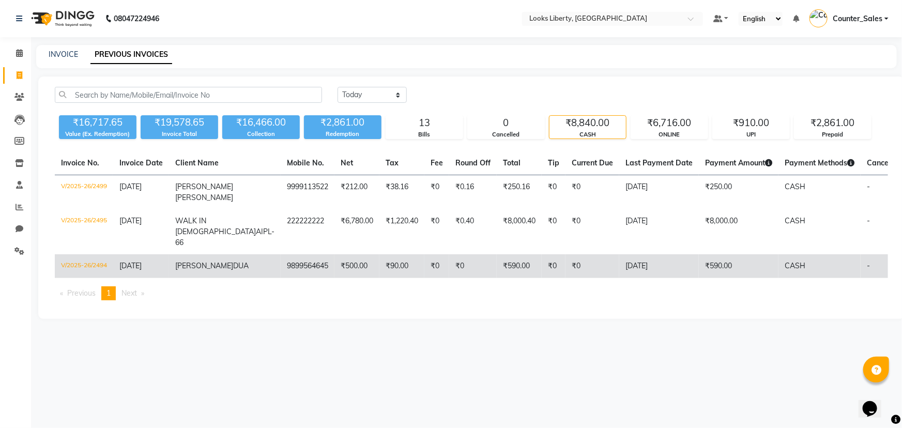
click at [699, 265] on td "₹590.00" at bounding box center [739, 266] width 80 height 24
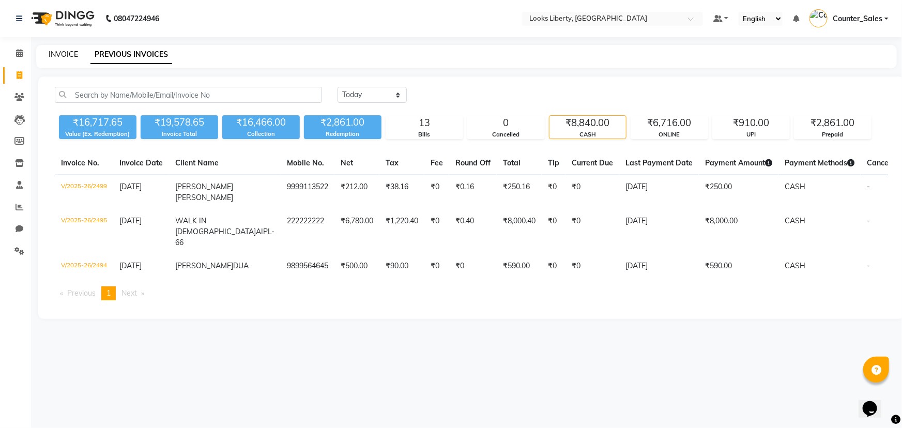
click at [77, 53] on link "INVOICE" at bounding box center [63, 54] width 29 height 9
select select "4321"
select select "service"
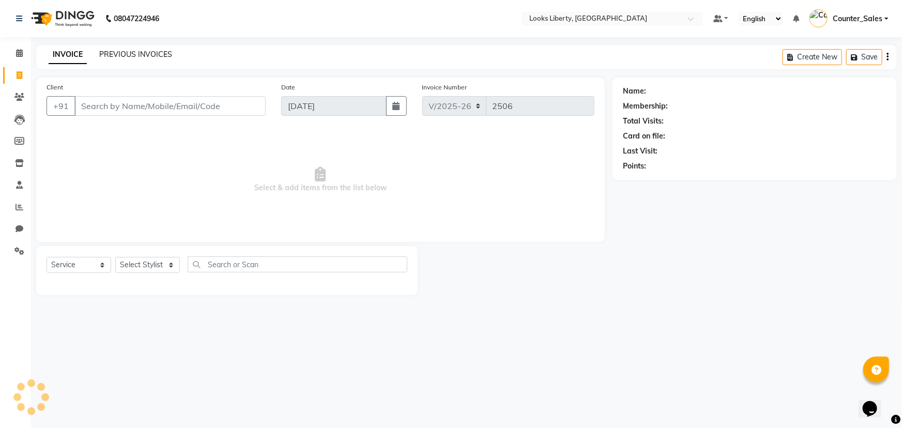
click at [111, 56] on link "PREVIOUS INVOICES" at bounding box center [135, 54] width 73 height 9
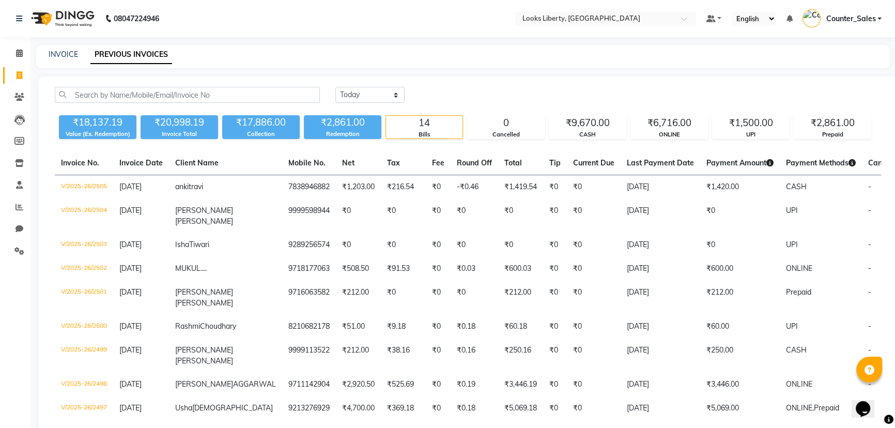
click at [600, 101] on div "Today Yesterday Custom Range" at bounding box center [608, 95] width 546 height 16
click at [597, 113] on div "₹18,137.19 Value (Ex. Redemption) ₹20,998.19 Invoice Total ₹17,886.00 Collectio…" at bounding box center [468, 125] width 827 height 28
click at [599, 123] on div "₹9,670.00" at bounding box center [587, 123] width 77 height 14
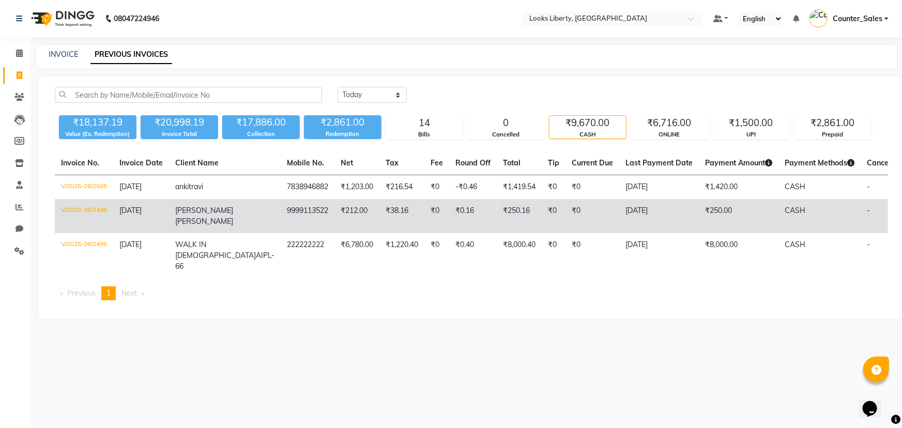
click at [619, 205] on td "[DATE]" at bounding box center [659, 216] width 80 height 34
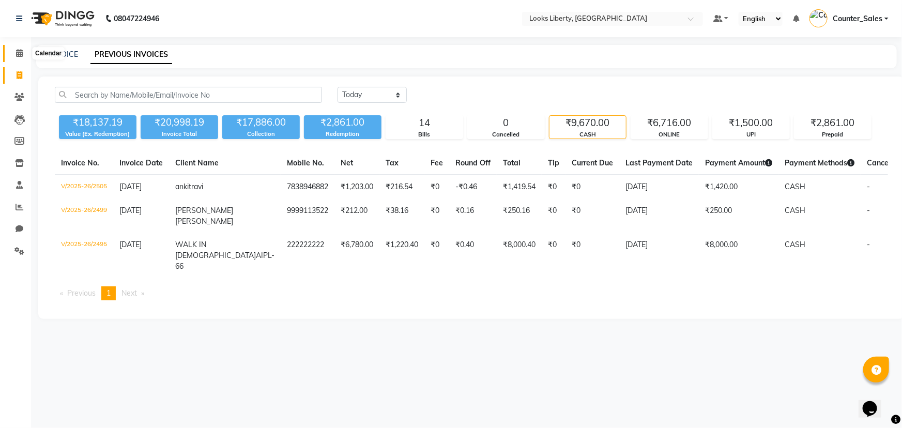
drag, startPoint x: 21, startPoint y: 56, endPoint x: 26, endPoint y: 55, distance: 5.3
click at [21, 56] on icon at bounding box center [19, 53] width 7 height 8
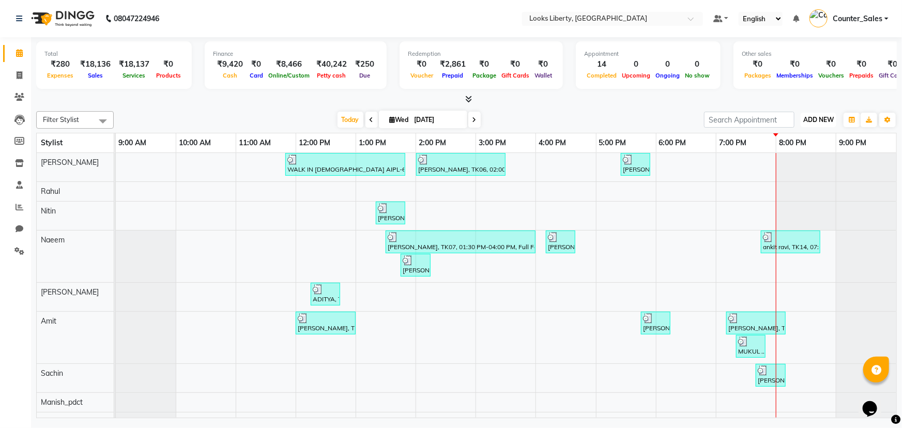
click at [829, 116] on span "ADD NEW" at bounding box center [818, 120] width 30 height 8
click at [807, 161] on link "Add Expense" at bounding box center [796, 165] width 82 height 13
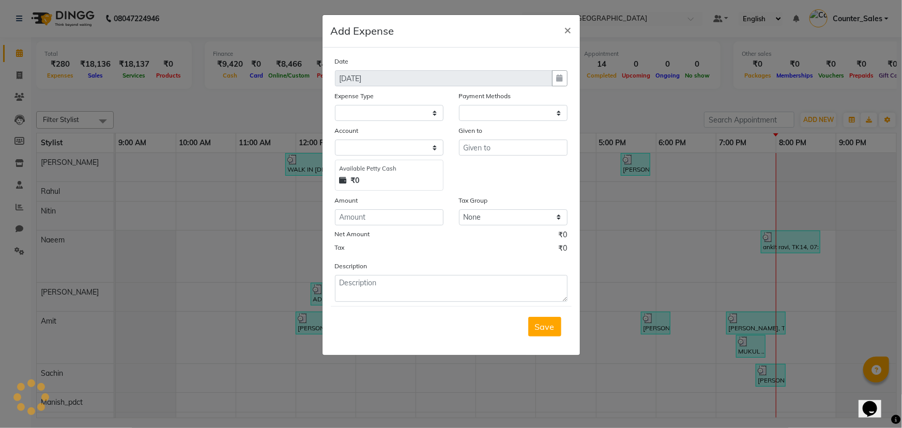
select select "1"
select select "3126"
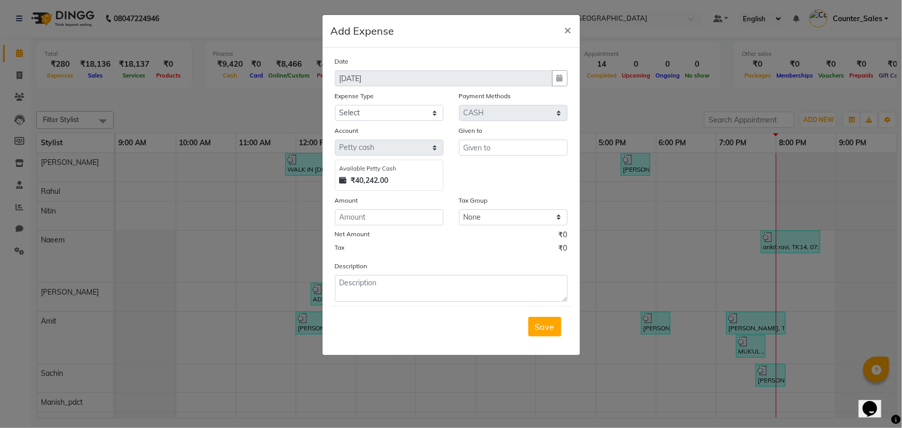
click at [425, 103] on div "Expense Type" at bounding box center [389, 97] width 109 height 14
click at [427, 103] on div "Expense Type" at bounding box center [389, 97] width 109 height 14
drag, startPoint x: 424, startPoint y: 111, endPoint x: 419, endPoint y: 118, distance: 8.9
click at [424, 111] on select "Select Bank Deposit Blinkit Cash Handover CLIENT Client ordered food Client Ref…" at bounding box center [389, 113] width 109 height 16
select select "22746"
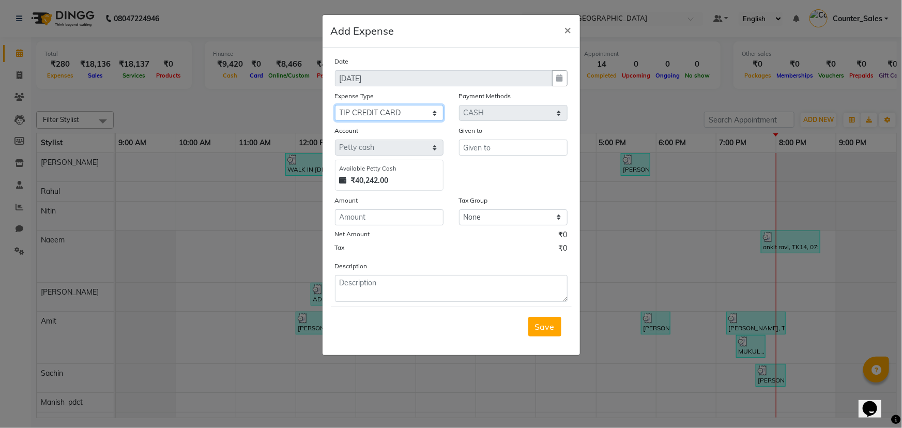
click at [335, 105] on select "Select Bank Deposit Blinkit Cash Handover CLIENT Client ordered food Client Ref…" at bounding box center [389, 113] width 109 height 16
click at [508, 150] on input "text" at bounding box center [513, 148] width 109 height 16
click at [510, 148] on input "ST" at bounding box center [513, 148] width 109 height 16
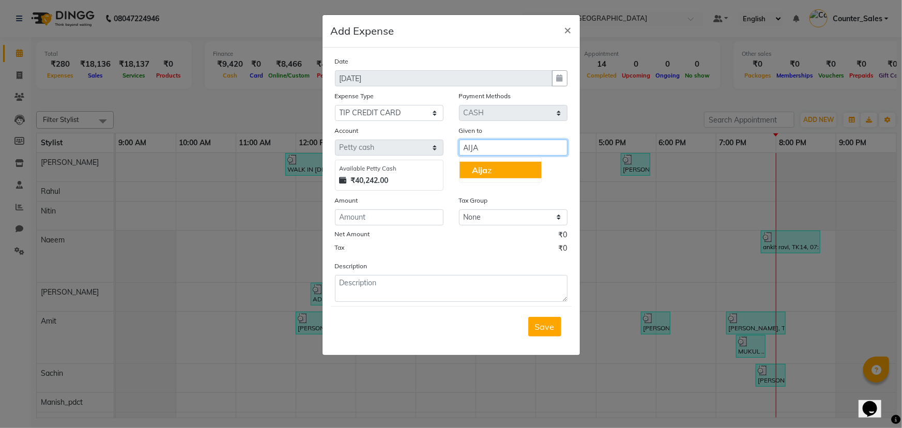
drag, startPoint x: 517, startPoint y: 167, endPoint x: 498, endPoint y: 176, distance: 20.6
click at [518, 170] on button "Aija z" at bounding box center [501, 170] width 82 height 17
type input "Aijaz"
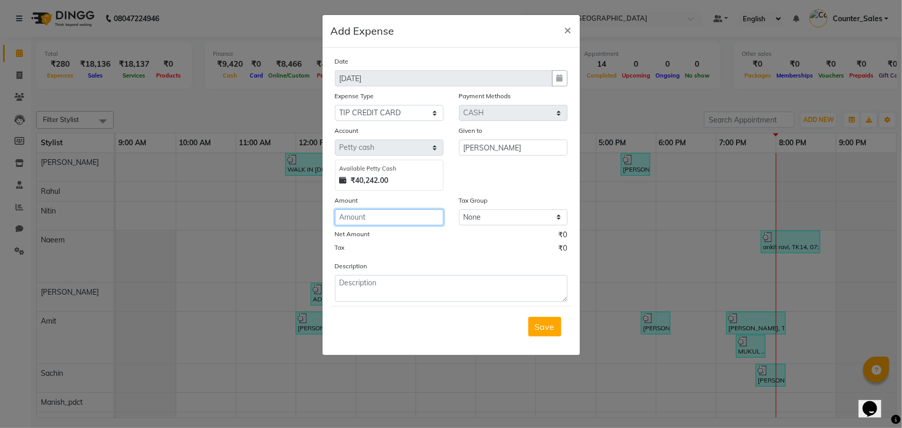
click at [437, 222] on input "number" at bounding box center [389, 217] width 109 height 16
type input "250"
drag, startPoint x: 427, startPoint y: 312, endPoint x: 419, endPoint y: 295, distance: 18.5
click at [425, 311] on div "Save" at bounding box center [451, 326] width 241 height 41
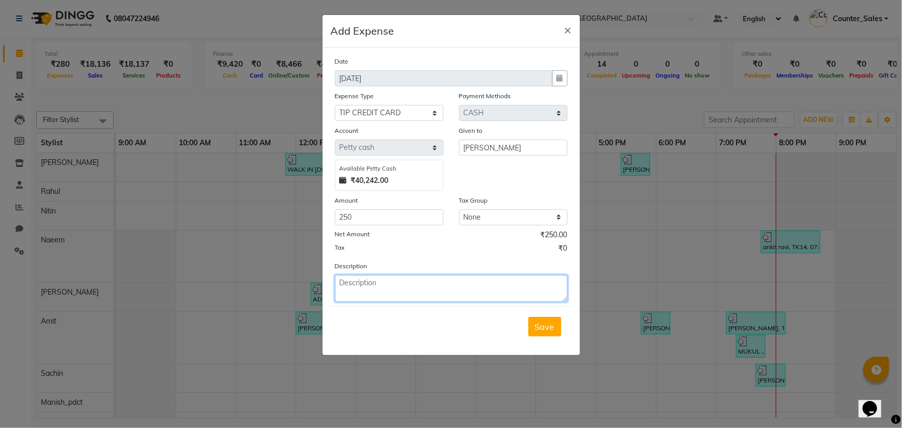
click at [419, 293] on textarea at bounding box center [451, 288] width 233 height 27
type textarea "AIJAZ"
click at [701, 183] on ngb-modal-window "Add Expense × Date 03-09-2025 Expense Type Select Bank Deposit Blinkit Cash Han…" at bounding box center [451, 214] width 902 height 428
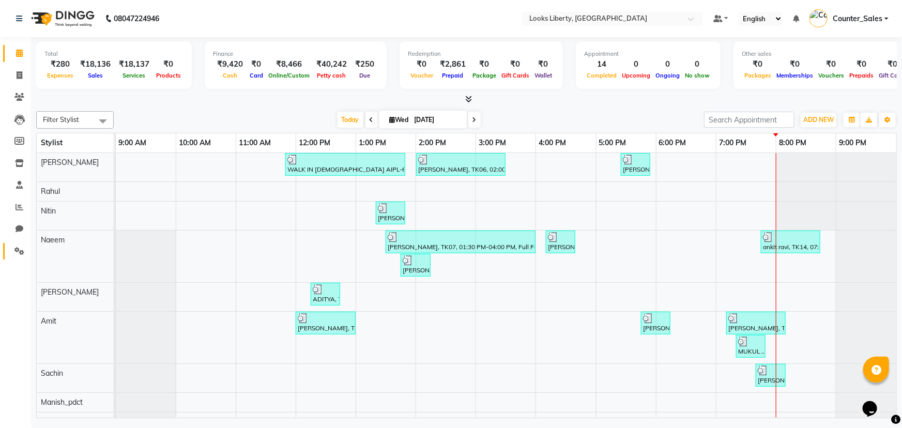
drag, startPoint x: 15, startPoint y: 246, endPoint x: 36, endPoint y: 241, distance: 21.7
click at [15, 246] on span at bounding box center [19, 252] width 18 height 12
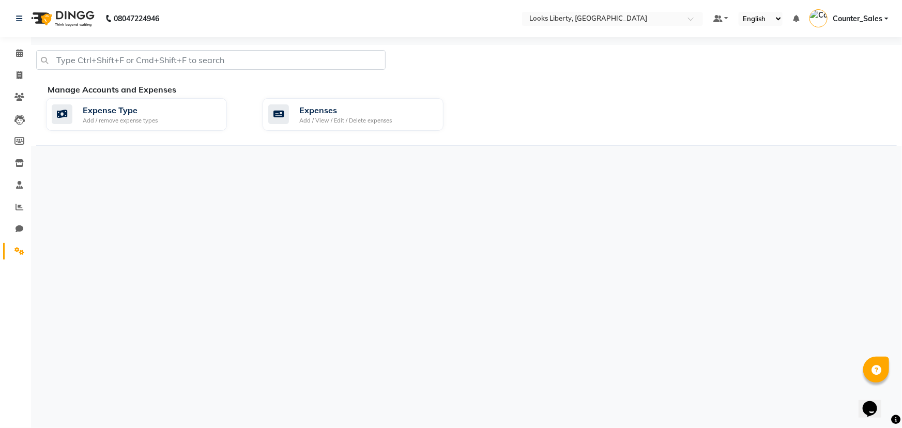
click at [449, 130] on div "Expense Type Add / remove expense types Expenses Add / View / Edit / Delete exp…" at bounding box center [471, 116] width 866 height 37
click at [427, 121] on div "Expenses Add / View / Edit / Delete expenses" at bounding box center [351, 114] width 167 height 21
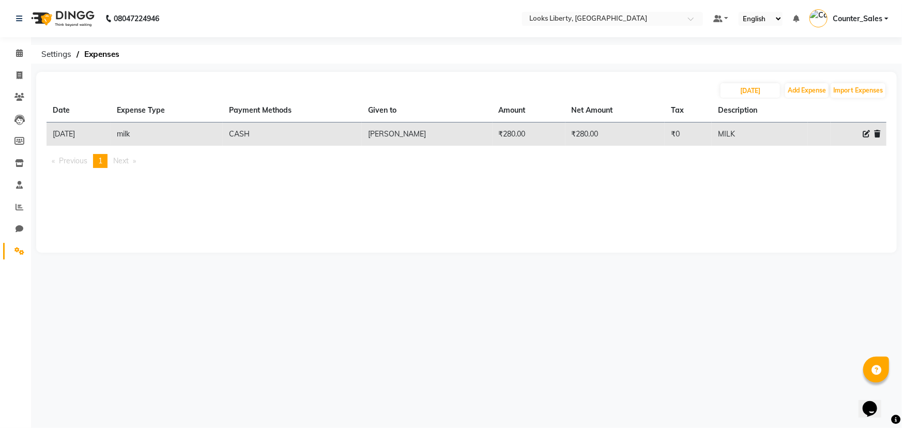
click at [806, 82] on div "03-09-2025 Add Expense Import Expenses" at bounding box center [467, 90] width 840 height 17
click at [806, 84] on button "Add Expense" at bounding box center [806, 90] width 43 height 14
select select "1"
select select "3126"
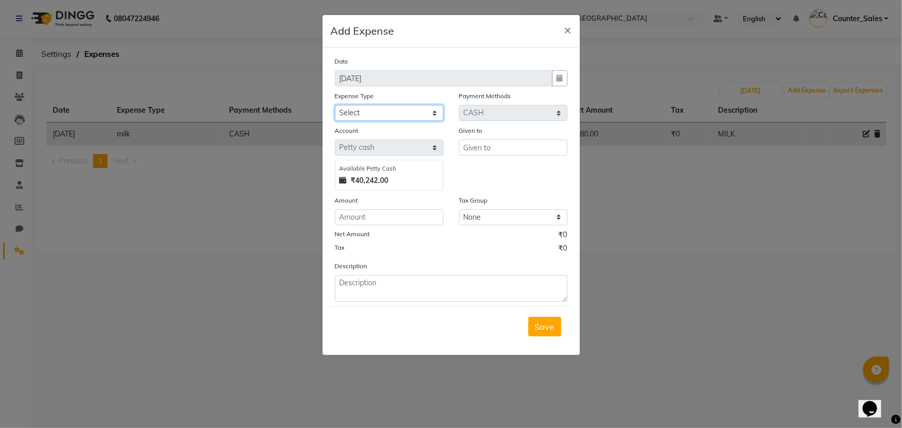
drag, startPoint x: 432, startPoint y: 112, endPoint x: 427, endPoint y: 121, distance: 10.4
click at [432, 112] on select "Select Bank Deposit Blinkit Cash Handover CLIENT Client ordered food Client Ref…" at bounding box center [389, 113] width 109 height 16
select select "24170"
click at [335, 105] on select "Select Bank Deposit Blinkit Cash Handover CLIENT Client ordered food Client Ref…" at bounding box center [389, 113] width 109 height 16
click at [472, 150] on input "text" at bounding box center [513, 148] width 109 height 16
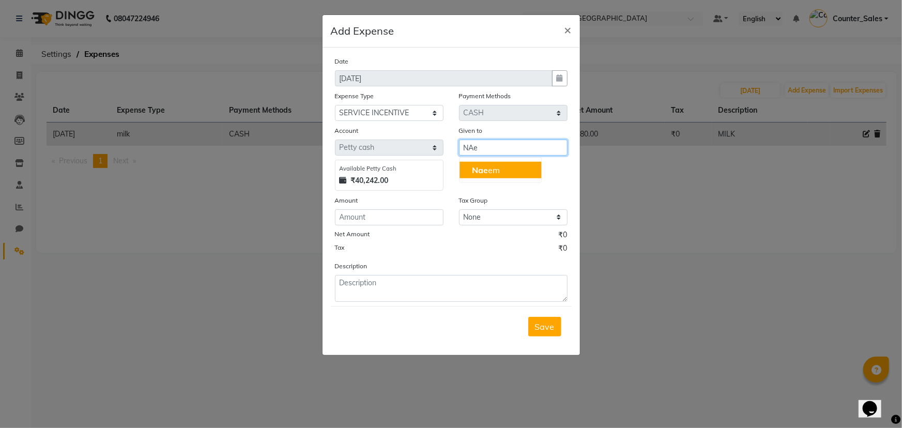
click at [487, 165] on ngb-highlight "Nae em" at bounding box center [486, 170] width 28 height 10
type input "Naeem"
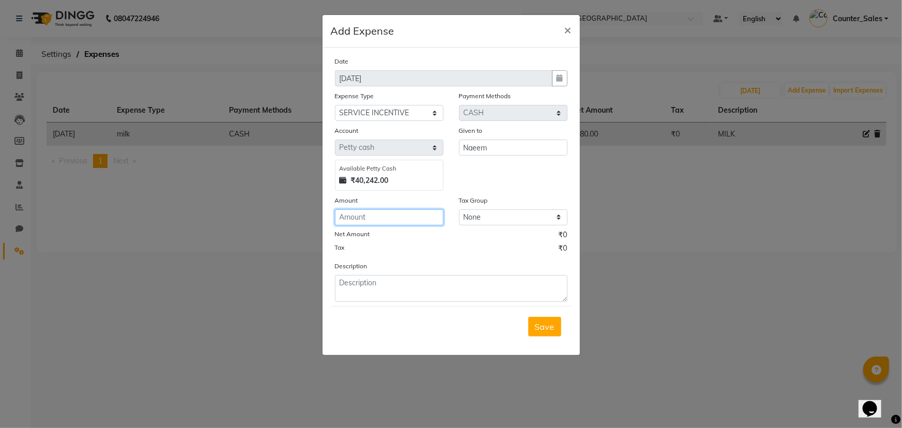
click at [417, 218] on input "number" at bounding box center [389, 217] width 109 height 16
type input "300"
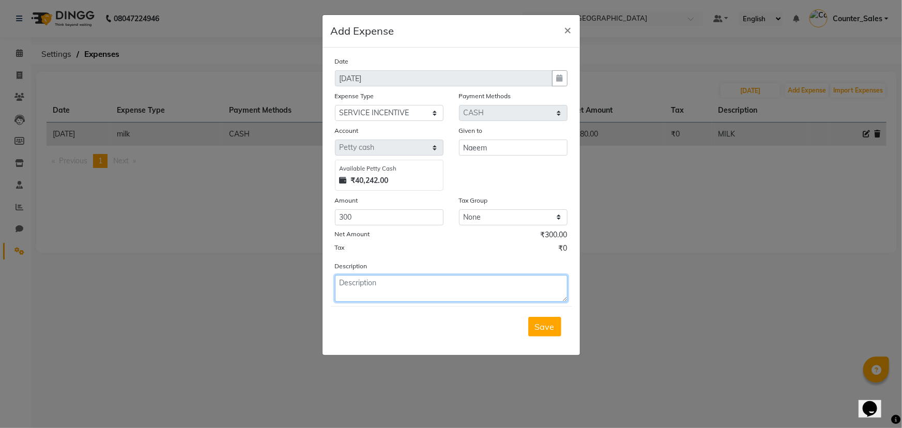
click at [437, 277] on textarea at bounding box center [451, 288] width 233 height 27
type textarea "naeem"
click at [543, 322] on button "Save" at bounding box center [544, 327] width 33 height 20
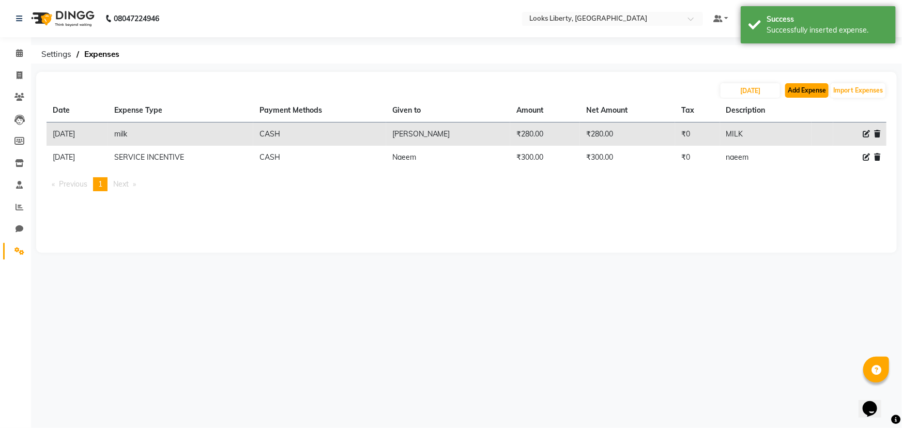
click at [811, 95] on button "Add Expense" at bounding box center [806, 90] width 43 height 14
select select "1"
select select "3126"
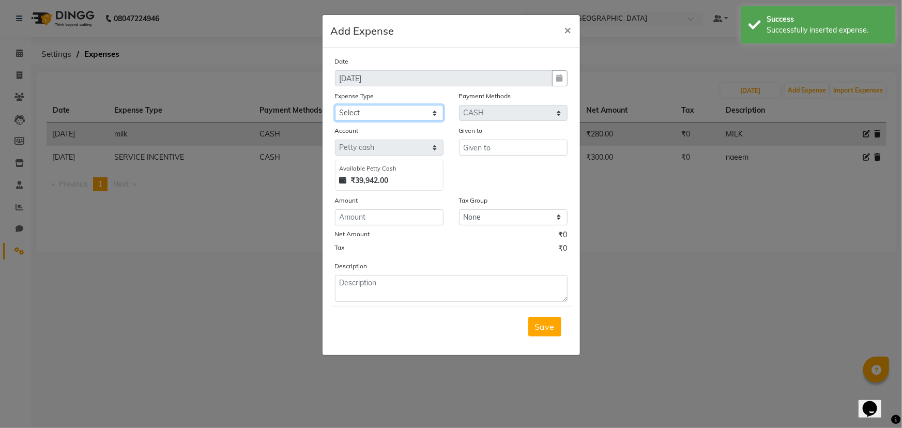
click at [384, 115] on select "Select Bank Deposit Blinkit Cash Handover CLIENT Client ordered food Client Ref…" at bounding box center [389, 113] width 109 height 16
select select "22746"
click at [335, 105] on select "Select Bank Deposit Blinkit Cash Handover CLIENT Client ordered food Client Ref…" at bounding box center [389, 113] width 109 height 16
click at [497, 153] on input "text" at bounding box center [513, 148] width 109 height 16
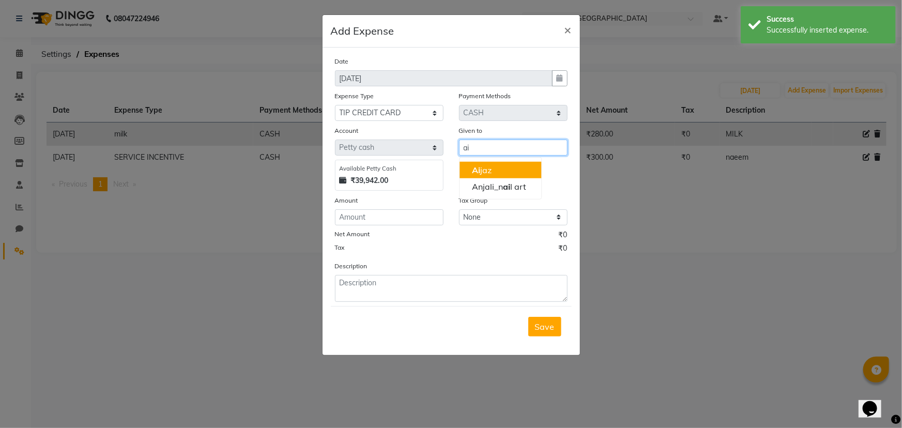
click at [498, 166] on button "Ai jaz" at bounding box center [501, 170] width 82 height 17
type input "Aijaz"
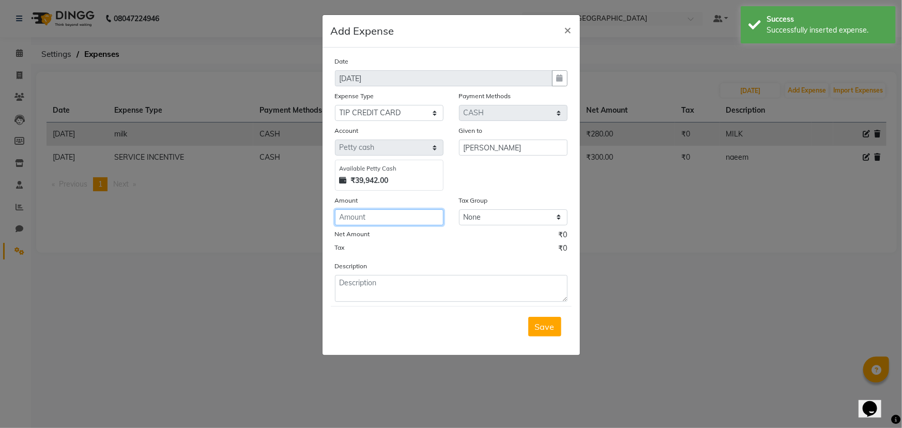
click at [406, 225] on input "number" at bounding box center [389, 217] width 109 height 16
type input "250"
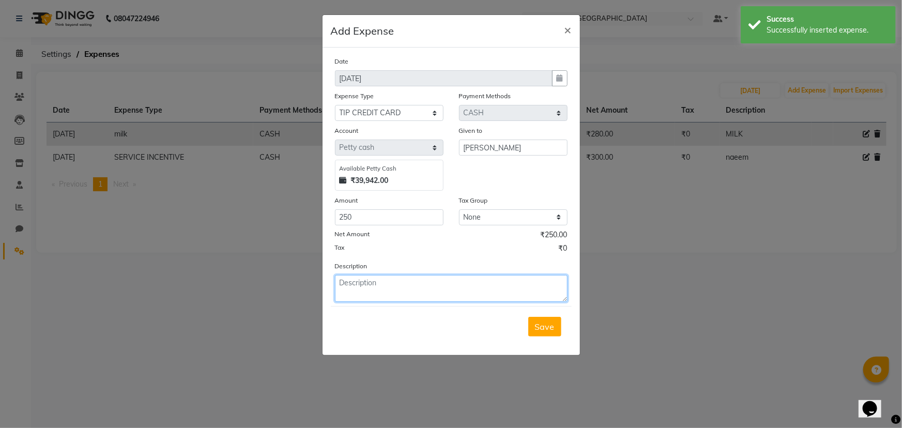
drag, startPoint x: 432, startPoint y: 281, endPoint x: 437, endPoint y: 300, distance: 19.3
click at [437, 300] on textarea at bounding box center [451, 288] width 233 height 27
type textarea "aijaz"
click at [532, 322] on button "Save" at bounding box center [544, 327] width 33 height 20
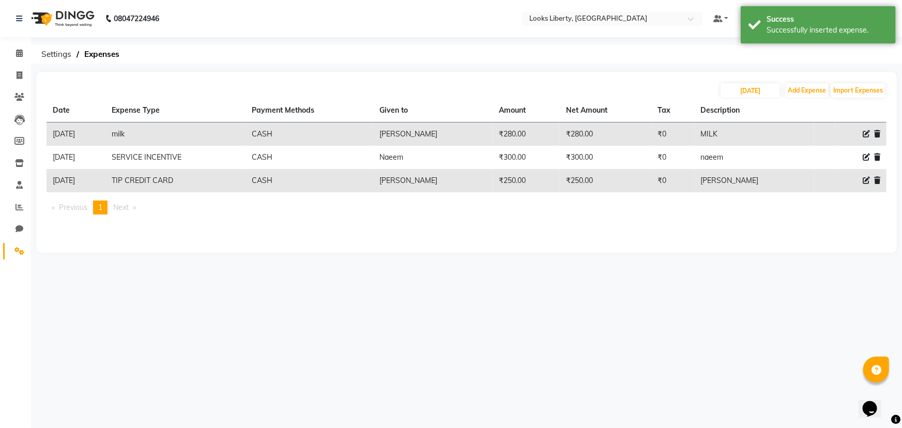
click at [21, 65] on li "Invoice" at bounding box center [15, 76] width 31 height 22
click at [19, 51] on icon at bounding box center [19, 53] width 7 height 8
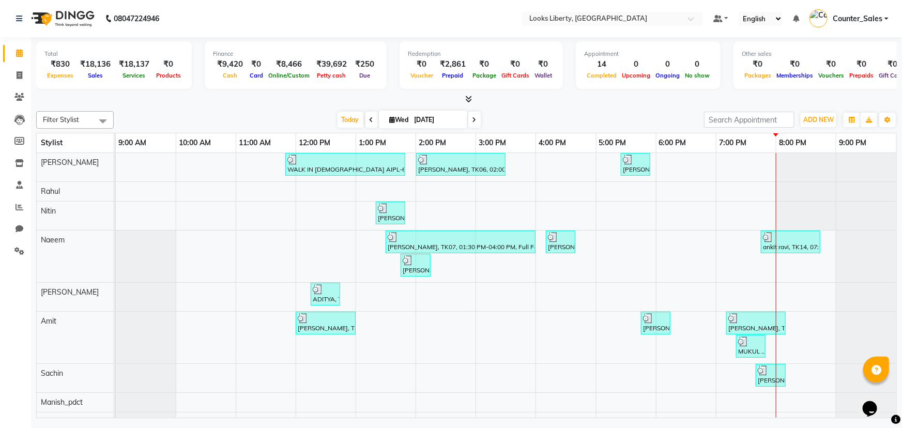
drag, startPoint x: 24, startPoint y: 64, endPoint x: 23, endPoint y: 55, distance: 9.4
click at [24, 65] on li "Invoice" at bounding box center [15, 76] width 31 height 22
click at [22, 48] on span at bounding box center [19, 54] width 18 height 12
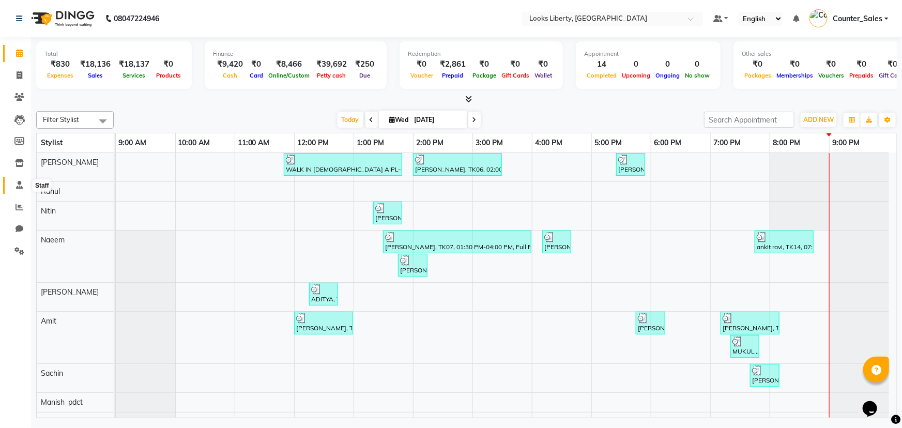
drag, startPoint x: 24, startPoint y: 185, endPoint x: 19, endPoint y: 208, distance: 23.2
click at [24, 185] on span at bounding box center [19, 185] width 18 height 12
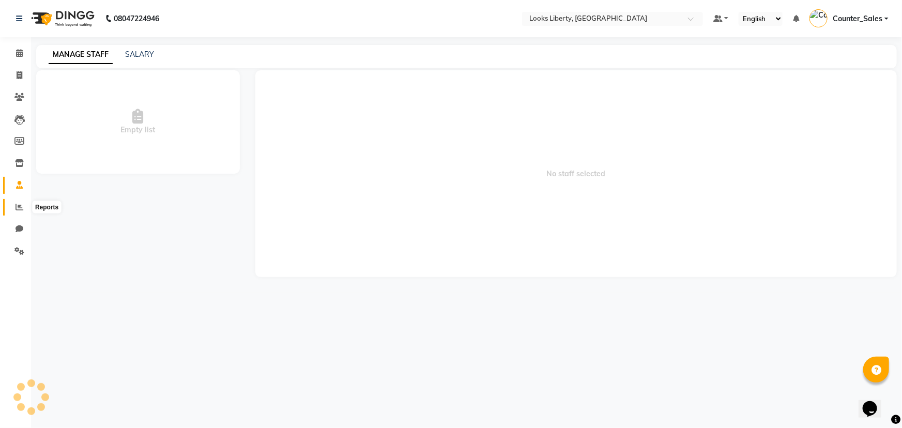
click at [19, 208] on icon at bounding box center [20, 207] width 8 height 8
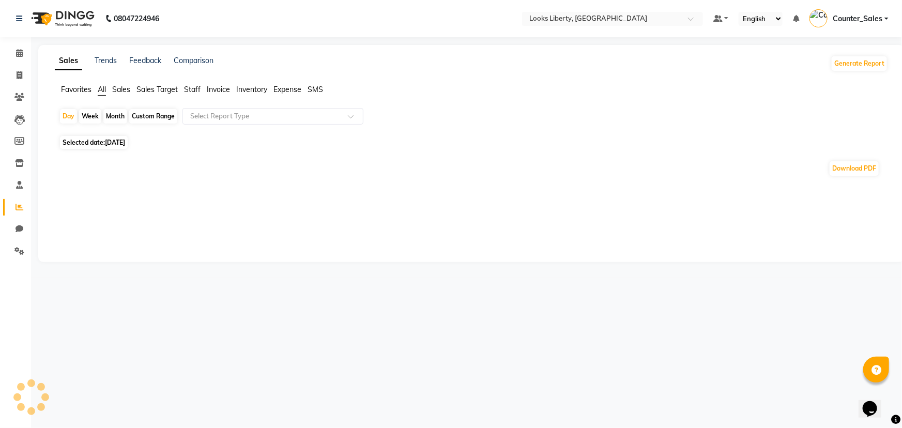
click at [296, 88] on span "Expense" at bounding box center [287, 89] width 28 height 9
click at [286, 106] on app-reports "Favorites All Sales Sales Target Staff Invoice Inventory Expense SMS Day Week M…" at bounding box center [472, 128] width 846 height 89
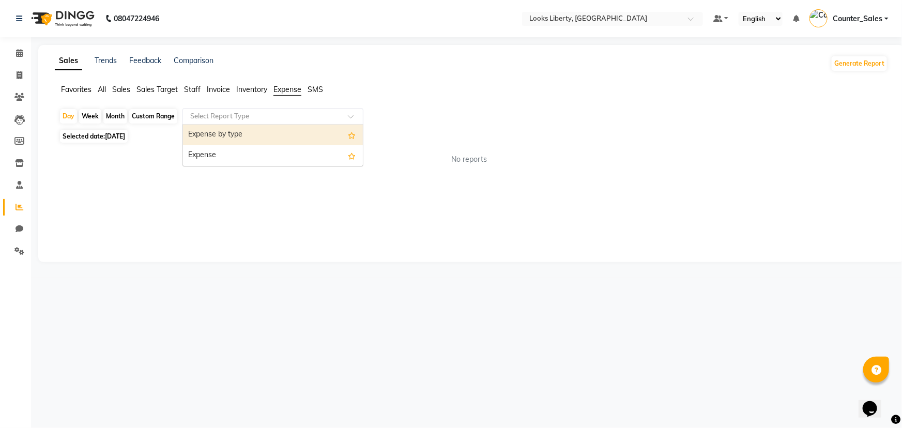
click at [289, 118] on input "text" at bounding box center [262, 116] width 149 height 10
click at [287, 136] on div "Expense by type" at bounding box center [273, 135] width 180 height 21
select select "full_report"
select select "pdf"
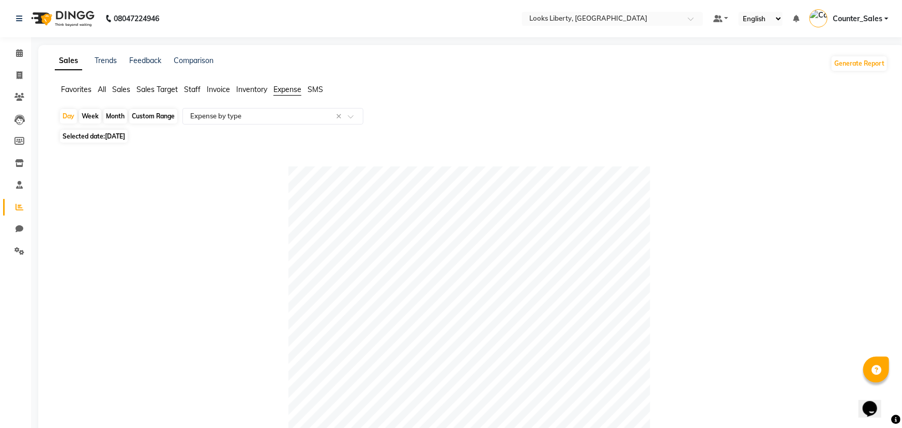
click at [291, 146] on div "Table View Pivot View Pie Chart Bar Chart Select Full Report Filtered Report Se…" at bounding box center [469, 394] width 837 height 496
click at [304, 123] on div "Select Report Type × Expense by type ×" at bounding box center [272, 116] width 181 height 17
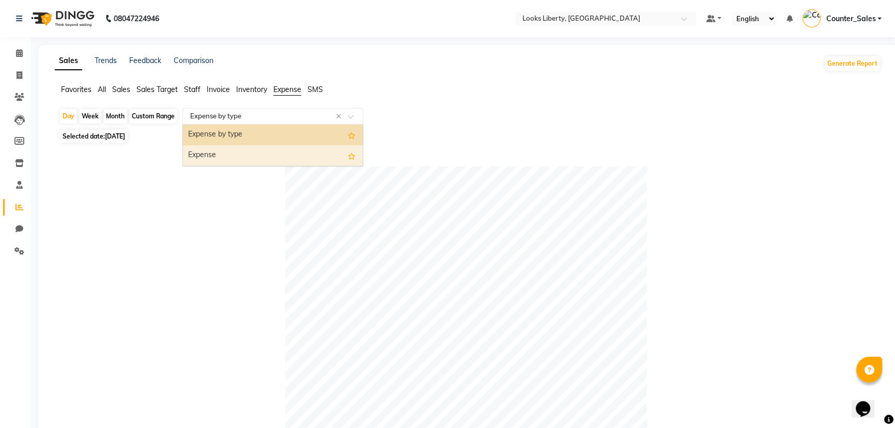
click at [301, 155] on div "Expense" at bounding box center [273, 155] width 180 height 21
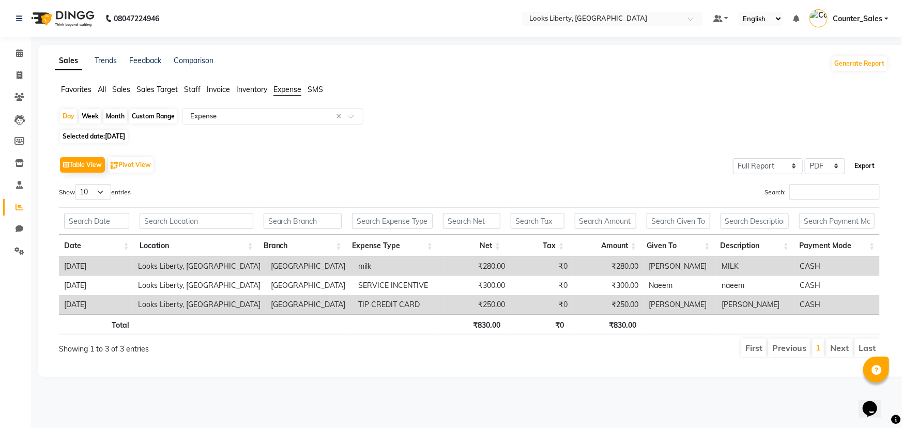
click at [858, 166] on button "Export" at bounding box center [864, 166] width 28 height 18
click at [860, 169] on button "Export" at bounding box center [864, 166] width 28 height 18
select select "sans-serif"
select select "11px"
select select "template_2"
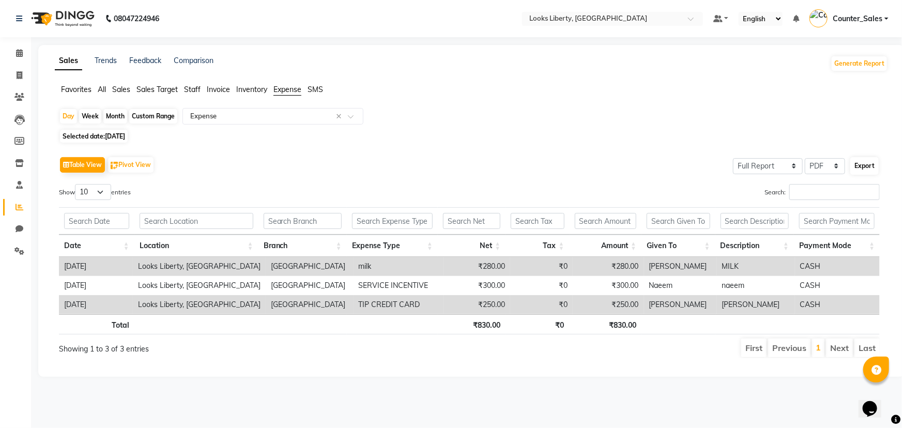
select select "A4"
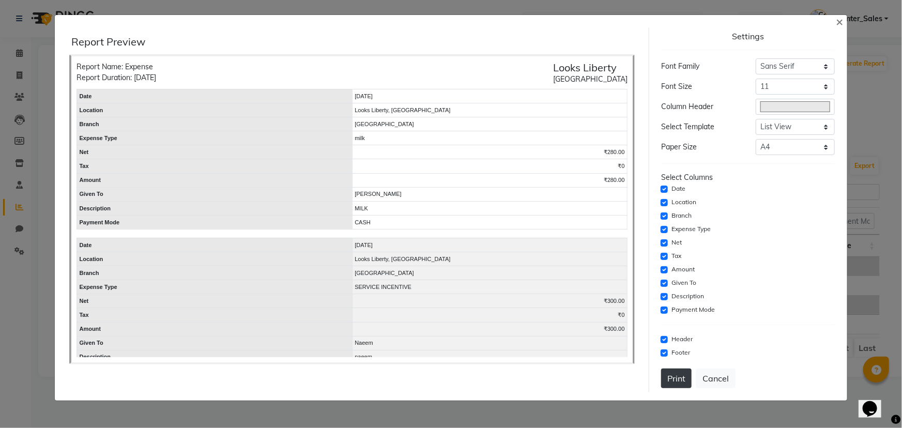
click at [680, 383] on button "Print" at bounding box center [676, 379] width 30 height 20
click at [839, 21] on span "×" at bounding box center [839, 21] width 7 height 16
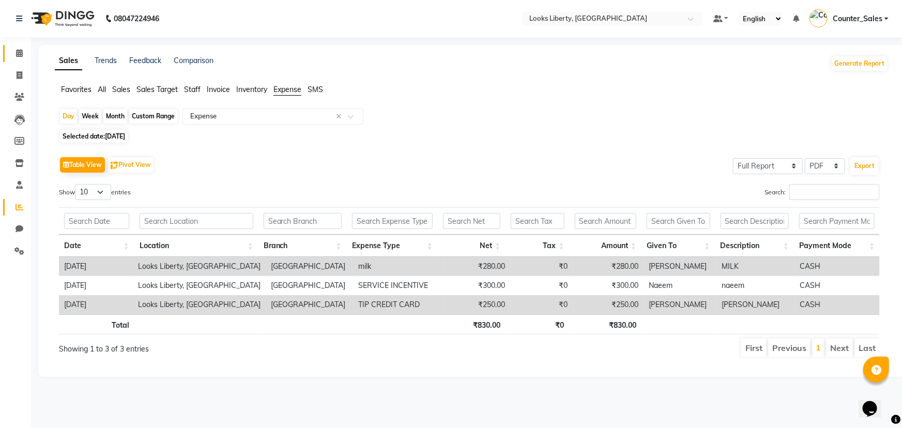
click at [15, 47] on link "Calendar" at bounding box center [15, 53] width 25 height 17
click at [15, 51] on span at bounding box center [19, 54] width 18 height 12
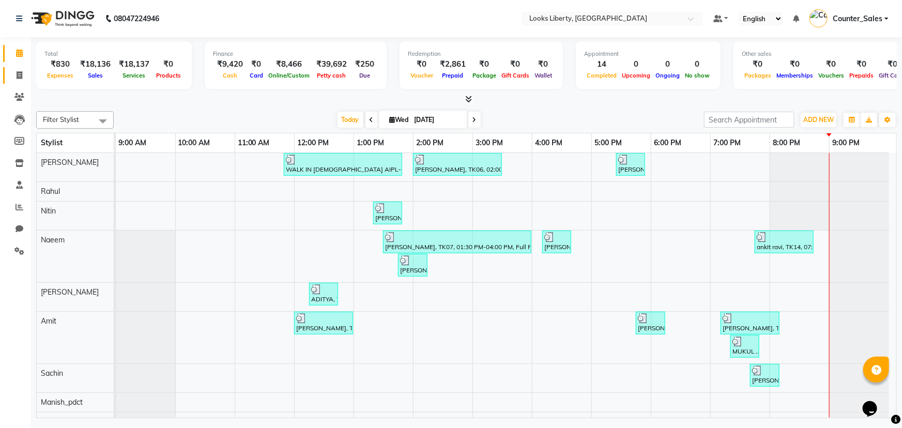
click at [17, 82] on link "Invoice" at bounding box center [15, 75] width 25 height 17
select select "service"
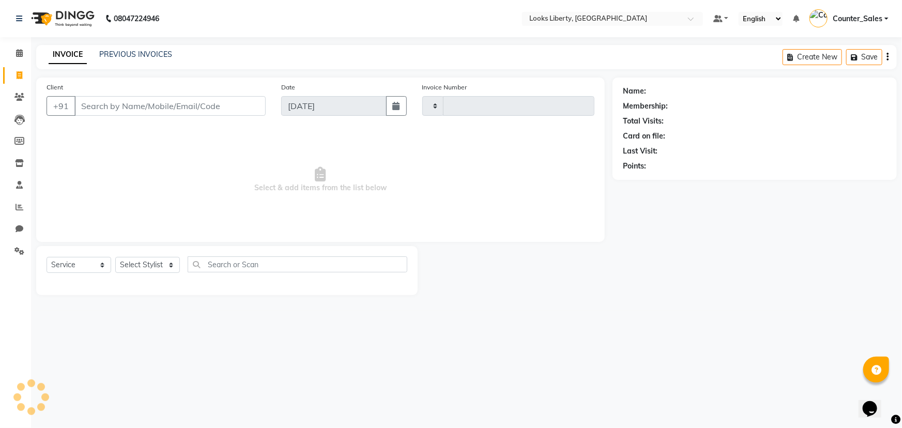
type input "2506"
select select "4321"
click at [124, 54] on link "PREVIOUS INVOICES" at bounding box center [135, 54] width 73 height 9
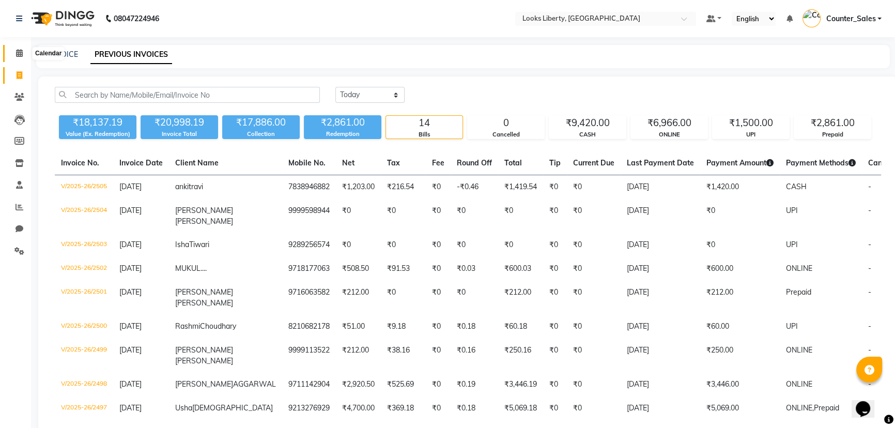
click at [18, 58] on span at bounding box center [19, 54] width 18 height 12
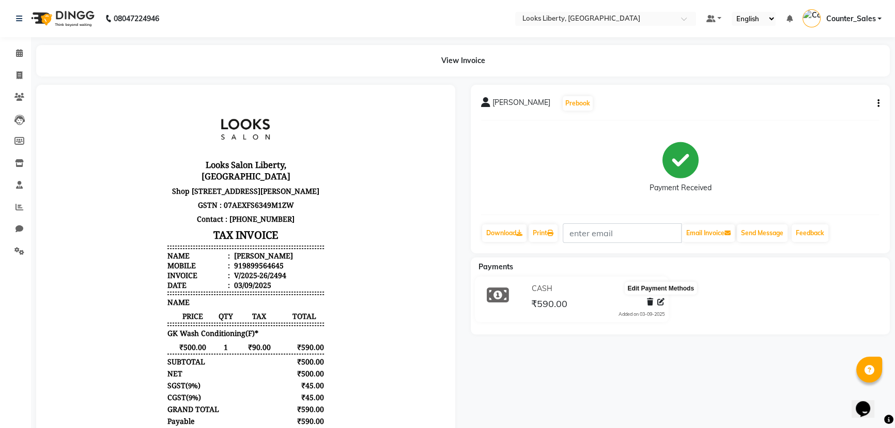
click at [662, 305] on icon at bounding box center [660, 301] width 7 height 7
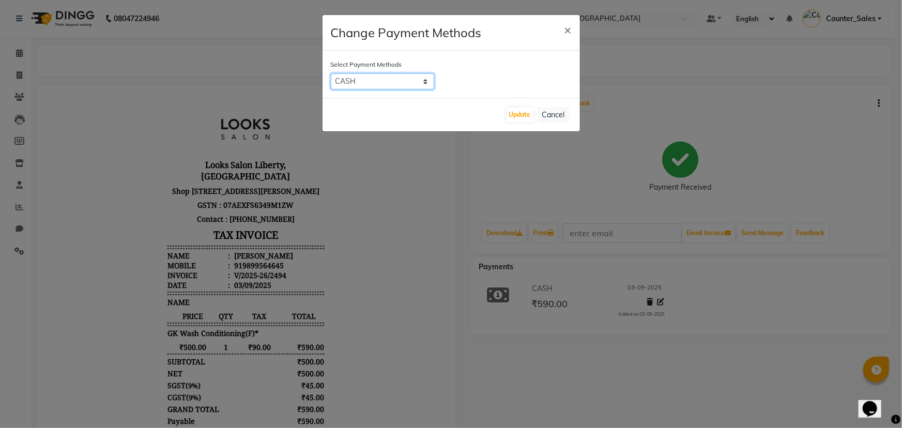
drag, startPoint x: 386, startPoint y: 75, endPoint x: 388, endPoint y: 84, distance: 8.5
click at [387, 76] on select "UPI ONLINE CASH CARD" at bounding box center [382, 81] width 103 height 16
select select "8"
click at [331, 73] on select "UPI ONLINE CASH CARD" at bounding box center [382, 81] width 103 height 16
click at [509, 118] on button "Update" at bounding box center [520, 115] width 27 height 14
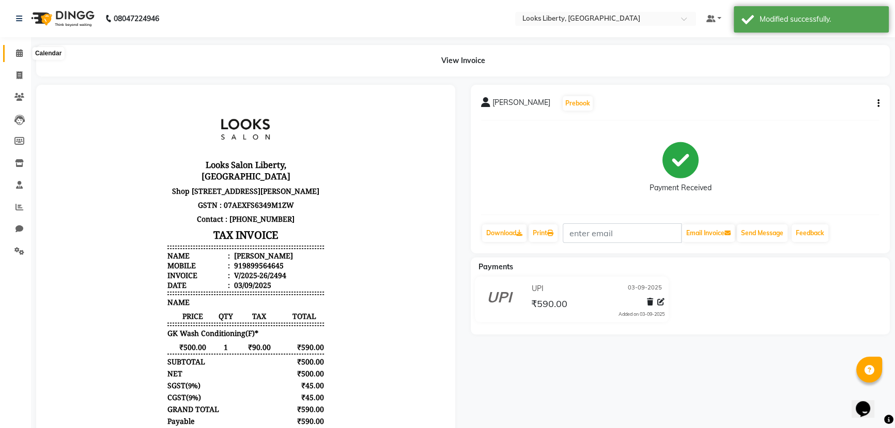
click at [10, 56] on span at bounding box center [19, 54] width 18 height 12
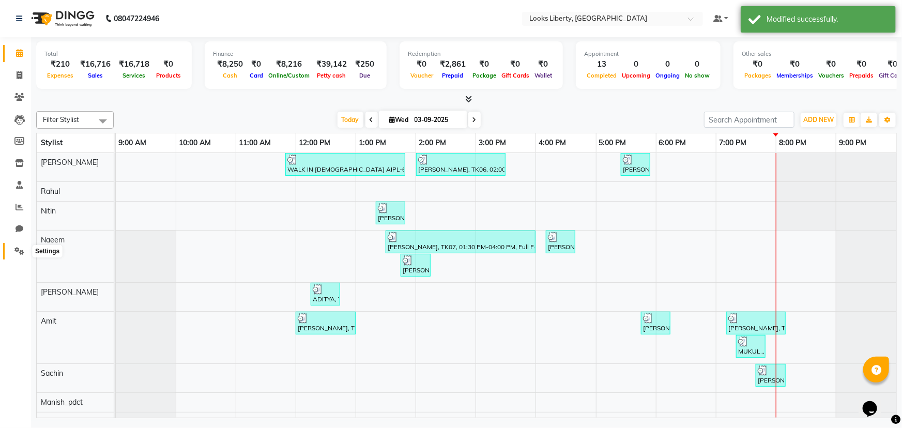
click at [21, 251] on icon at bounding box center [19, 251] width 10 height 8
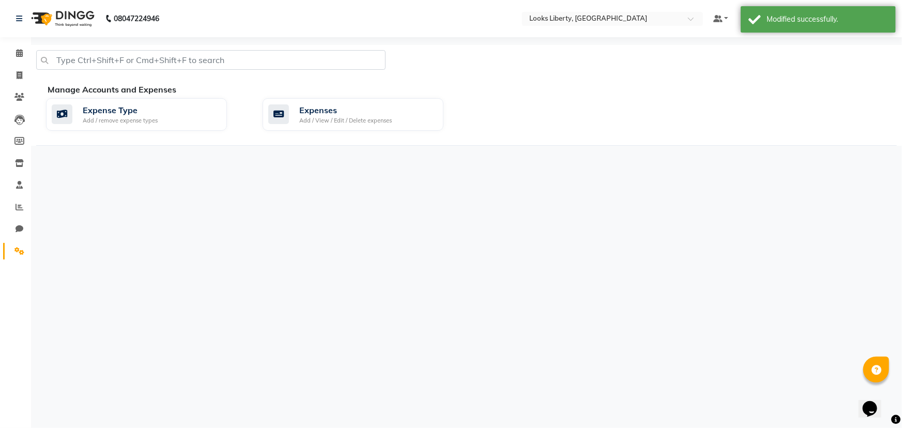
click at [341, 139] on div "Manage Accounts and Expenses Expense Type Add / remove expense types Expenses A…" at bounding box center [466, 114] width 861 height 63
click at [344, 114] on div "Expenses" at bounding box center [345, 110] width 93 height 12
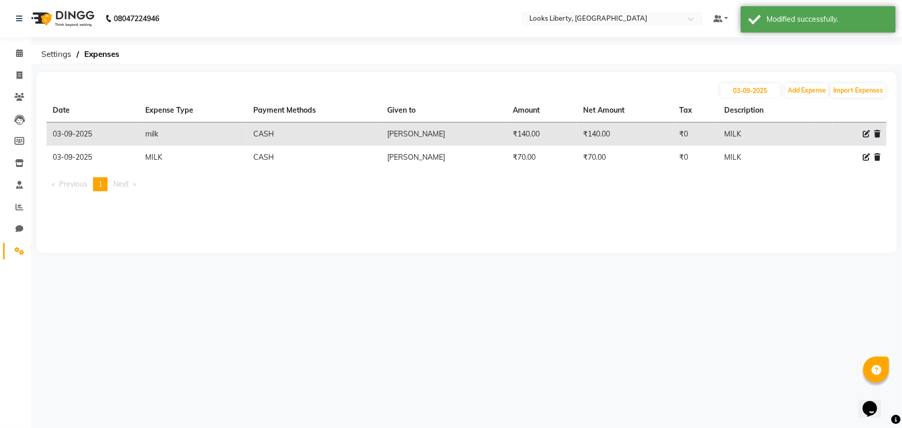
click at [868, 133] on icon at bounding box center [866, 133] width 7 height 7
select select "24076"
select select "1"
select select "3126"
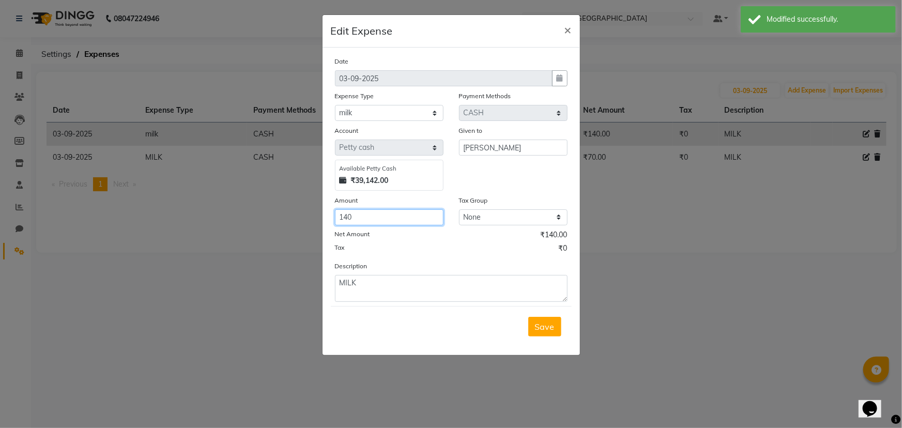
click at [377, 218] on input "140" at bounding box center [389, 217] width 109 height 16
click at [377, 217] on input "140" at bounding box center [389, 217] width 109 height 16
click at [377, 216] on input "140" at bounding box center [389, 217] width 109 height 16
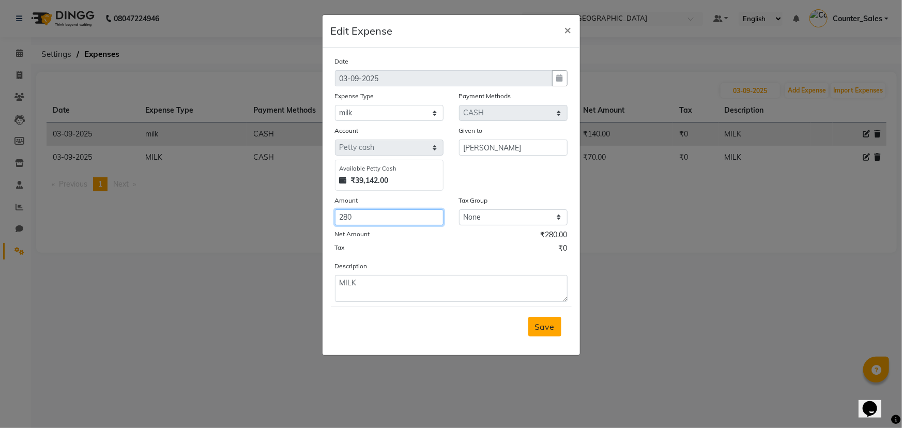
type input "280"
click at [534, 320] on button "Save" at bounding box center [544, 327] width 33 height 20
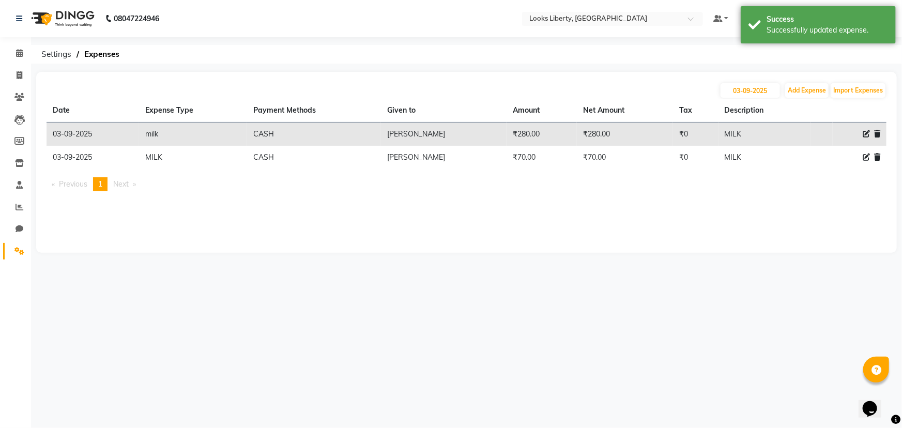
click at [877, 159] on icon at bounding box center [877, 157] width 6 height 7
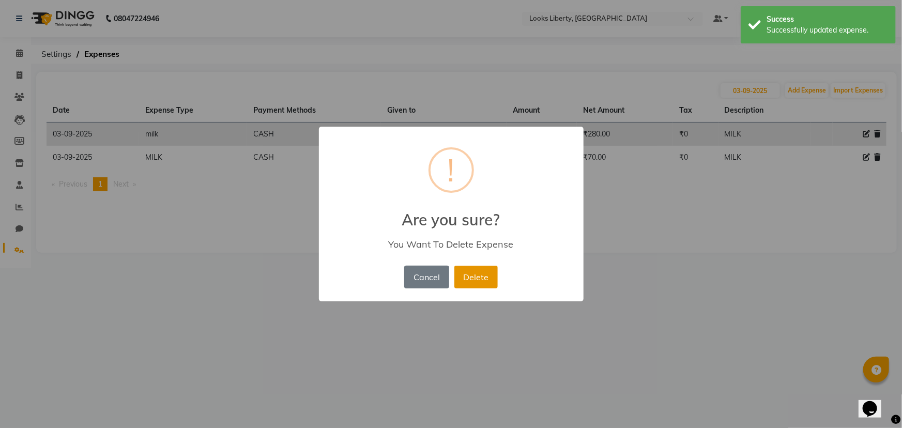
click at [468, 286] on button "Delete" at bounding box center [475, 277] width 43 height 23
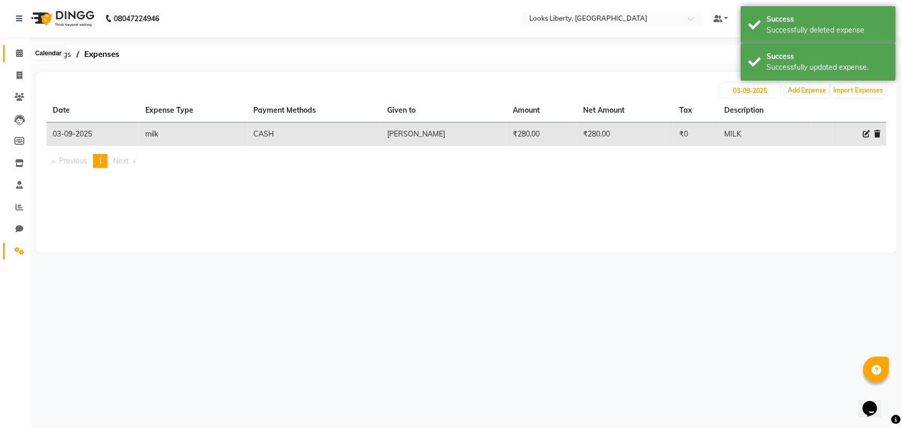
click at [19, 57] on span at bounding box center [19, 54] width 18 height 12
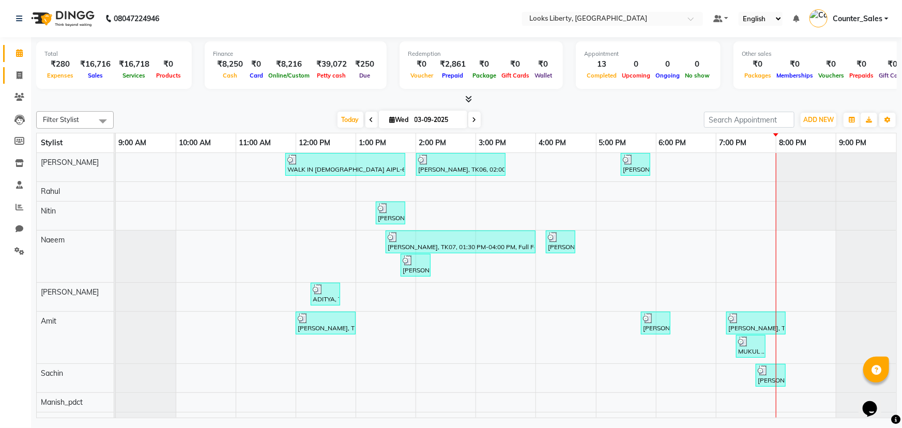
click at [19, 82] on link "Invoice" at bounding box center [15, 75] width 25 height 17
select select "service"
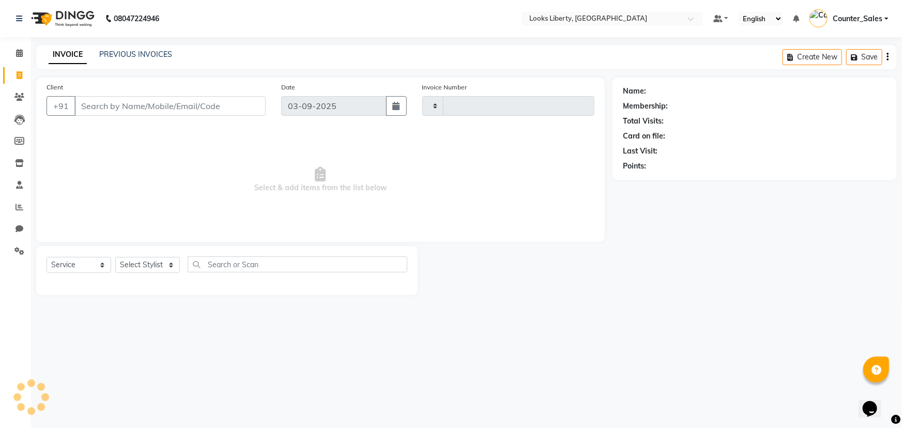
type input "2505"
select select "4321"
drag, startPoint x: 112, startPoint y: 97, endPoint x: 117, endPoint y: 112, distance: 15.9
click at [117, 99] on input "Client" at bounding box center [169, 106] width 191 height 20
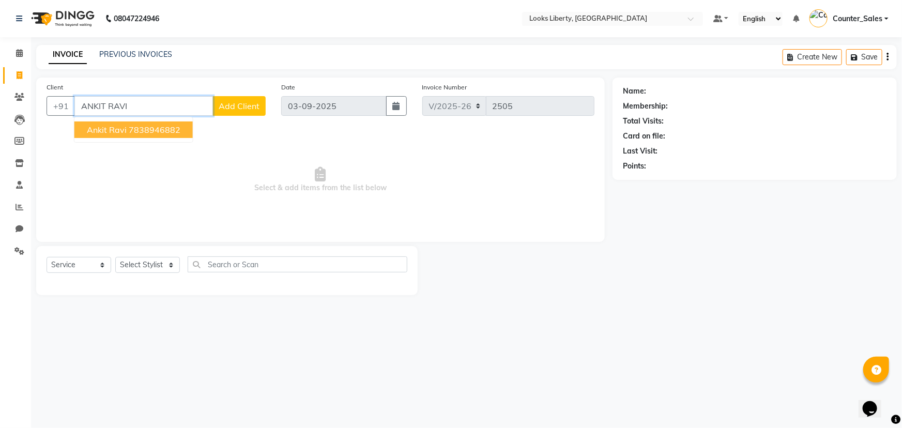
click at [167, 134] on ngb-highlight "7838946882" at bounding box center [155, 130] width 52 height 10
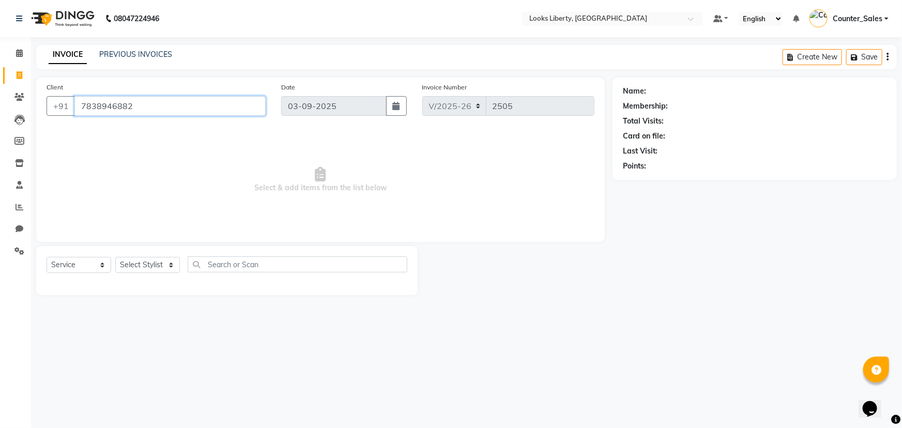
type input "7838946882"
select select "1: Object"
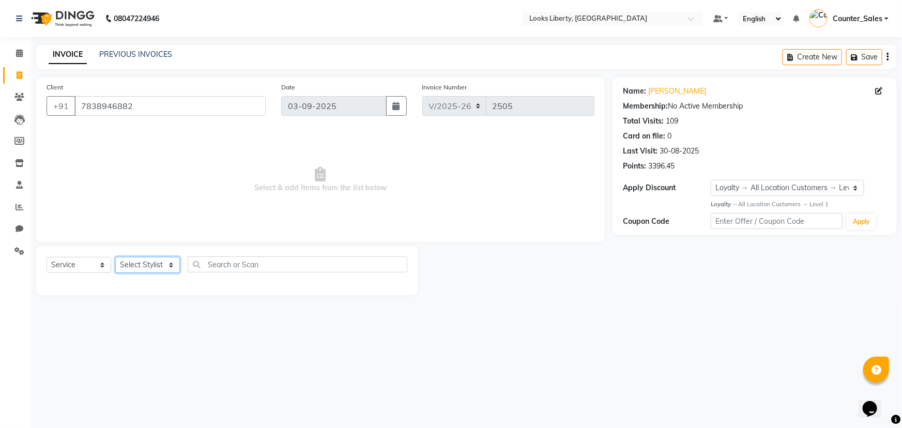
drag, startPoint x: 150, startPoint y: 264, endPoint x: 154, endPoint y: 258, distance: 6.7
click at [152, 263] on select "Select Stylist [PERSON_NAME] art Counter_Sales Manish_pdct Meet [PERSON_NAME] […" at bounding box center [147, 265] width 65 height 16
select select "29659"
click at [115, 257] on select "Select Stylist [PERSON_NAME] art Counter_Sales Manish_pdct Meet [PERSON_NAME] […" at bounding box center [147, 265] width 65 height 16
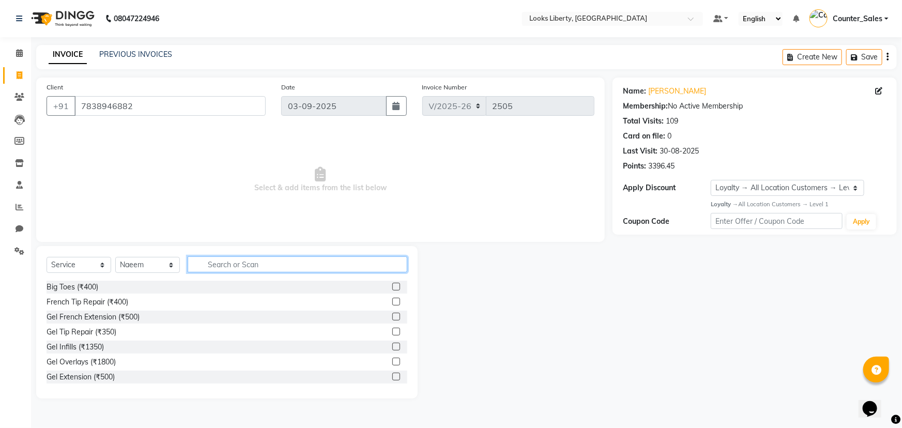
click at [224, 260] on input "text" at bounding box center [298, 264] width 220 height 16
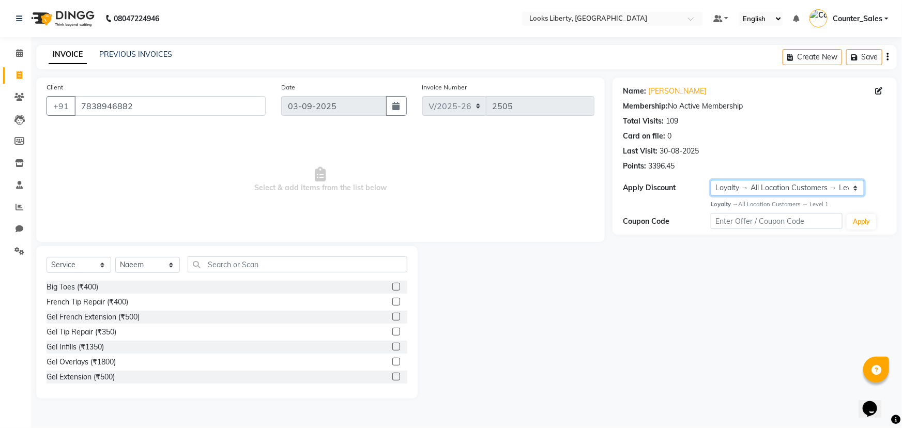
click at [762, 188] on select "Select Loyalty → All Location Customers → Level 1" at bounding box center [788, 188] width 154 height 16
click at [711, 180] on select "Select Loyalty → All Location Customers → Level 1" at bounding box center [788, 188] width 154 height 16
click at [770, 226] on input "text" at bounding box center [777, 221] width 132 height 16
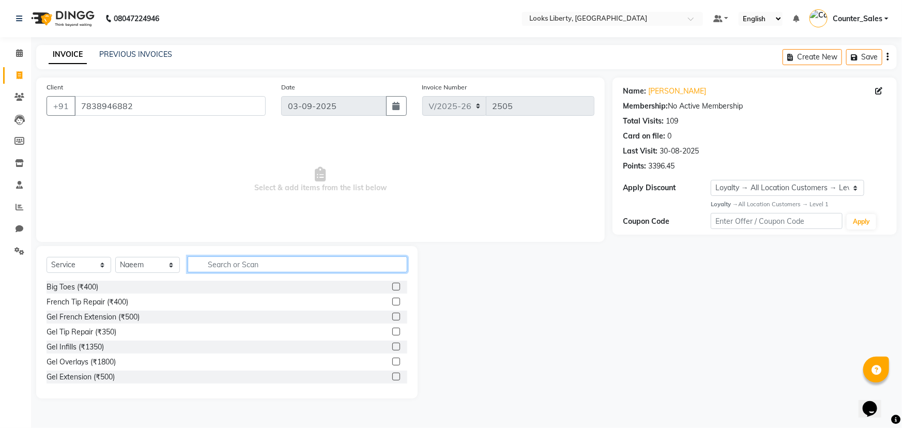
click at [231, 264] on input "text" at bounding box center [298, 264] width 220 height 16
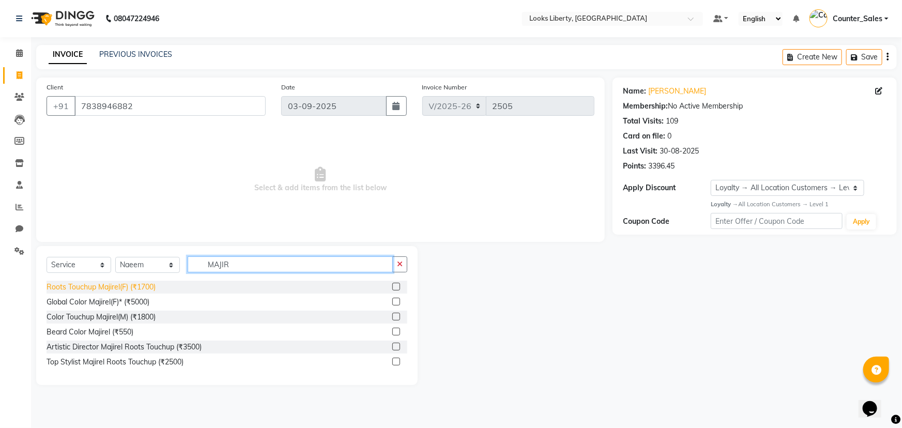
type input "MAJIR"
click at [156, 283] on div "Roots Touchup Majirel(F) (₹1700)" at bounding box center [101, 287] width 109 height 11
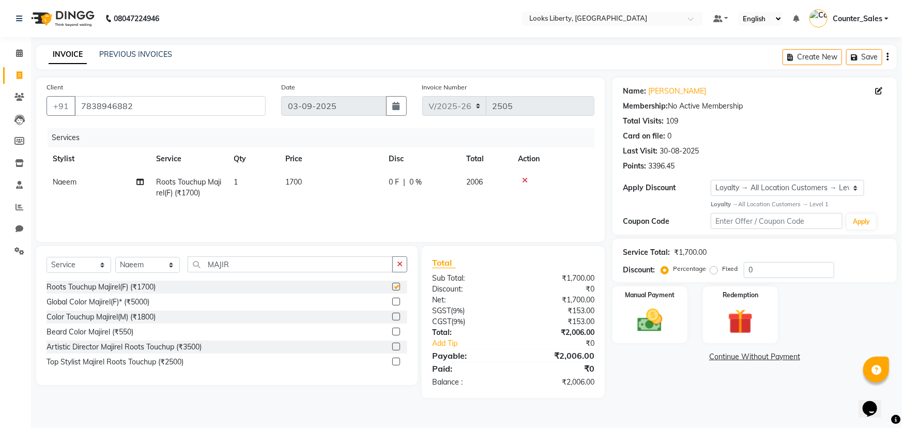
checkbox input "false"
click at [320, 181] on td "1700" at bounding box center [330, 188] width 103 height 34
select select "29659"
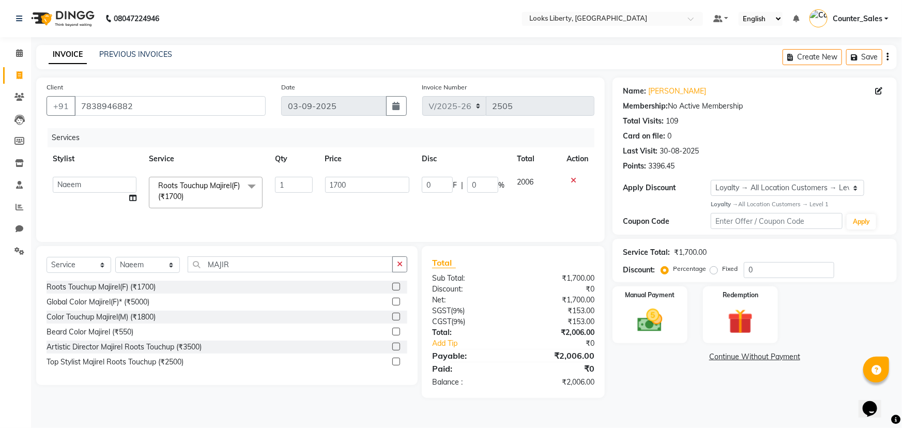
click at [333, 178] on input "1700" at bounding box center [367, 185] width 85 height 16
type input "1200"
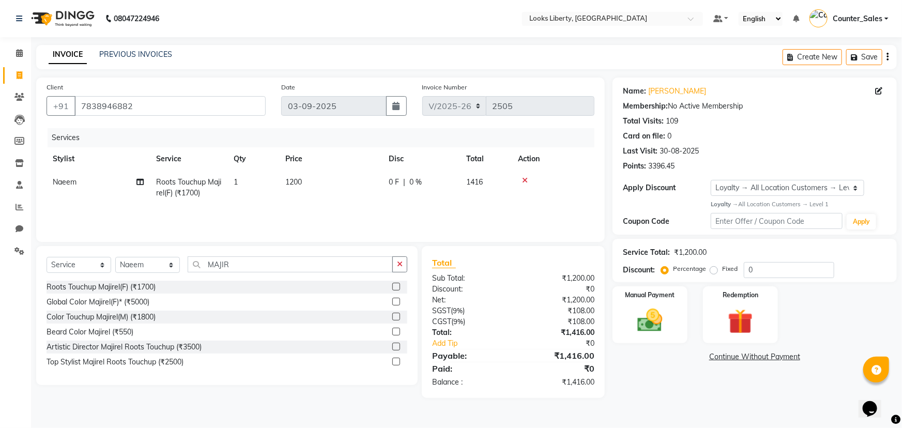
click at [348, 182] on td "1200" at bounding box center [330, 188] width 103 height 34
select select "29659"
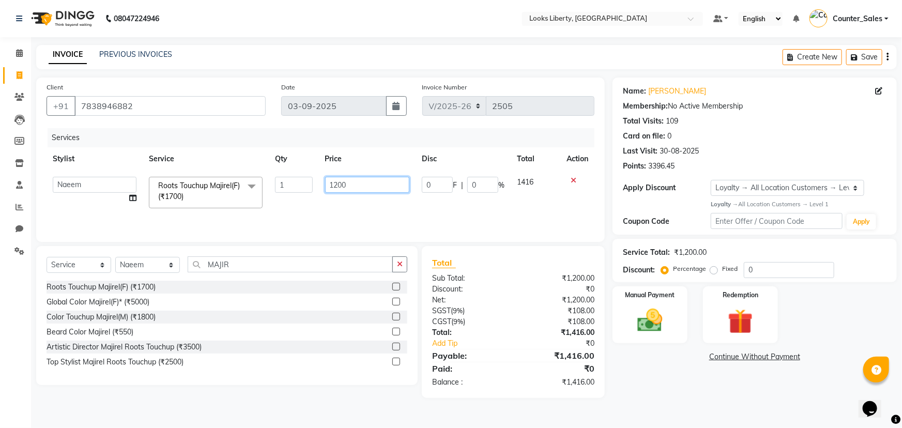
click at [360, 182] on input "1200" at bounding box center [367, 185] width 85 height 16
type input "1203"
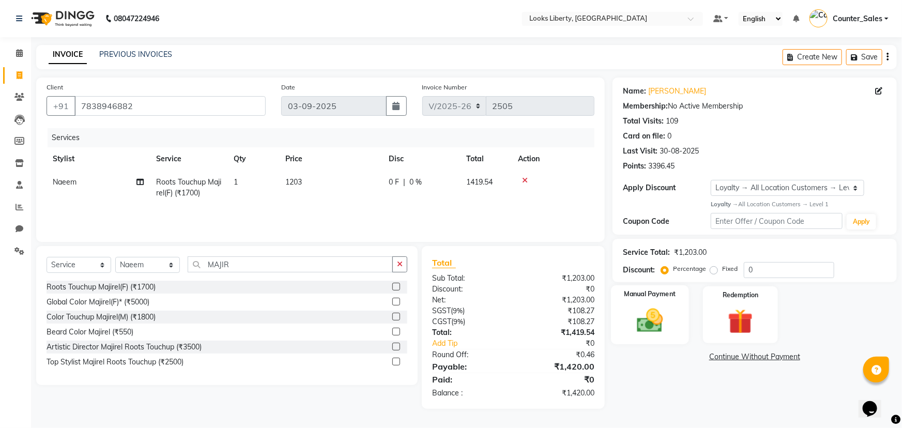
click at [662, 315] on img at bounding box center [650, 320] width 42 height 30
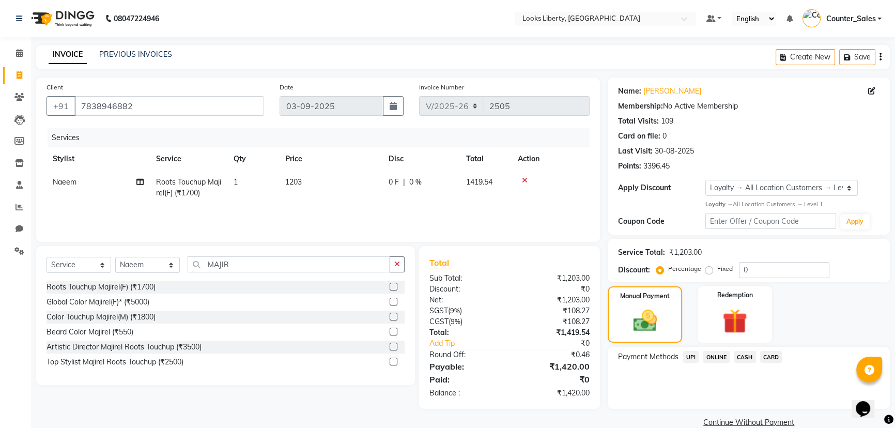
click at [740, 358] on span "CASH" at bounding box center [745, 357] width 22 height 12
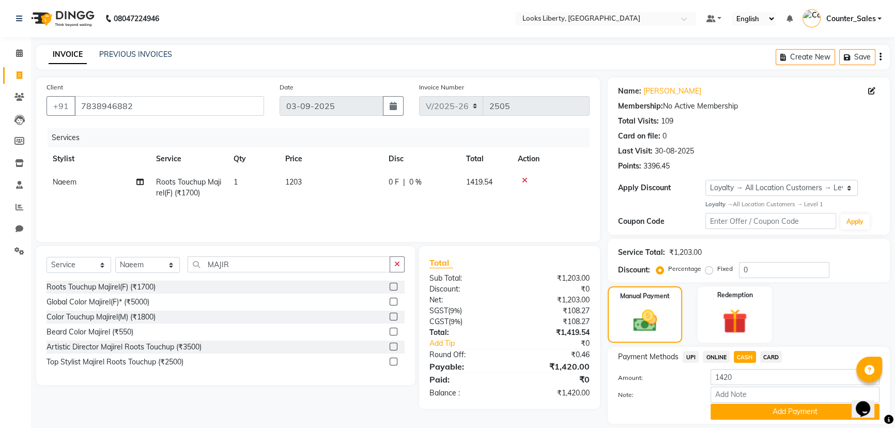
click at [723, 357] on span "ONLINE" at bounding box center [716, 357] width 27 height 12
click at [740, 361] on span "CASH" at bounding box center [745, 357] width 22 height 12
click at [753, 408] on button "Add Payment" at bounding box center [795, 412] width 169 height 16
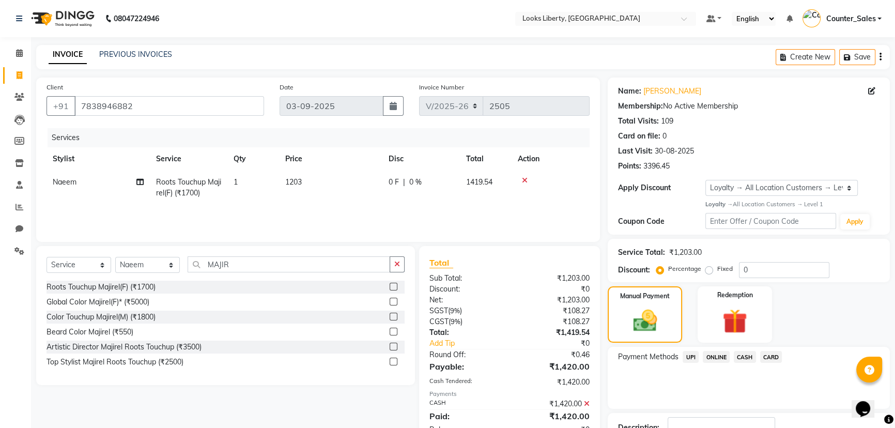
scroll to position [85, 0]
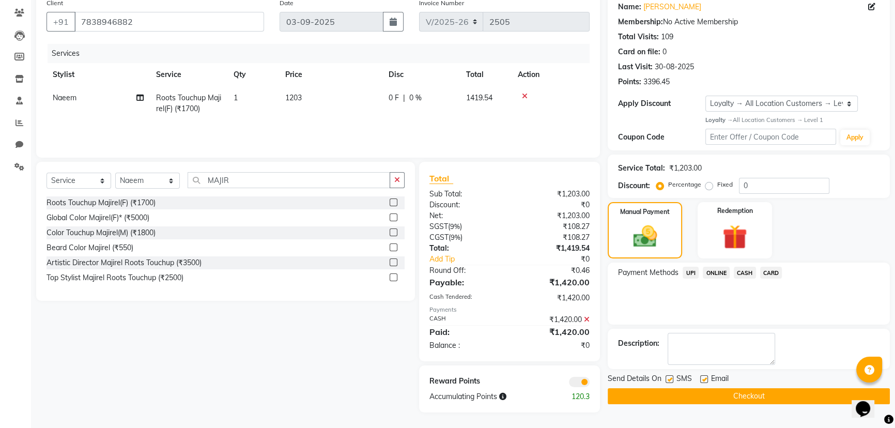
click at [637, 390] on button "Checkout" at bounding box center [749, 396] width 282 height 16
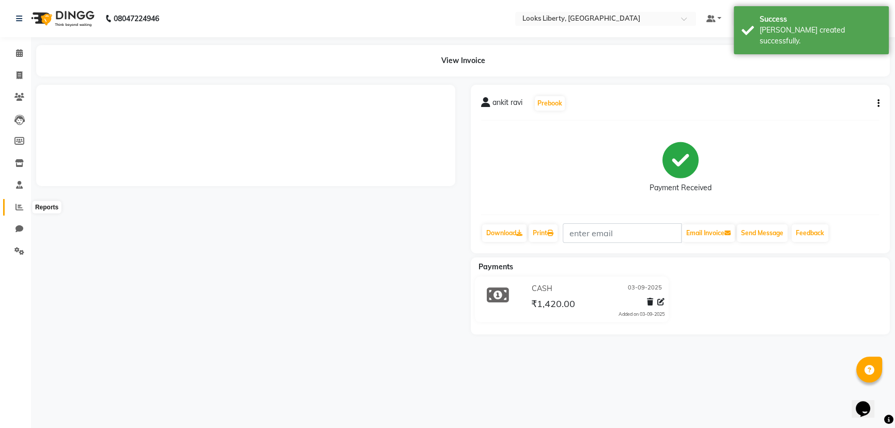
click at [17, 209] on icon at bounding box center [20, 207] width 8 height 8
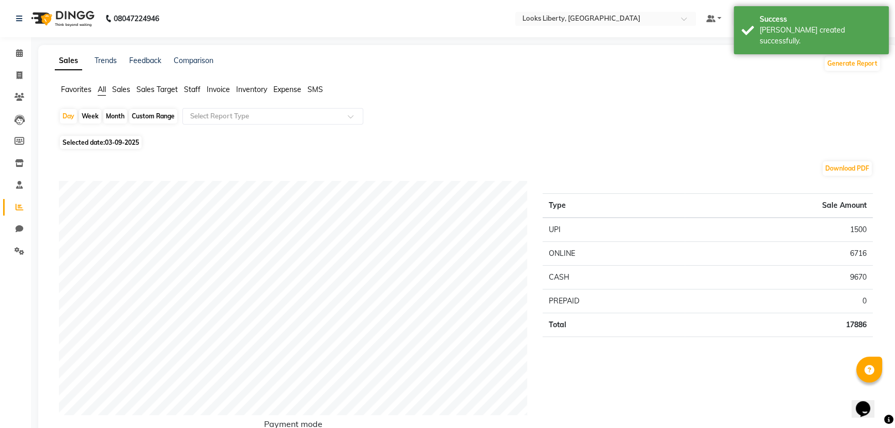
click at [191, 90] on span "Staff" at bounding box center [192, 89] width 17 height 9
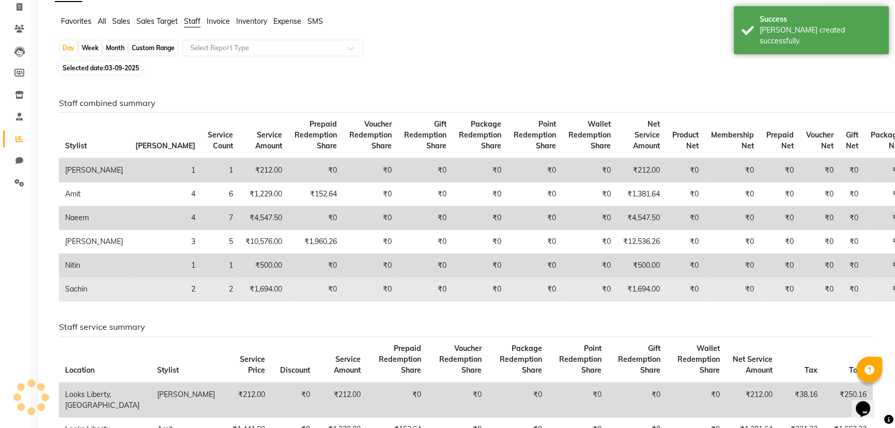
scroll to position [141, 0]
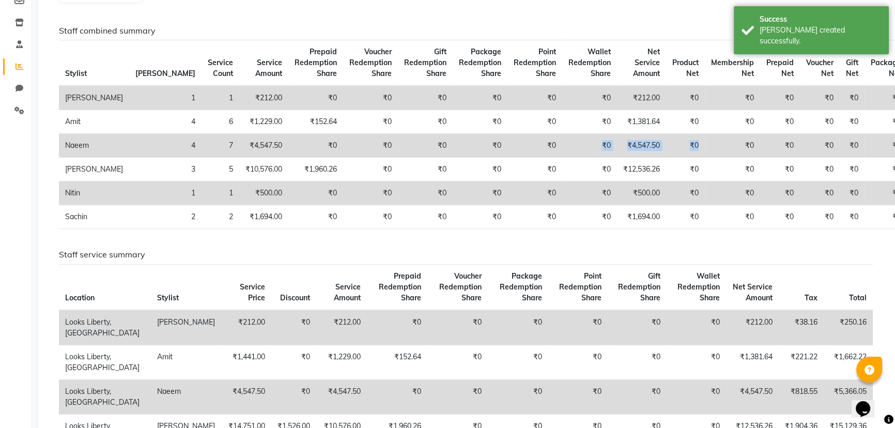
drag, startPoint x: 554, startPoint y: 148, endPoint x: 659, endPoint y: 139, distance: 105.3
click at [659, 139] on tr "Naeem 4 7 ₹4,547.50 ₹0 ₹0 ₹0 ₹0 ₹0 ₹0 ₹4,547.50 ₹0 ₹0 ₹0 ₹0 ₹0 ₹0" at bounding box center [483, 146] width 849 height 24
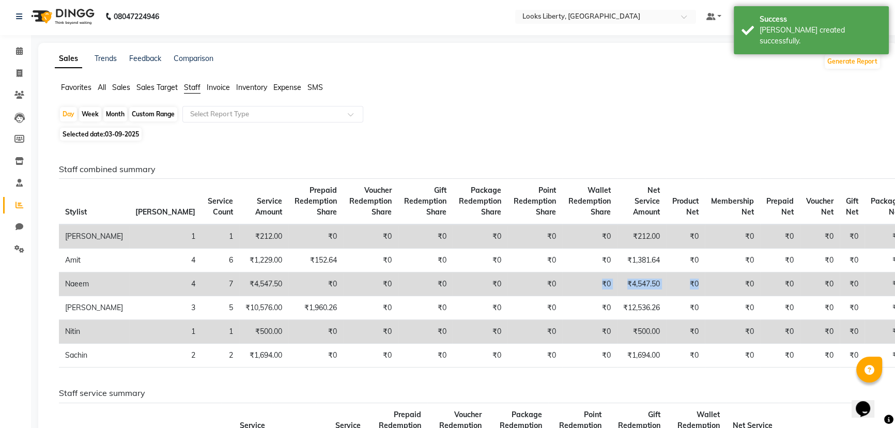
scroll to position [0, 0]
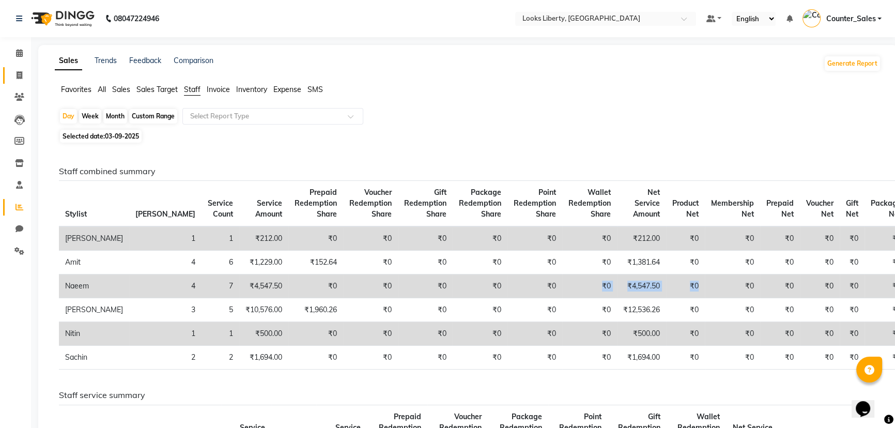
click at [18, 68] on link "Invoice" at bounding box center [15, 75] width 25 height 17
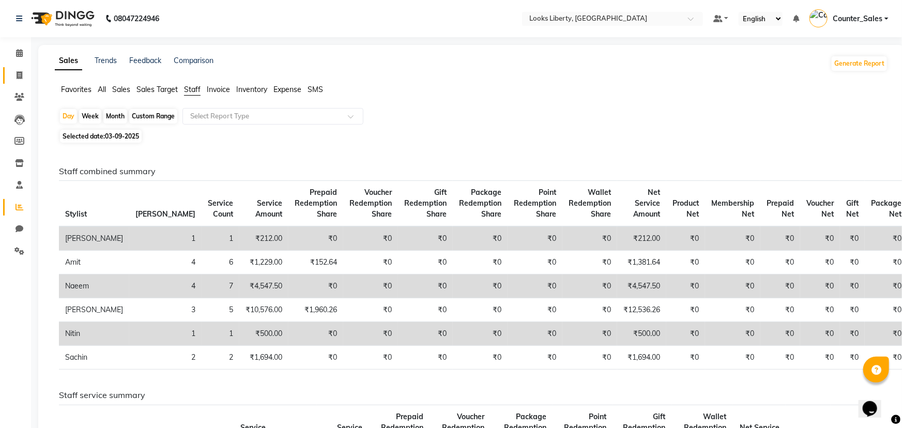
select select "4321"
select select "service"
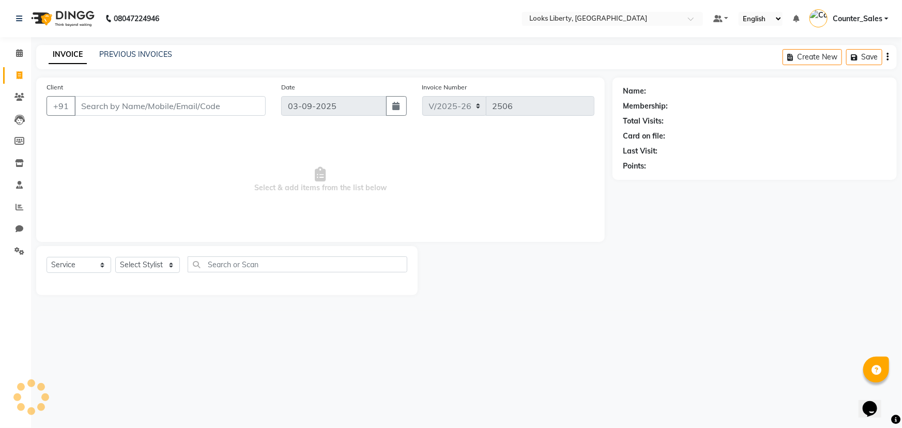
click at [89, 58] on div "INVOICE PREVIOUS INVOICES" at bounding box center [104, 54] width 136 height 11
click at [113, 61] on div "INVOICE PREVIOUS INVOICES Create New Save" at bounding box center [466, 57] width 861 height 24
click at [116, 59] on div "PREVIOUS INVOICES" at bounding box center [135, 54] width 73 height 11
click at [131, 58] on link "PREVIOUS INVOICES" at bounding box center [135, 54] width 73 height 9
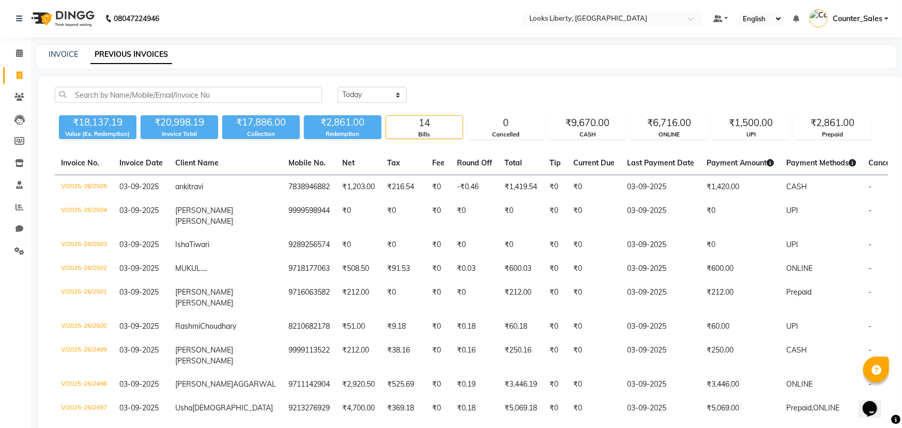
click at [130, 54] on link "PREVIOUS INVOICES" at bounding box center [131, 54] width 82 height 19
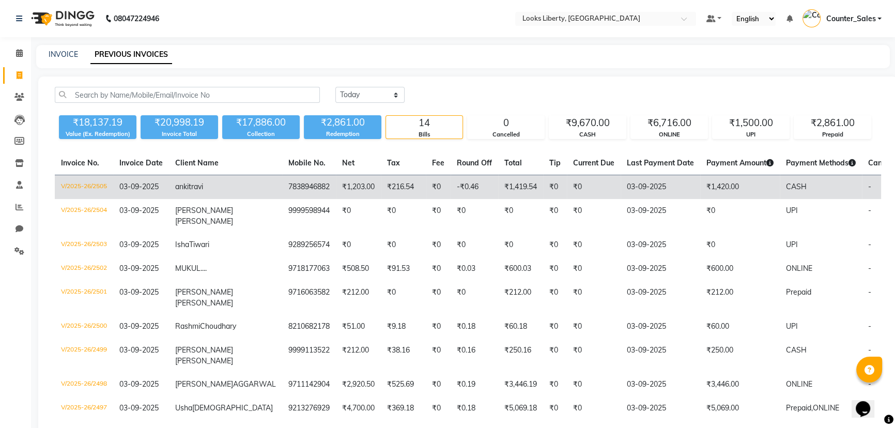
click at [621, 190] on td "03-09-2025" at bounding box center [661, 187] width 80 height 24
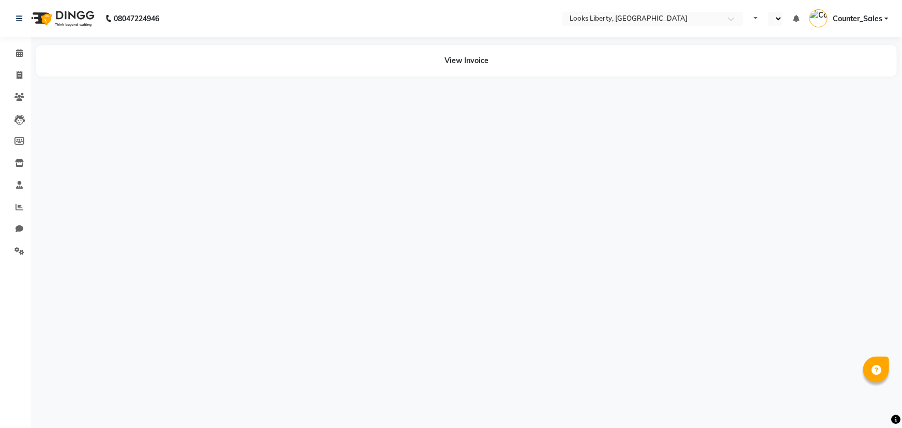
select select "en"
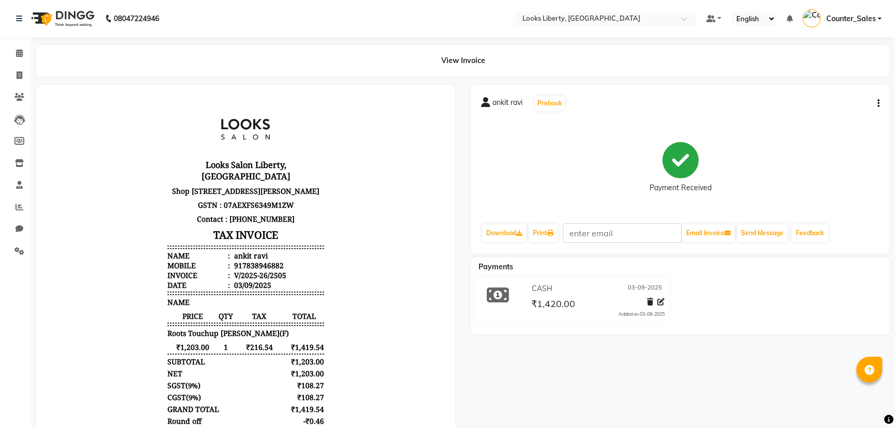
click at [879, 104] on icon "button" at bounding box center [879, 103] width 2 height 1
click at [661, 303] on icon at bounding box center [660, 301] width 7 height 7
select select "1"
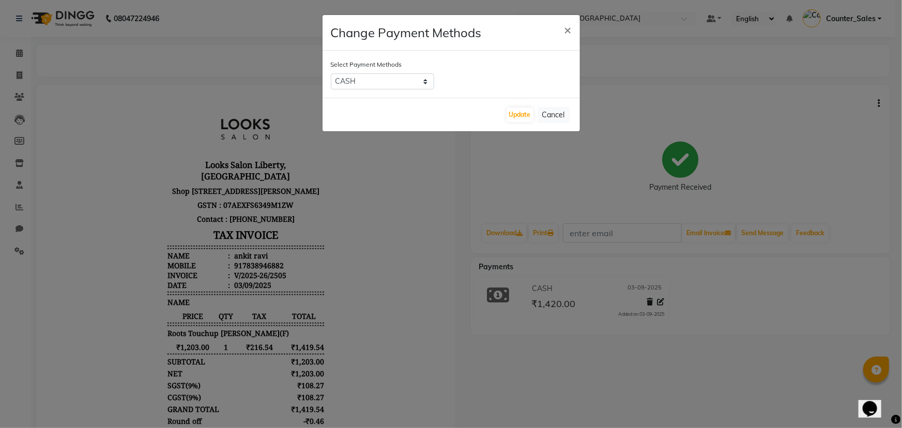
click at [413, 72] on div "Select Payment Methods UPI ONLINE CASH CARD" at bounding box center [451, 74] width 257 height 47
click at [416, 84] on select "UPI ONLINE CASH CARD" at bounding box center [382, 81] width 103 height 16
click at [583, 292] on ngb-modal-window "Change Payment Methods × Select Payment Methods UPI ONLINE CASH CARD Update Can…" at bounding box center [451, 214] width 902 height 428
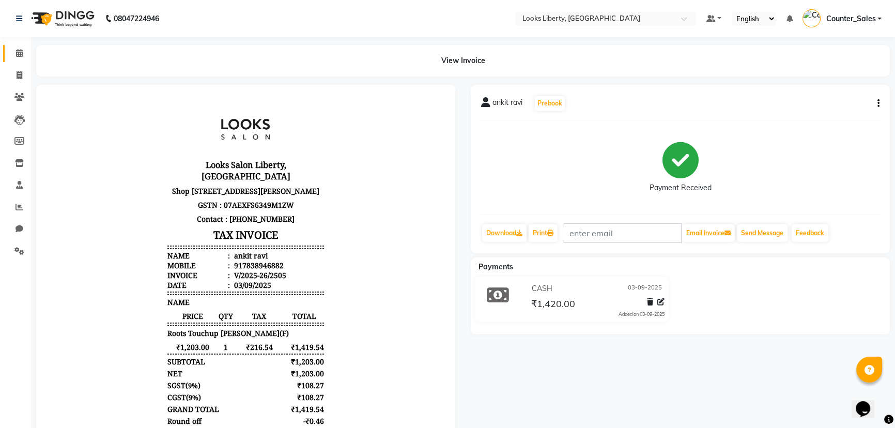
click at [9, 54] on link "Calendar" at bounding box center [15, 53] width 25 height 17
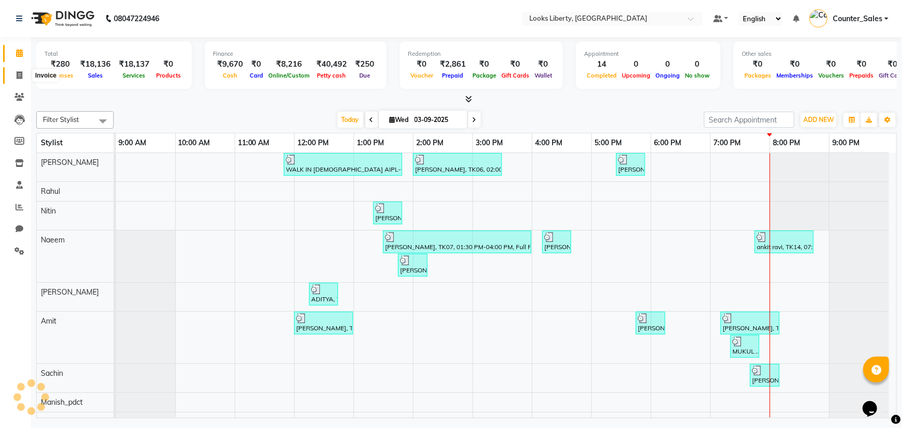
click at [26, 70] on span at bounding box center [19, 76] width 18 height 12
select select "4321"
select select "service"
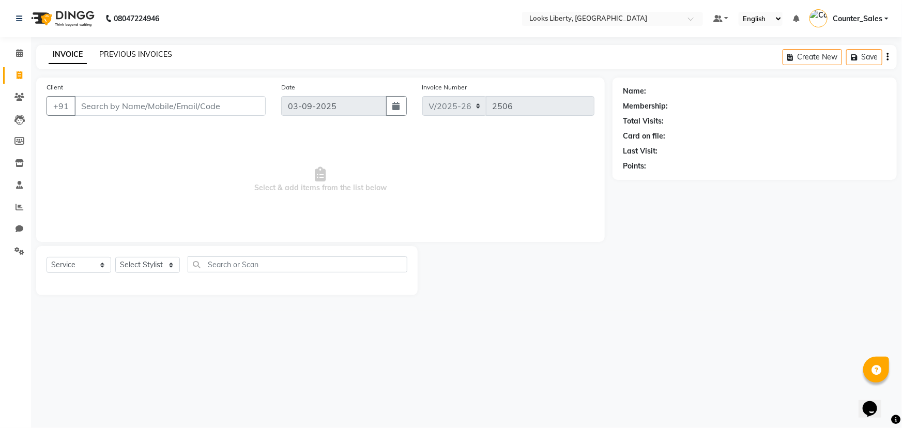
click at [117, 55] on link "PREVIOUS INVOICES" at bounding box center [135, 54] width 73 height 9
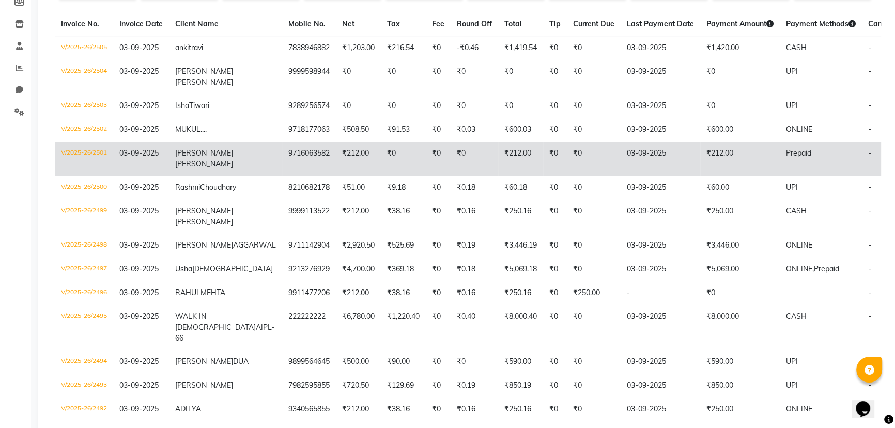
scroll to position [94, 0]
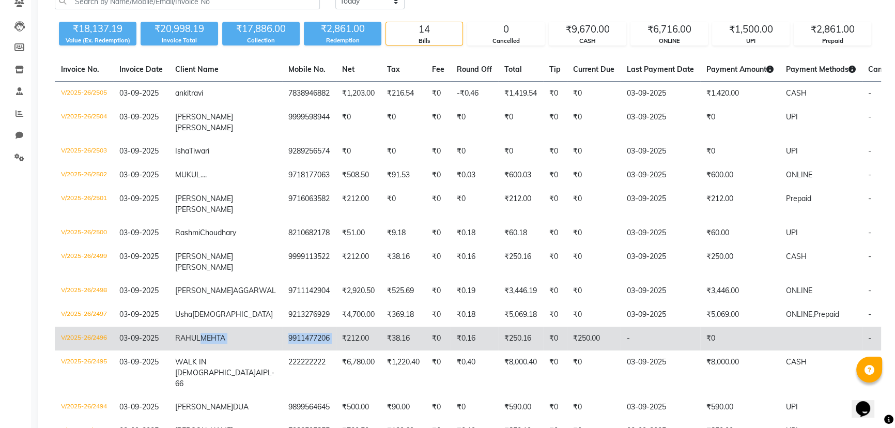
drag, startPoint x: 228, startPoint y: 361, endPoint x: 283, endPoint y: 362, distance: 54.8
click at [283, 350] on tr "V/2025-26/2496 [DATE] [PERSON_NAME] 9911477206 ₹212.00 ₹38.16 ₹0 ₹0.16 ₹250.16 …" at bounding box center [509, 339] width 909 height 24
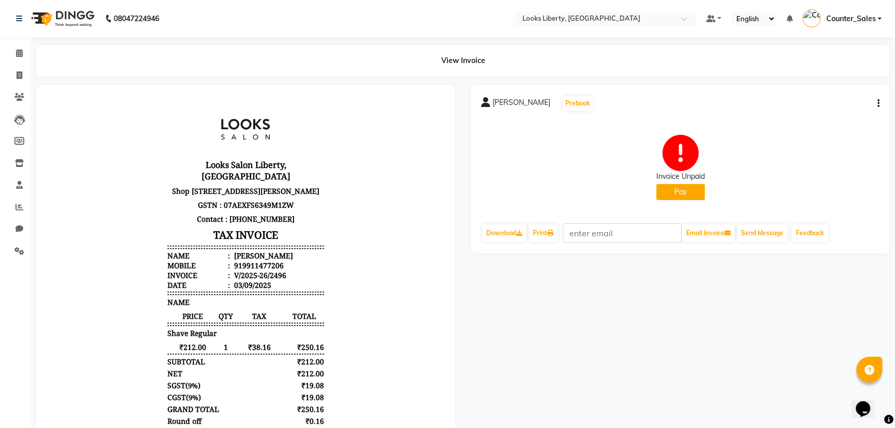
click at [265, 265] on div "919911477206" at bounding box center [258, 266] width 52 height 10
copy div "919911477206"
click at [17, 75] on icon at bounding box center [20, 75] width 6 height 8
select select "service"
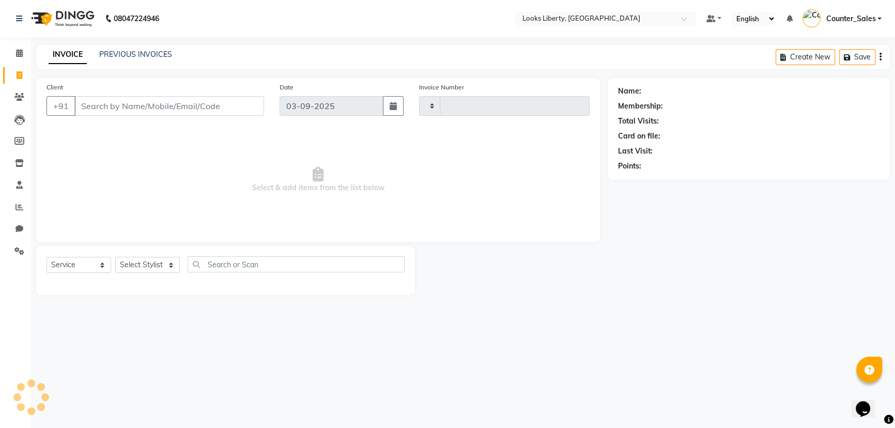
type input "2506"
select select "4321"
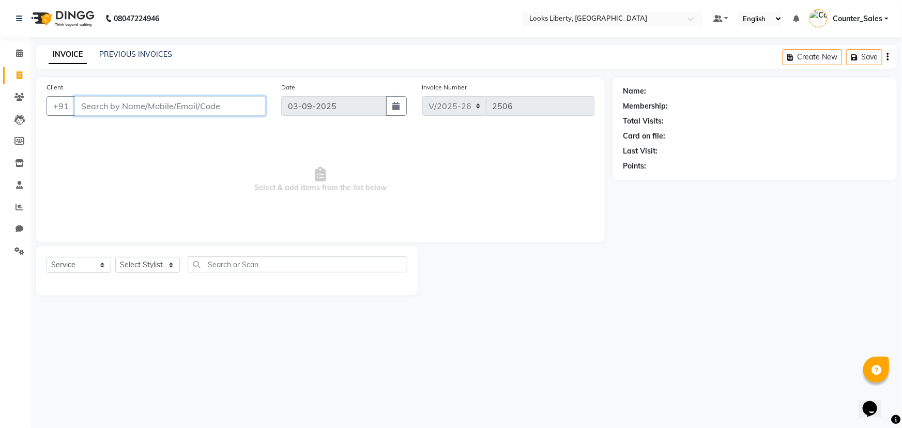
drag, startPoint x: 150, startPoint y: 98, endPoint x: 114, endPoint y: 105, distance: 37.3
paste input "919911477206"
type input "919911477206"
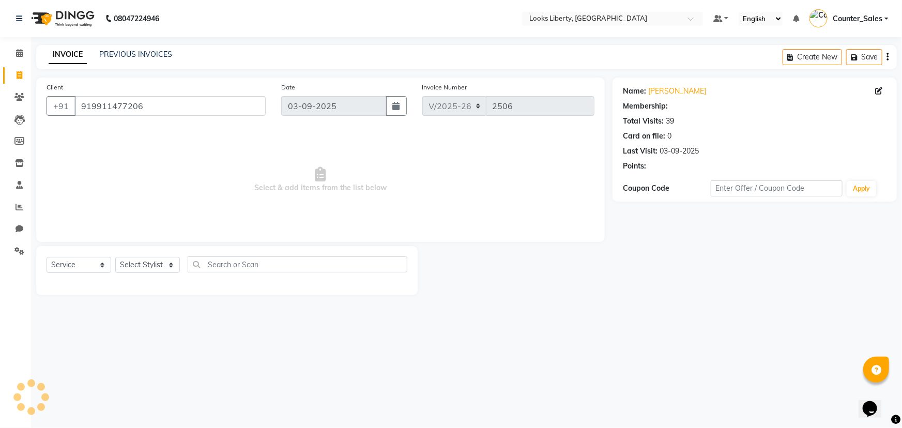
select select "1: Object"
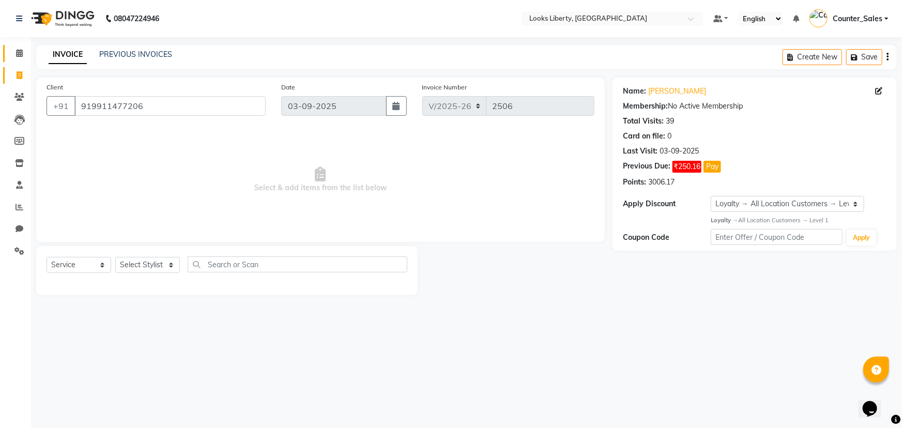
click at [14, 53] on span at bounding box center [19, 54] width 18 height 12
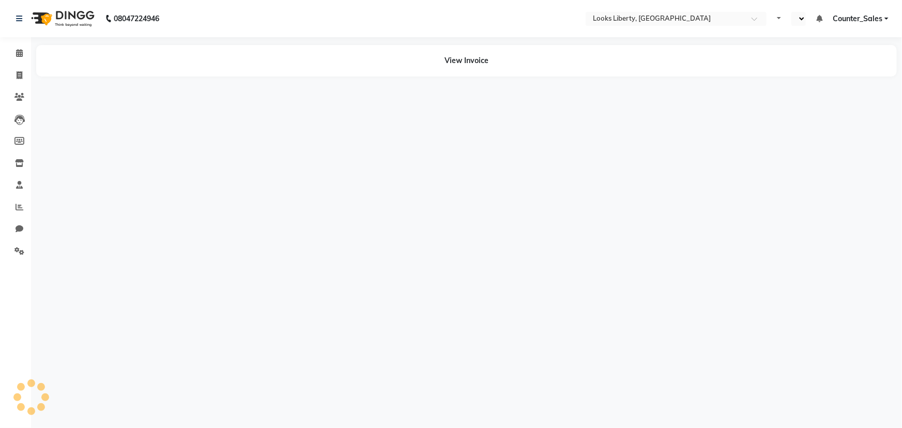
select select "en"
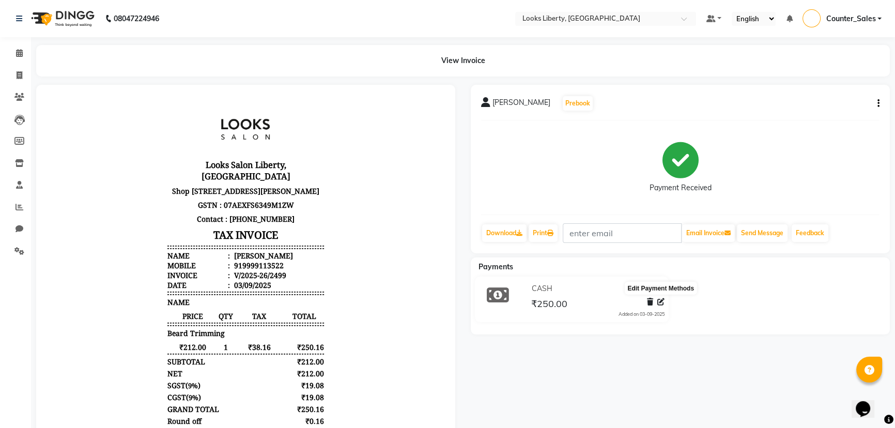
click at [659, 302] on icon at bounding box center [660, 301] width 7 height 7
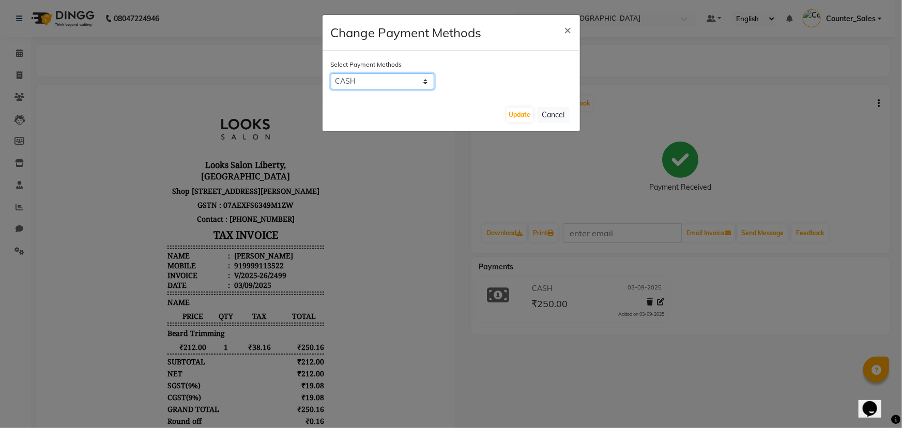
click at [390, 88] on select "UPI ONLINE CASH CARD" at bounding box center [382, 81] width 103 height 16
select select "3"
click at [331, 73] on select "UPI ONLINE CASH CARD" at bounding box center [382, 81] width 103 height 16
click at [511, 113] on button "Update" at bounding box center [520, 115] width 27 height 14
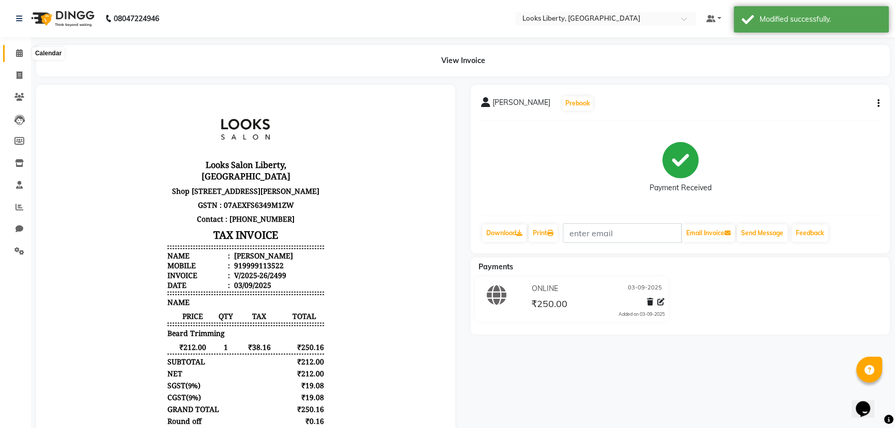
click at [19, 52] on icon at bounding box center [19, 53] width 7 height 8
